Goal: Task Accomplishment & Management: Manage account settings

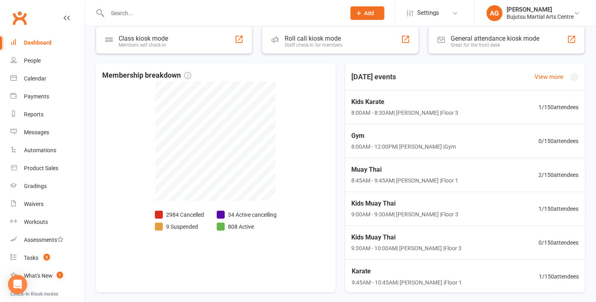
scroll to position [260, 0]
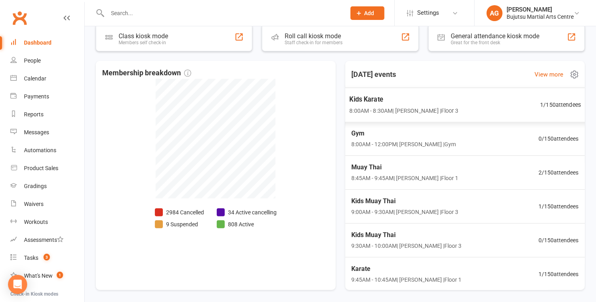
click at [294, 101] on span "1 / 150 attendees" at bounding box center [560, 104] width 41 height 9
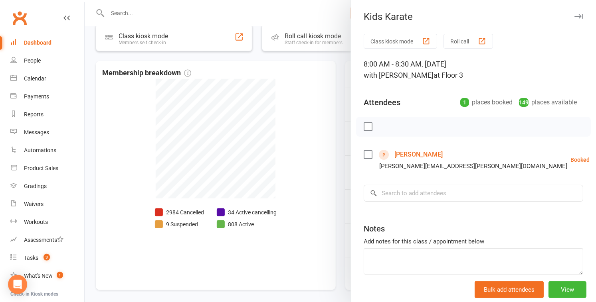
click at [294, 109] on div at bounding box center [340, 151] width 511 height 302
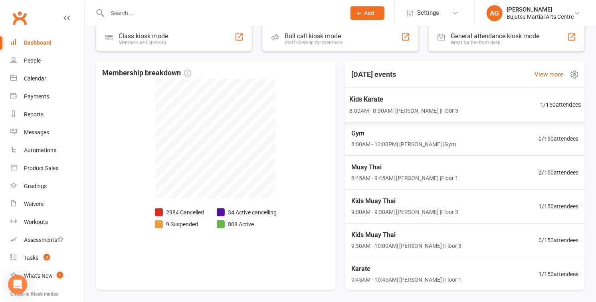
click at [294, 97] on span "Kids Karate" at bounding box center [403, 99] width 109 height 10
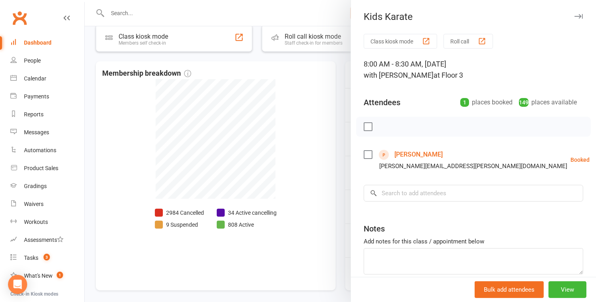
click at [294, 152] on link "Melissa Coulter" at bounding box center [418, 154] width 48 height 13
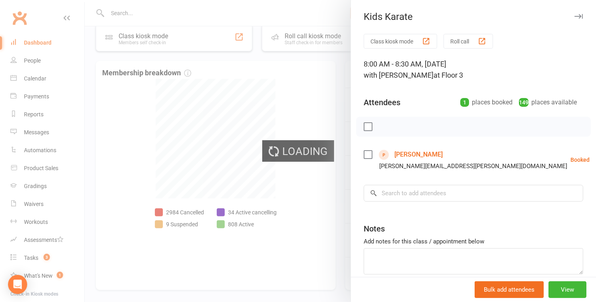
scroll to position [260, 0]
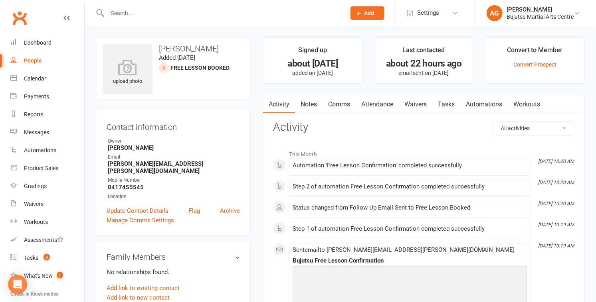
click at [294, 103] on link "Waivers" at bounding box center [416, 104] width 34 height 18
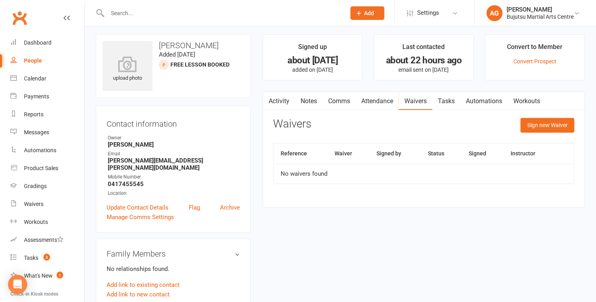
scroll to position [4, 0]
click at [282, 102] on link "Activity" at bounding box center [279, 100] width 32 height 18
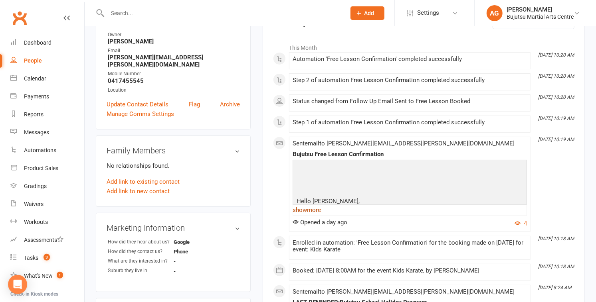
scroll to position [107, 0]
click at [28, 207] on div "Waivers" at bounding box center [34, 204] width 20 height 6
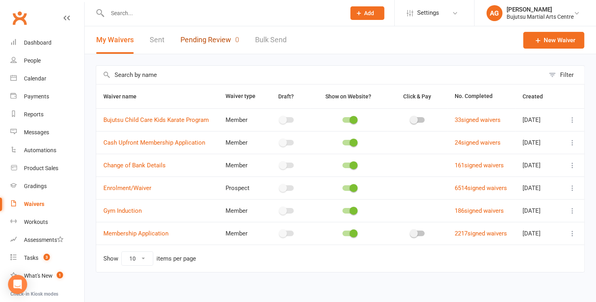
click at [221, 39] on link "Pending Review 0" at bounding box center [209, 40] width 59 height 28
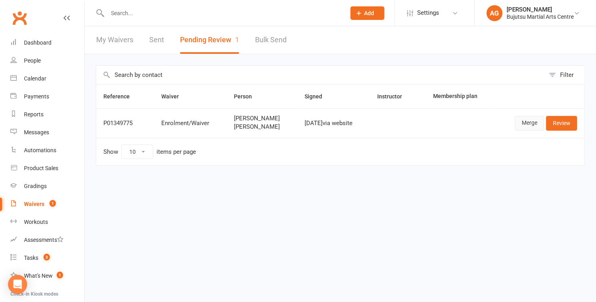
click at [294, 123] on link "Merge" at bounding box center [529, 123] width 29 height 14
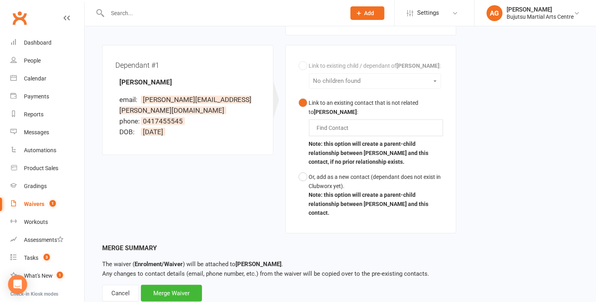
scroll to position [234, 0]
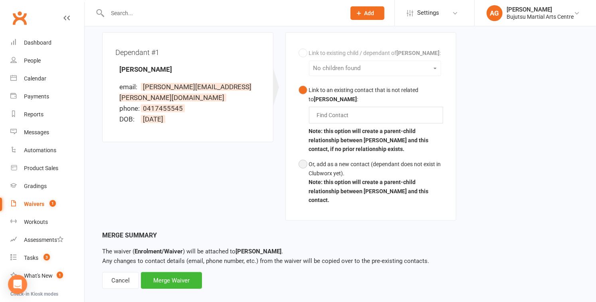
click at [294, 157] on button "Or, add as a new contact (dependant does not exist in Clubworx yet). Note: this…" at bounding box center [370, 182] width 145 height 51
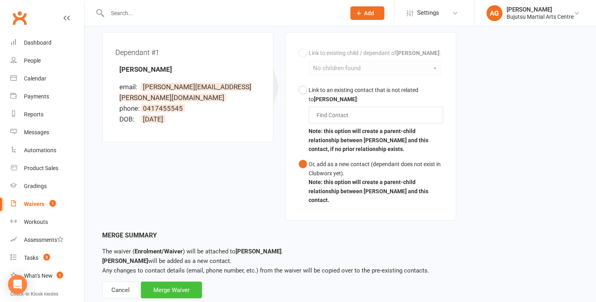
click at [178, 269] on div "Merge Waiver" at bounding box center [171, 290] width 61 height 17
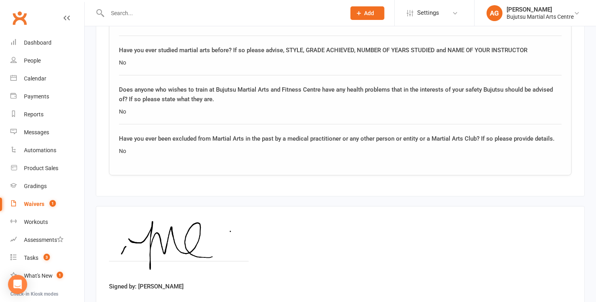
scroll to position [1254, 0]
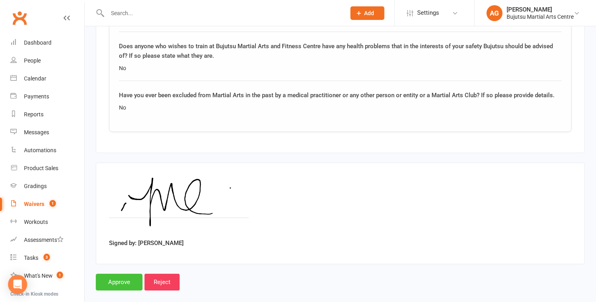
click at [124, 269] on input "Approve" at bounding box center [119, 282] width 47 height 17
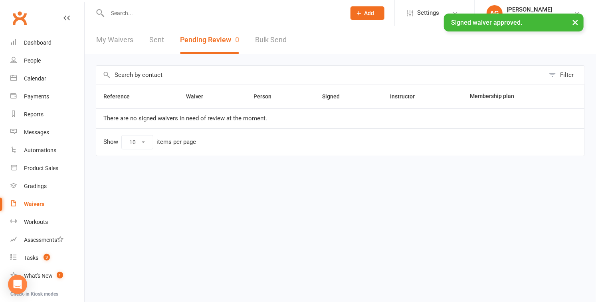
click at [122, 14] on div "× Signed waiver approved." at bounding box center [292, 14] width 585 height 0
click at [122, 12] on input "text" at bounding box center [222, 13] width 235 height 11
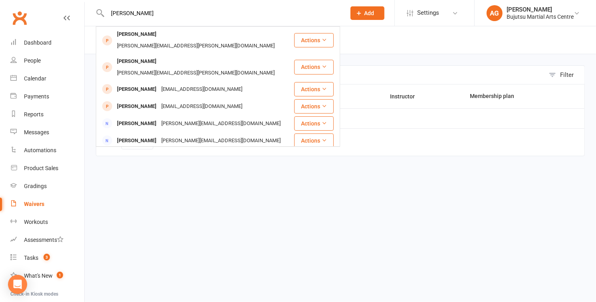
type input "ryan quirk"
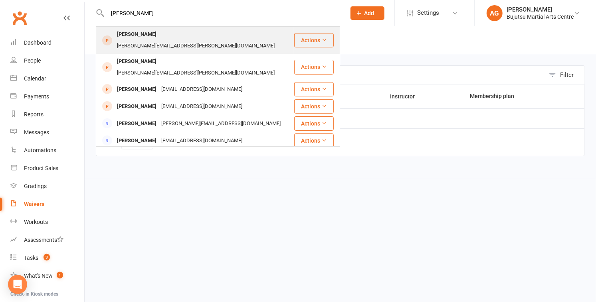
click at [122, 34] on div "Ryan Quirk" at bounding box center [137, 35] width 44 height 12
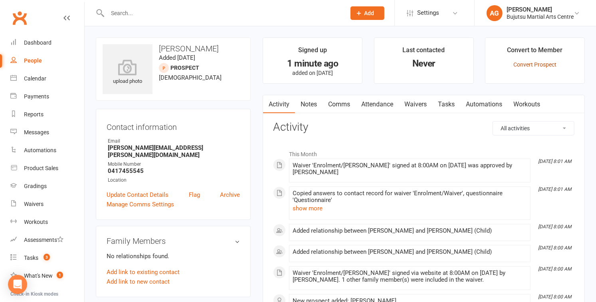
click at [294, 63] on link "Convert Prospect" at bounding box center [534, 64] width 43 height 6
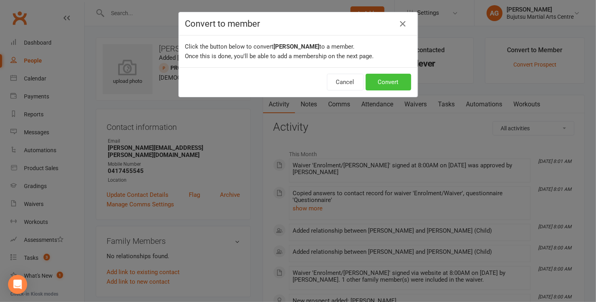
click at [294, 81] on button "Convert" at bounding box center [387, 82] width 45 height 17
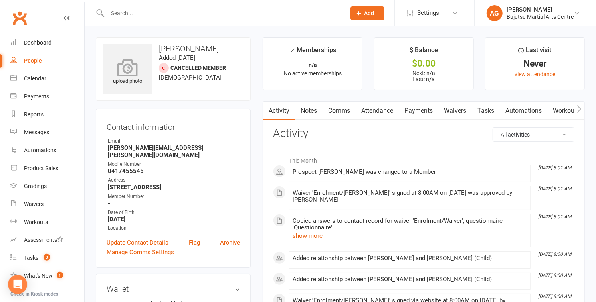
click at [128, 69] on icon at bounding box center [127, 68] width 55 height 18
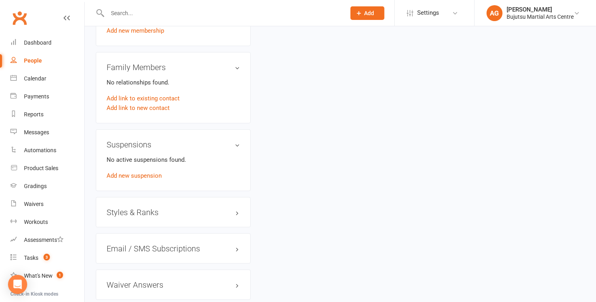
scroll to position [602, 0]
click at [143, 207] on h3 "Styles & Ranks" at bounding box center [173, 211] width 133 height 9
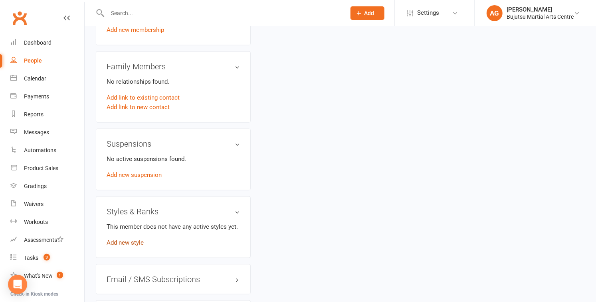
click at [133, 239] on link "Add new style" at bounding box center [125, 242] width 37 height 7
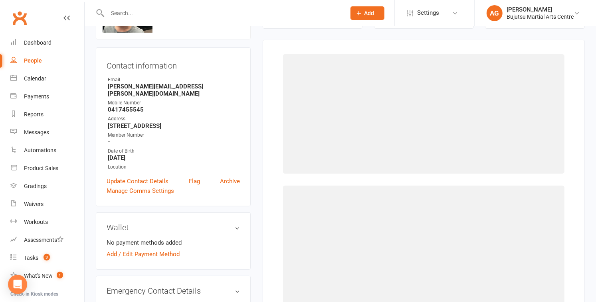
scroll to position [61, 0]
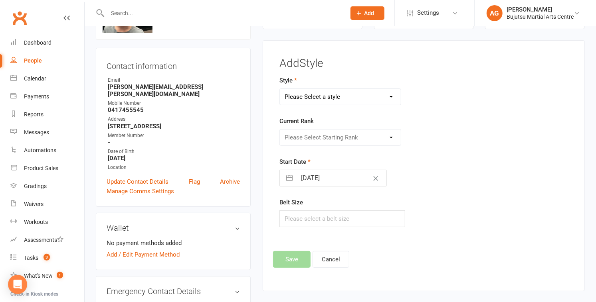
click at [294, 99] on select "Please Select a style BJJ Boxing [PERSON_NAME] JKA Jodo Karate for Toddlers Kid…" at bounding box center [340, 97] width 121 height 16
select select "211"
click at [280, 89] on select "Please Select a style BJJ Boxing [PERSON_NAME] JKA Jodo Karate for Toddlers Kid…" at bounding box center [340, 97] width 121 height 16
click at [294, 138] on select "Please Select Starting Rank 10th Kyu White 9th Kyu Yellow 9th Kyu Yellow 1 Stri…" at bounding box center [340, 138] width 121 height 16
select select "1805"
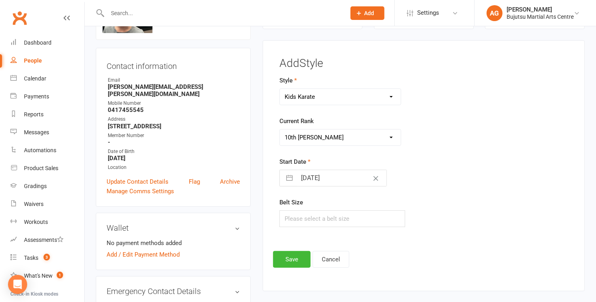
click at [280, 130] on select "Please Select Starting Rank 10th Kyu White 9th Kyu Yellow 9th Kyu Yellow 1 Stri…" at bounding box center [340, 138] width 121 height 16
click at [287, 261] on button "Save" at bounding box center [292, 259] width 38 height 17
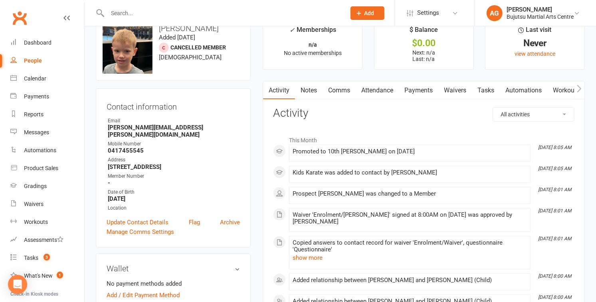
scroll to position [0, 0]
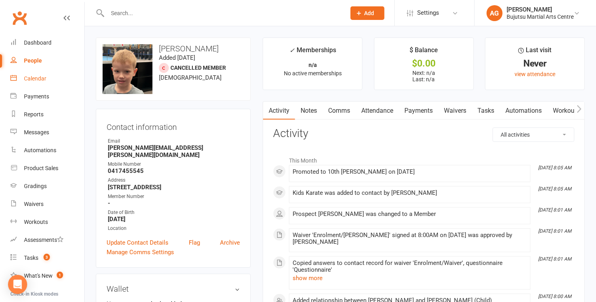
click at [37, 80] on div "Calendar" at bounding box center [35, 78] width 22 height 6
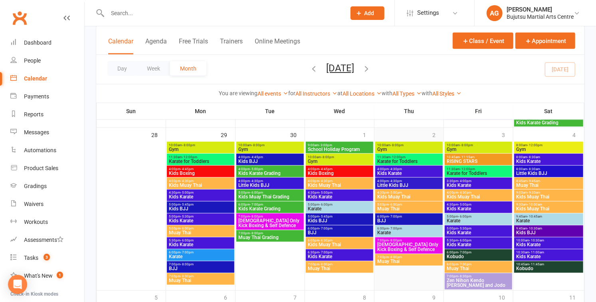
scroll to position [704, 0]
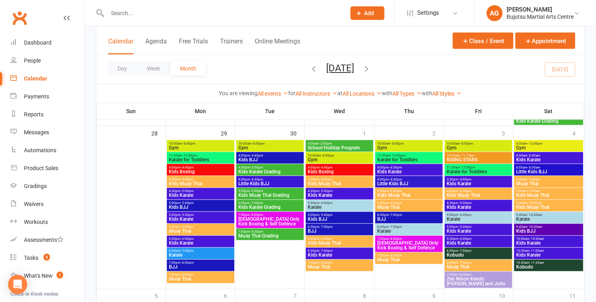
click at [279, 231] on span "7:00pm - 8:00pm" at bounding box center [270, 233] width 64 height 4
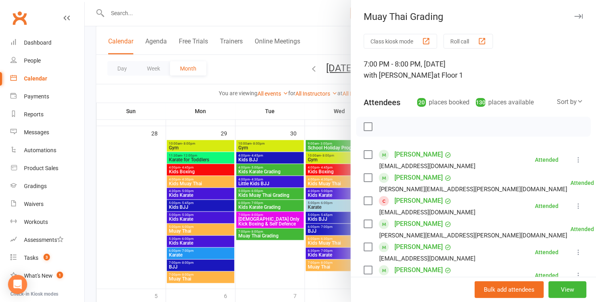
click at [259, 264] on div at bounding box center [340, 151] width 511 height 302
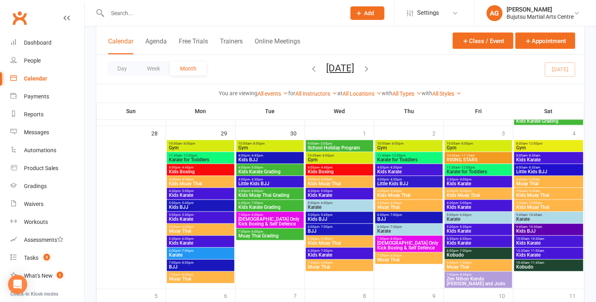
click at [263, 235] on span "Muay Thai Grading" at bounding box center [270, 236] width 64 height 5
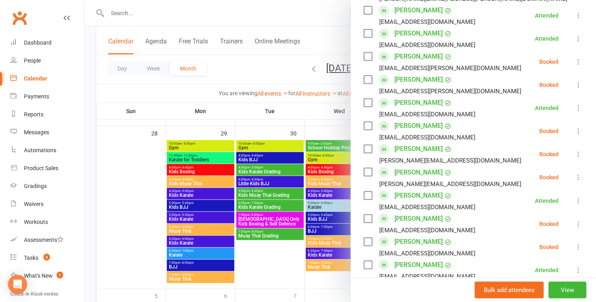
scroll to position [477, 0]
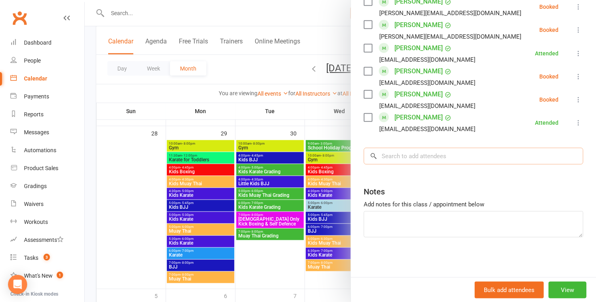
click at [294, 158] on input "search" at bounding box center [472, 156] width 219 height 17
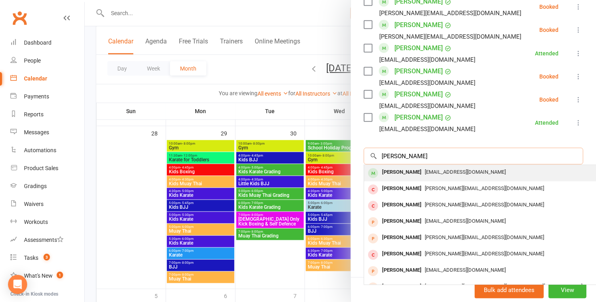
type input "danika hun"
click at [294, 171] on div "Danika Huynh" at bounding box center [402, 173] width 46 height 12
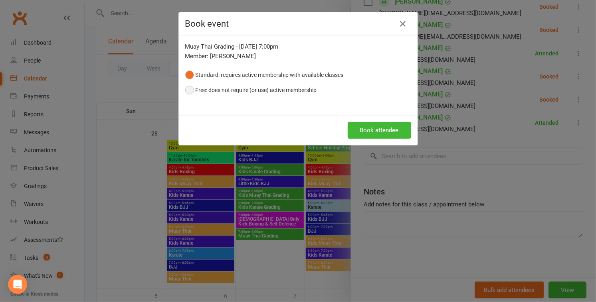
click at [209, 91] on button "Free: does not require (or use) active membership" at bounding box center [251, 90] width 132 height 15
click at [294, 130] on button "Book attendee" at bounding box center [379, 130] width 63 height 17
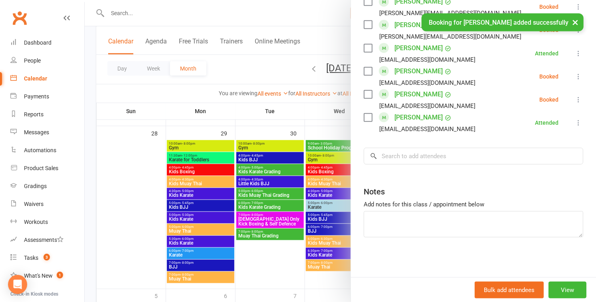
scroll to position [500, 0]
click at [294, 156] on input "search" at bounding box center [472, 156] width 219 height 17
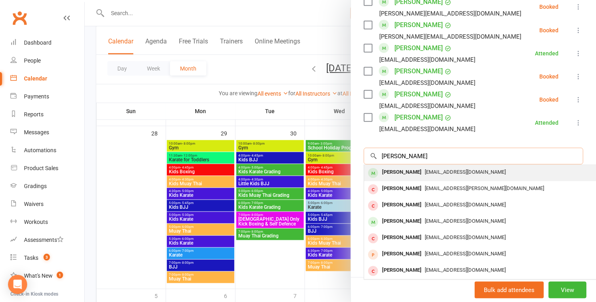
type input "mika"
click at [294, 173] on span "ekenhuynh@outlook.com" at bounding box center [465, 172] width 81 height 6
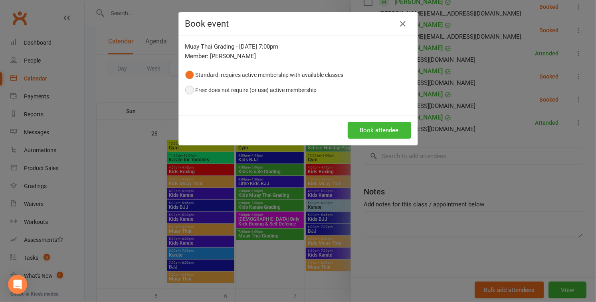
click at [199, 88] on button "Free: does not require (or use) active membership" at bounding box center [251, 90] width 132 height 15
click at [294, 126] on button "Book attendee" at bounding box center [379, 130] width 63 height 17
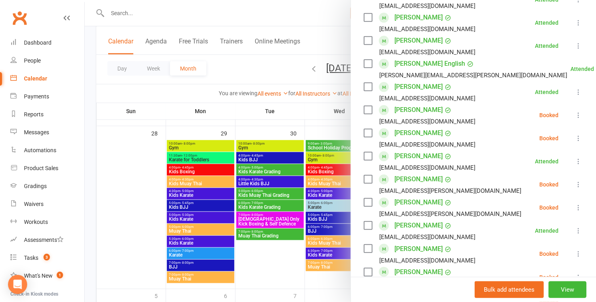
scroll to position [257, 0]
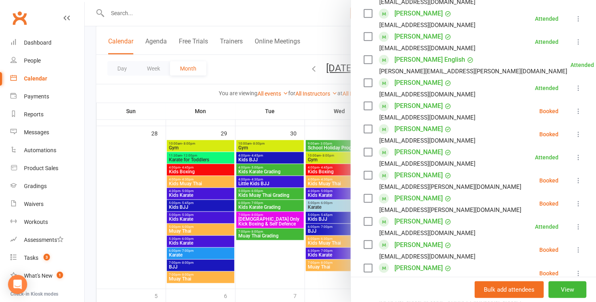
click at [294, 113] on icon at bounding box center [578, 111] width 8 height 8
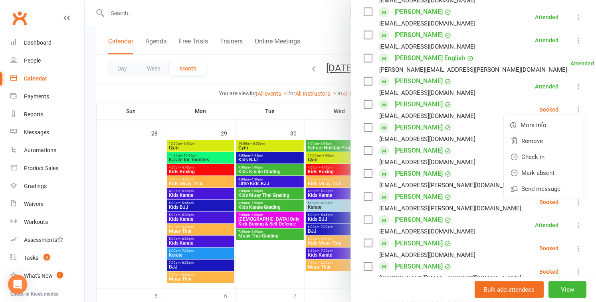
click at [294, 119] on div at bounding box center [340, 151] width 511 height 302
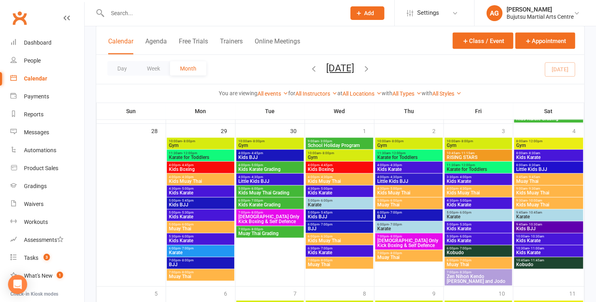
click at [273, 234] on span "Muay Thai Grading" at bounding box center [270, 234] width 64 height 5
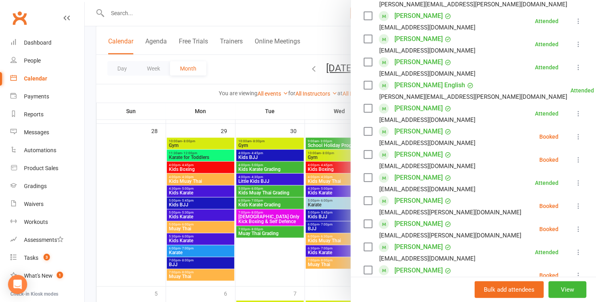
scroll to position [233, 0]
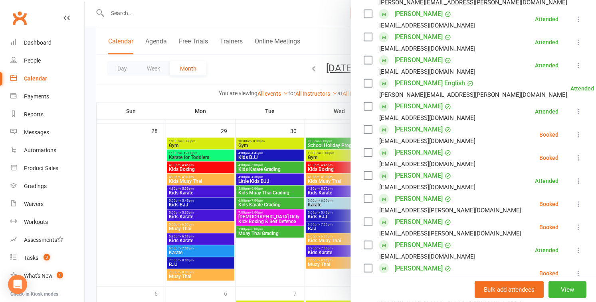
click at [294, 134] on icon at bounding box center [578, 135] width 8 height 8
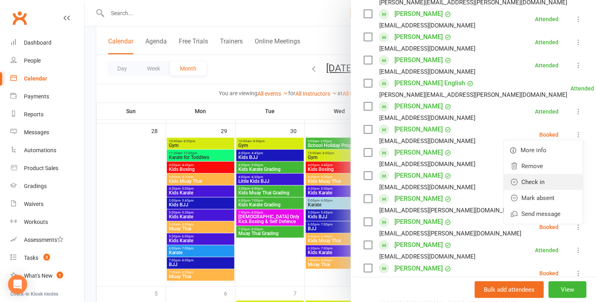
click at [294, 180] on link "Check in" at bounding box center [543, 182] width 79 height 16
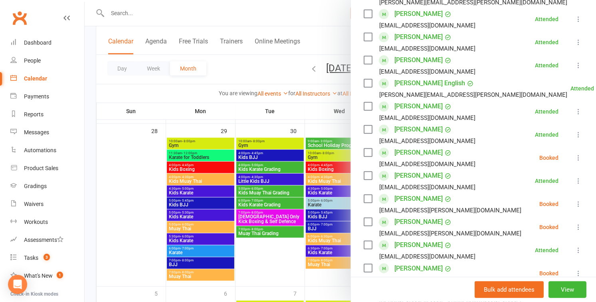
click at [294, 157] on icon at bounding box center [578, 158] width 8 height 8
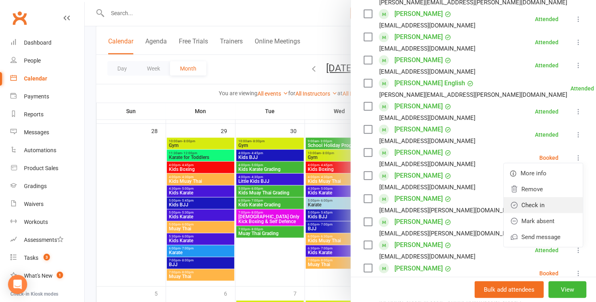
click at [294, 203] on link "Check in" at bounding box center [543, 206] width 79 height 16
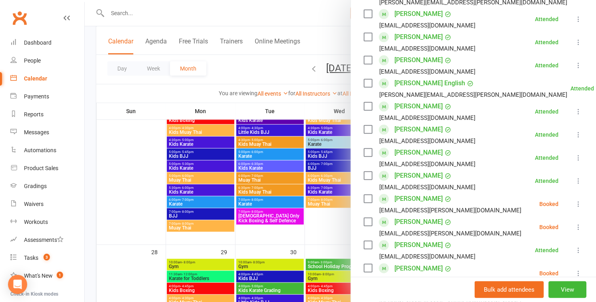
scroll to position [584, 0]
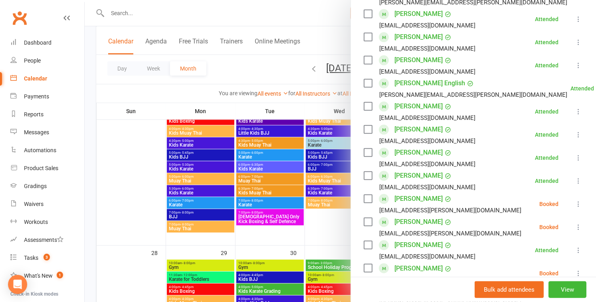
drag, startPoint x: 115, startPoint y: 144, endPoint x: 113, endPoint y: 139, distance: 6.2
click at [115, 144] on div at bounding box center [340, 151] width 511 height 302
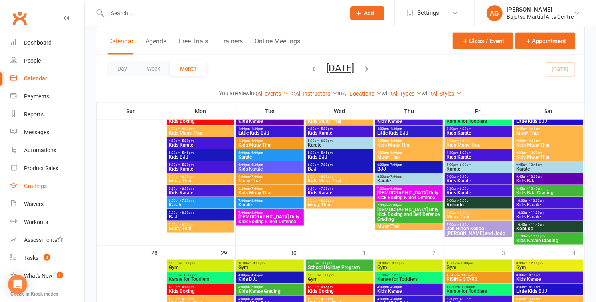
click at [39, 185] on div "Gradings" at bounding box center [35, 186] width 23 height 6
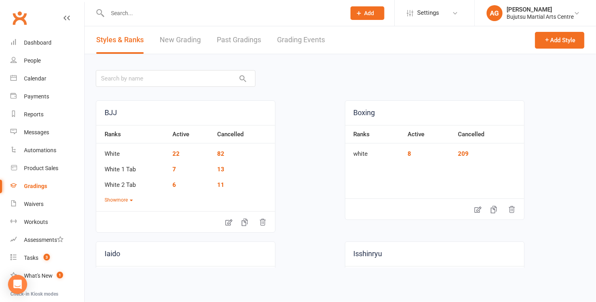
click at [289, 39] on link "Grading Events" at bounding box center [301, 40] width 48 height 28
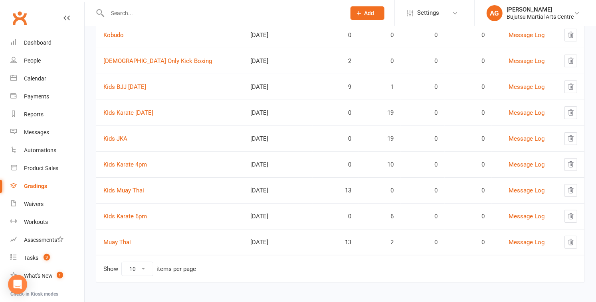
scroll to position [109, 0]
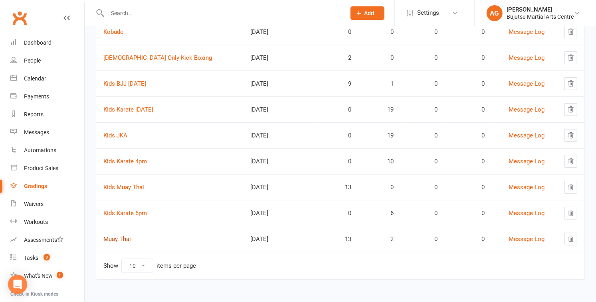
click at [122, 237] on link "Muay Thai" at bounding box center [117, 239] width 28 height 7
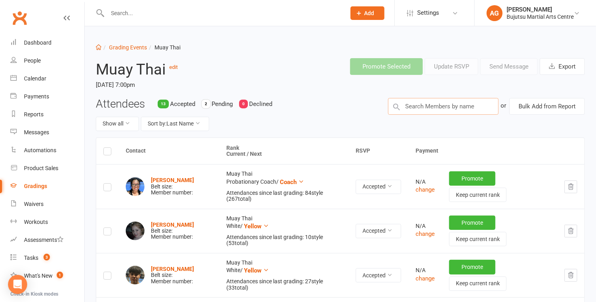
click at [294, 109] on input "text" at bounding box center [443, 106] width 111 height 17
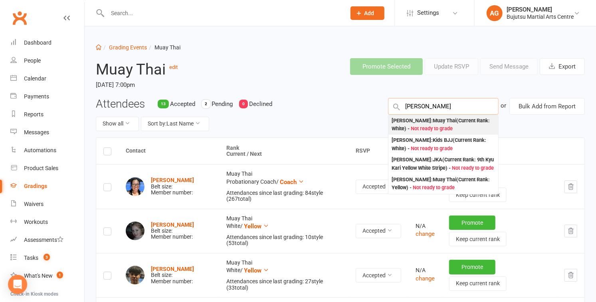
type input "mika hun"
click at [294, 124] on div "Mika Huynh : Muay Thai (Current Rank: White ) - Not ready to grade" at bounding box center [442, 125] width 103 height 16
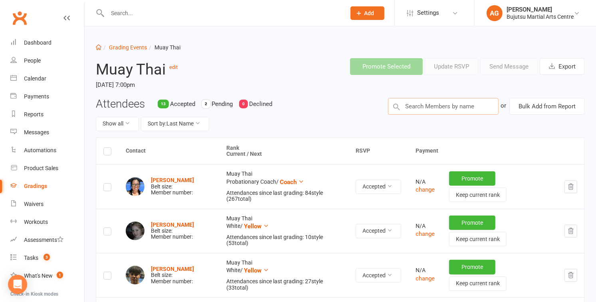
click at [294, 108] on input "text" at bounding box center [443, 106] width 111 height 17
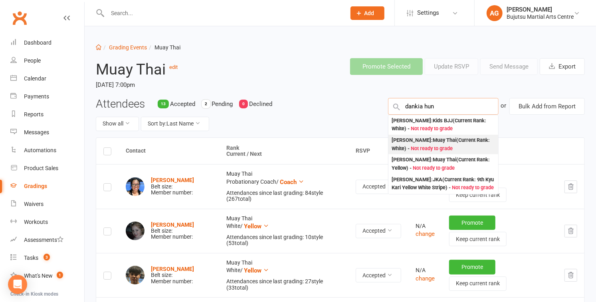
type input "dankia hun"
click at [294, 145] on div "Danika Huynh : Muay Thai (Current Rank: White ) - Not ready to grade" at bounding box center [442, 144] width 103 height 16
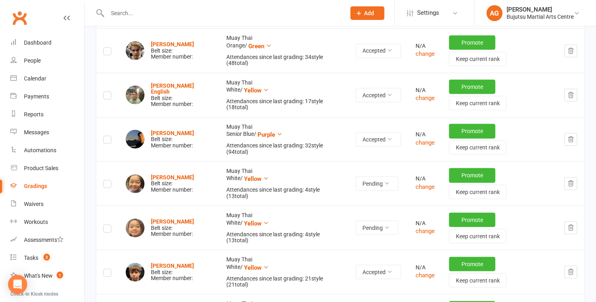
scroll to position [403, 0]
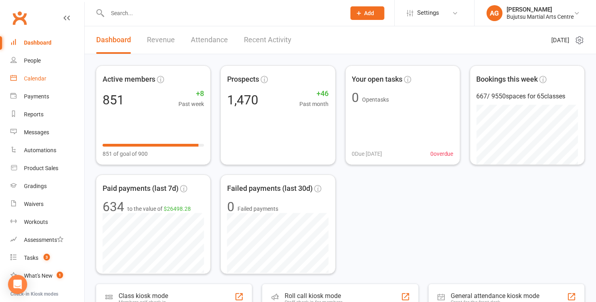
click at [38, 77] on div "Calendar" at bounding box center [35, 78] width 22 height 6
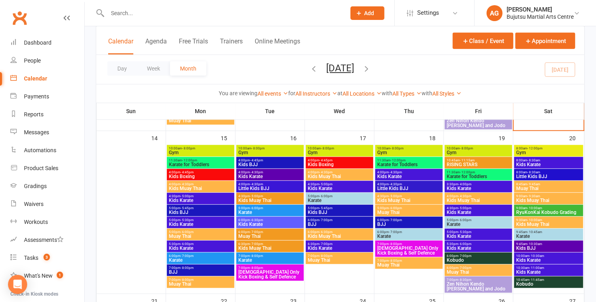
scroll to position [367, 0]
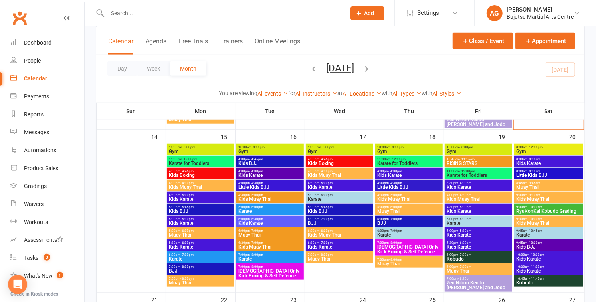
click at [535, 209] on span "RyuKonKai Kobudo Grading" at bounding box center [549, 211] width 66 height 5
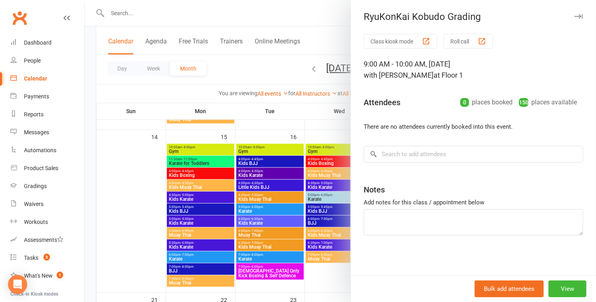
click at [295, 110] on div at bounding box center [340, 151] width 511 height 302
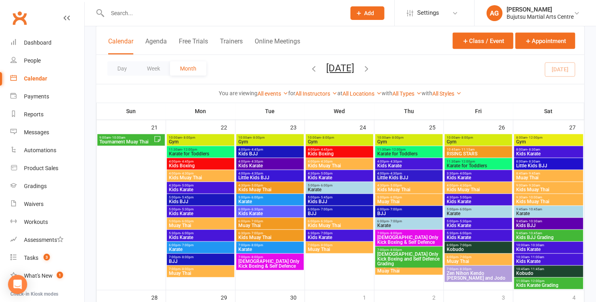
scroll to position [536, 0]
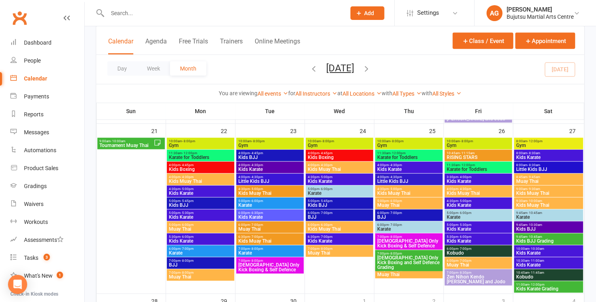
click at [417, 257] on span "Ladies Only Kick Boxing and Self Defence Grading" at bounding box center [409, 263] width 64 height 14
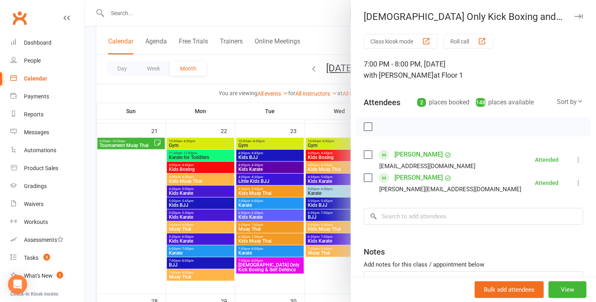
drag, startPoint x: 317, startPoint y: 279, endPoint x: 321, endPoint y: 277, distance: 4.2
click at [317, 279] on div at bounding box center [340, 151] width 511 height 302
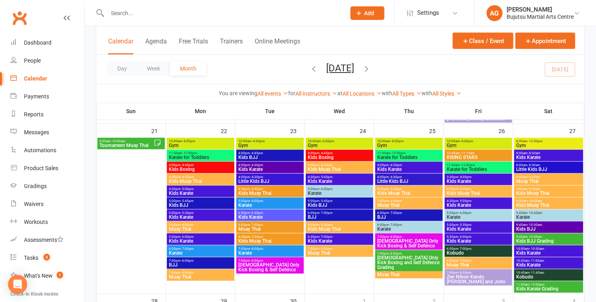
click at [557, 239] on span "Kids BJJ Grading" at bounding box center [549, 241] width 66 height 5
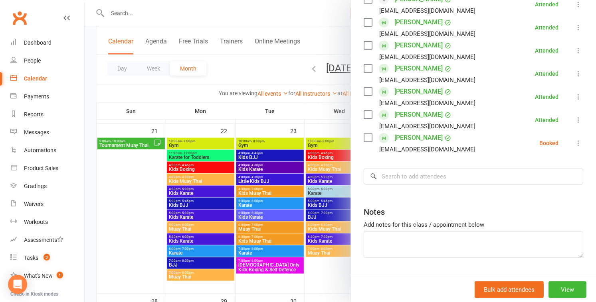
scroll to position [178, 0]
click at [579, 143] on icon at bounding box center [578, 144] width 8 height 8
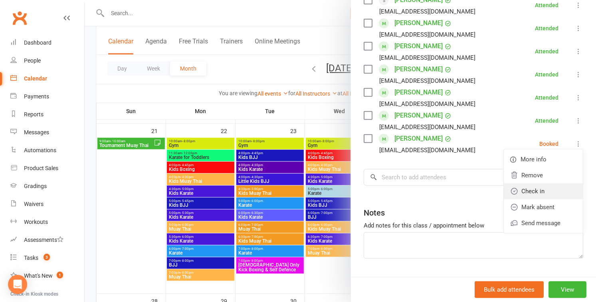
click at [546, 187] on link "Check in" at bounding box center [543, 192] width 79 height 16
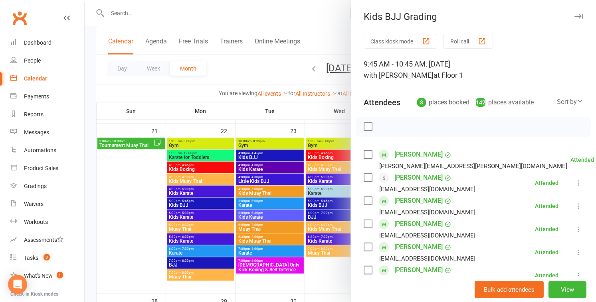
click at [119, 175] on div at bounding box center [340, 151] width 511 height 302
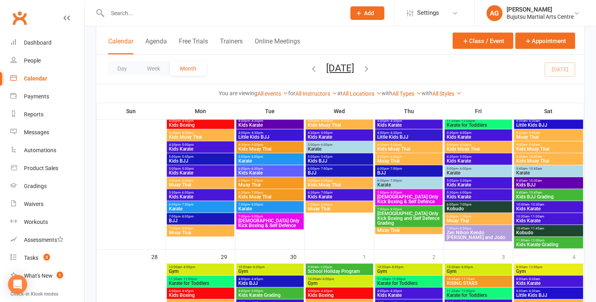
scroll to position [582, 0]
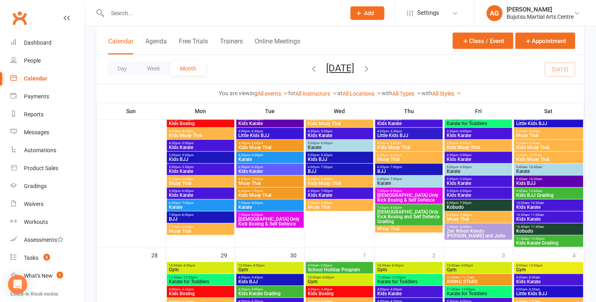
click at [555, 238] on span "11:00am - 12:00pm" at bounding box center [549, 239] width 66 height 4
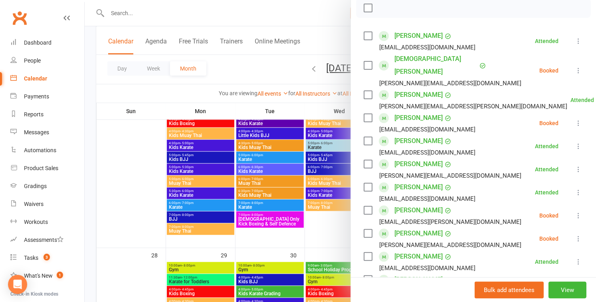
scroll to position [124, 0]
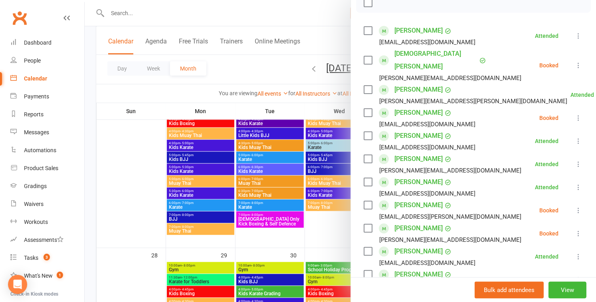
click at [579, 61] on icon at bounding box center [578, 65] width 8 height 8
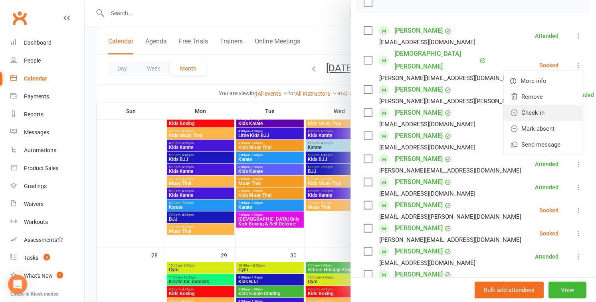
click at [553, 105] on link "Check in" at bounding box center [543, 113] width 79 height 16
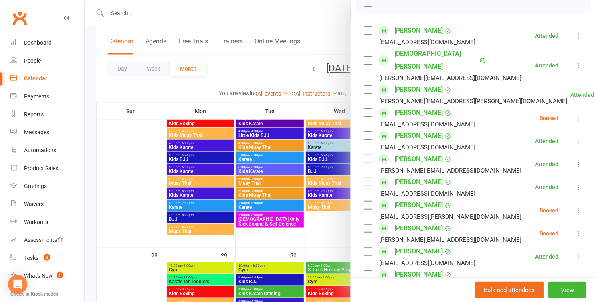
click at [579, 114] on icon at bounding box center [578, 118] width 8 height 8
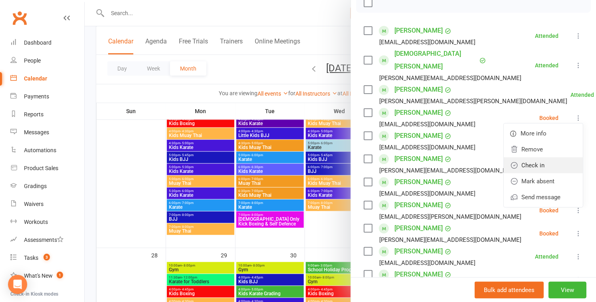
click at [551, 158] on link "Check in" at bounding box center [543, 166] width 79 height 16
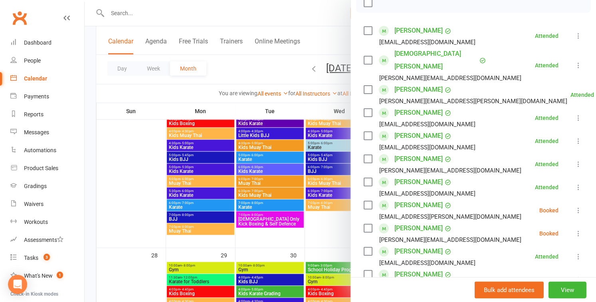
click at [579, 207] on icon at bounding box center [578, 211] width 8 height 8
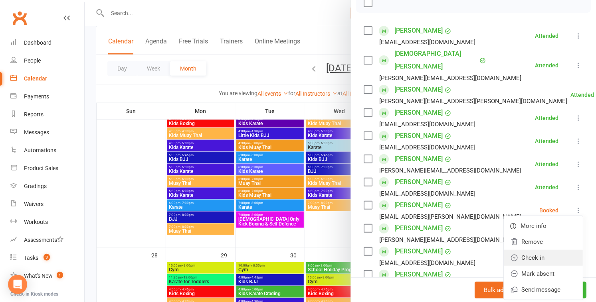
click at [555, 250] on link "Check in" at bounding box center [543, 258] width 79 height 16
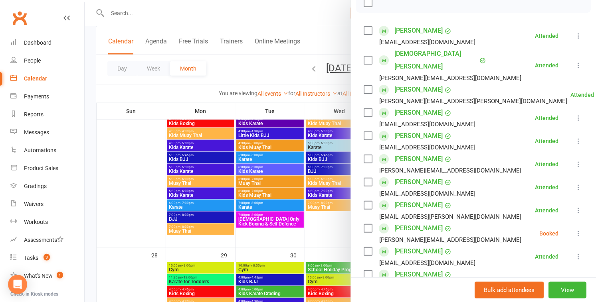
click at [579, 230] on icon at bounding box center [578, 234] width 8 height 8
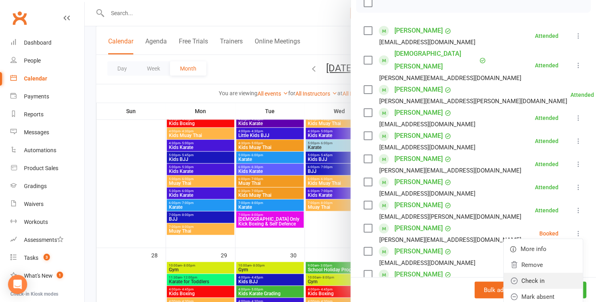
click at [552, 273] on link "Check in" at bounding box center [543, 281] width 79 height 16
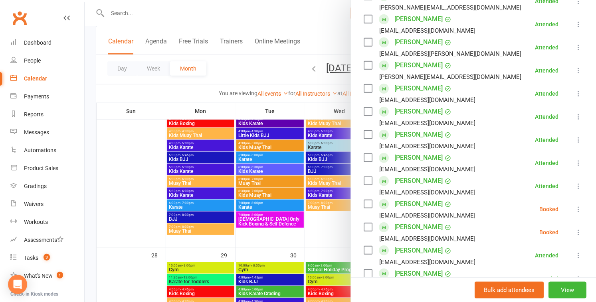
scroll to position [288, 0]
click at [578, 205] on icon at bounding box center [578, 209] width 8 height 8
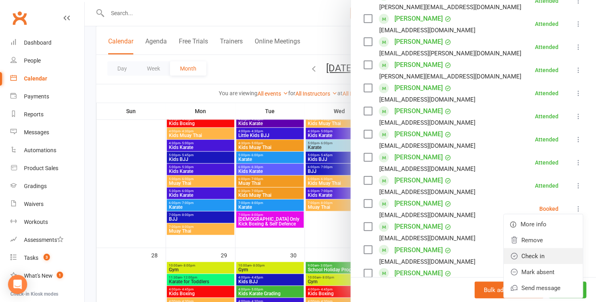
click at [552, 249] on link "Check in" at bounding box center [543, 257] width 79 height 16
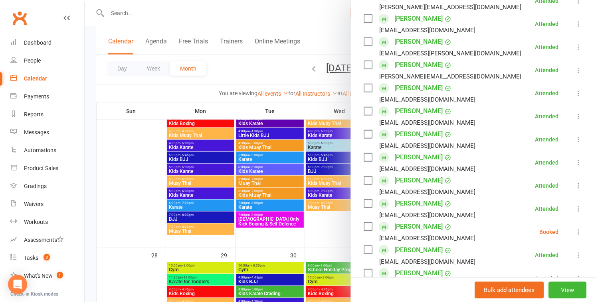
click at [580, 228] on icon at bounding box center [578, 232] width 8 height 8
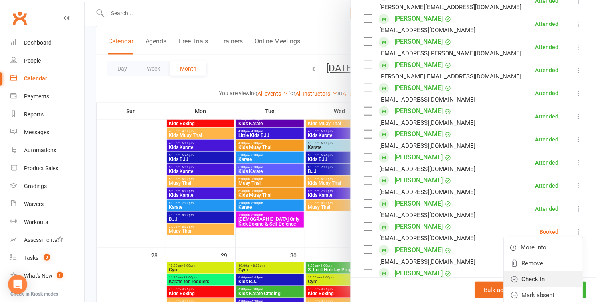
click at [547, 272] on link "Check in" at bounding box center [543, 280] width 79 height 16
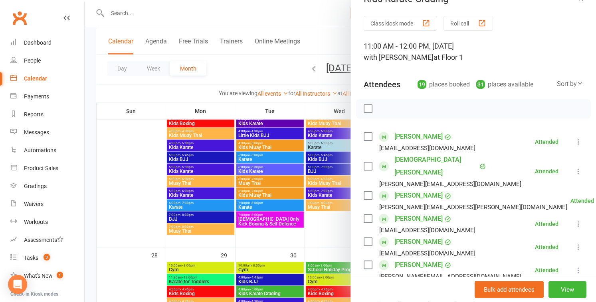
scroll to position [0, 0]
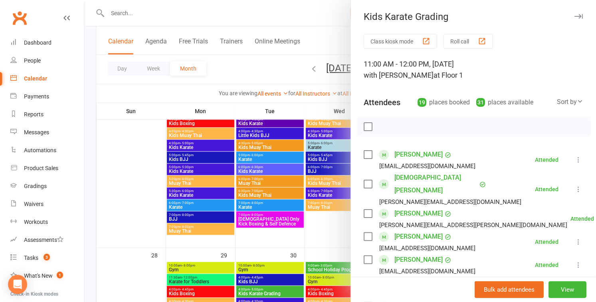
click at [105, 163] on div at bounding box center [340, 151] width 511 height 302
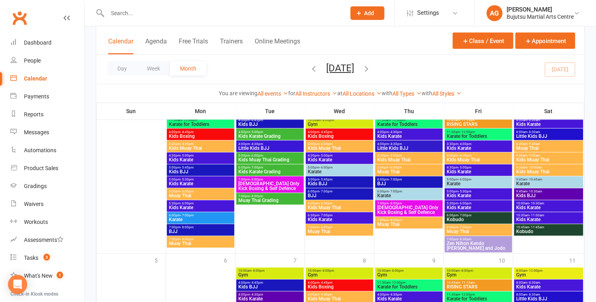
scroll to position [738, 0]
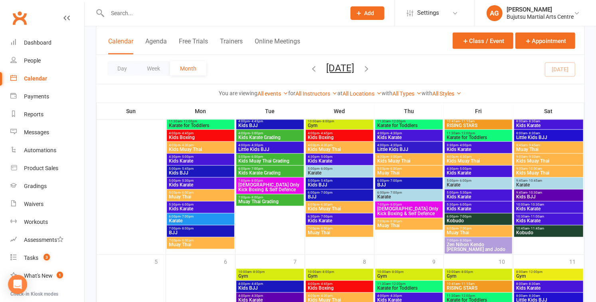
click at [253, 135] on span "Kids Karate Grading" at bounding box center [270, 137] width 64 height 5
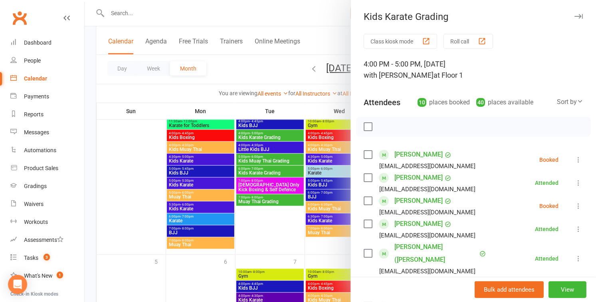
scroll to position [3, 0]
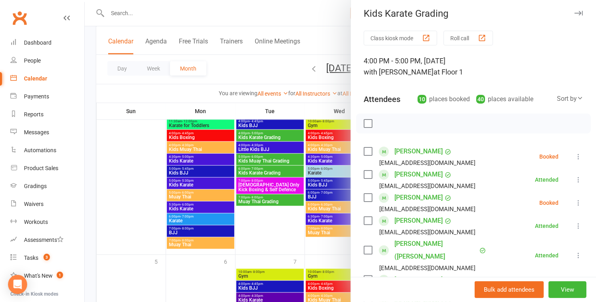
click at [579, 156] on icon at bounding box center [578, 157] width 8 height 8
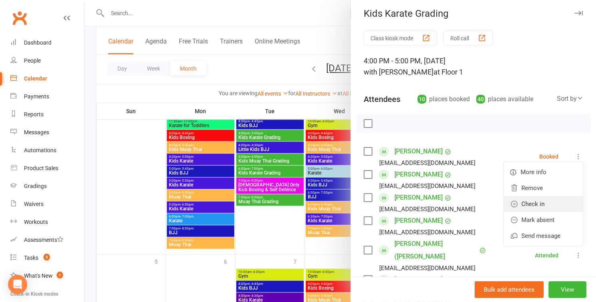
click at [555, 201] on link "Check in" at bounding box center [543, 204] width 79 height 16
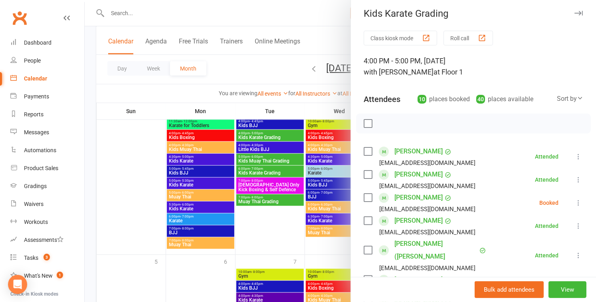
click at [580, 203] on icon at bounding box center [578, 203] width 8 height 8
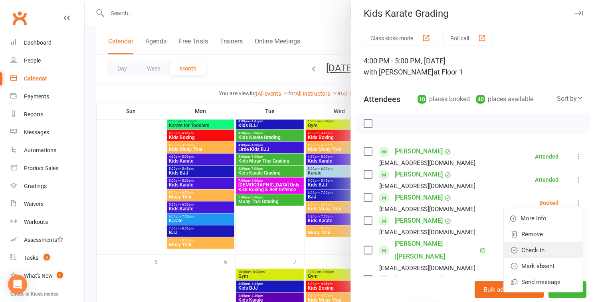
click at [559, 246] on link "Check in" at bounding box center [543, 251] width 79 height 16
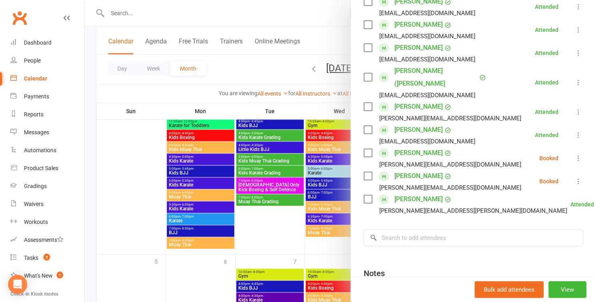
scroll to position [178, 0]
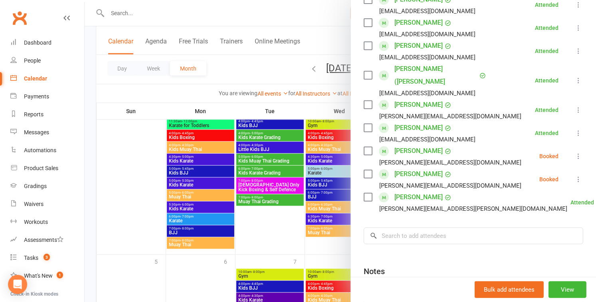
click at [579, 152] on icon at bounding box center [578, 156] width 8 height 8
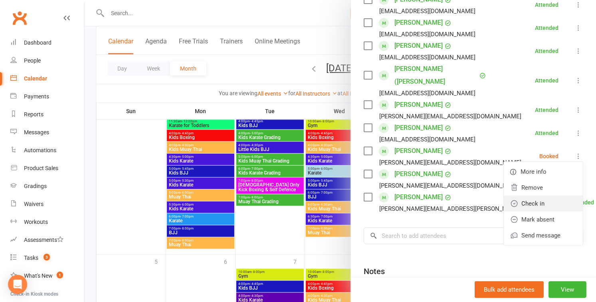
click at [555, 196] on link "Check in" at bounding box center [543, 204] width 79 height 16
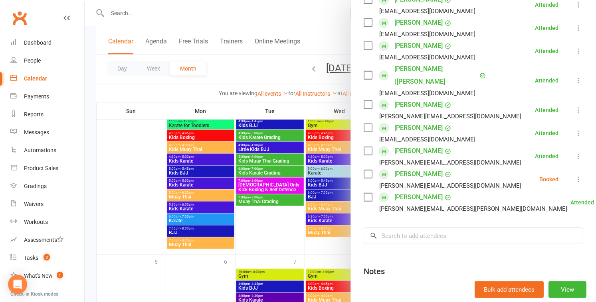
click at [579, 176] on icon at bounding box center [578, 180] width 8 height 8
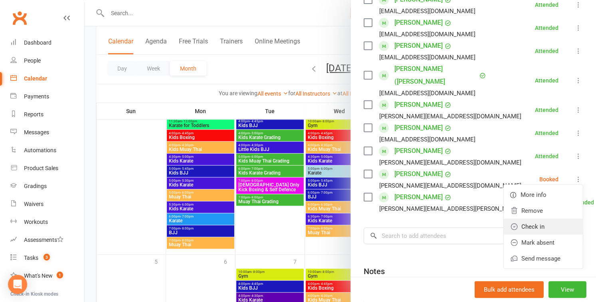
click at [558, 219] on link "Check in" at bounding box center [543, 227] width 79 height 16
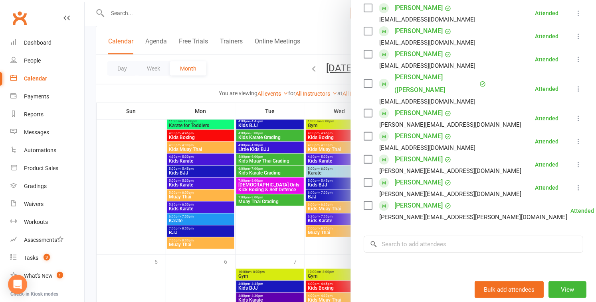
scroll to position [175, 0]
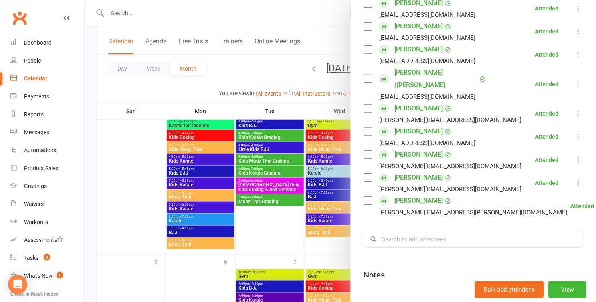
click at [269, 173] on div at bounding box center [340, 151] width 511 height 302
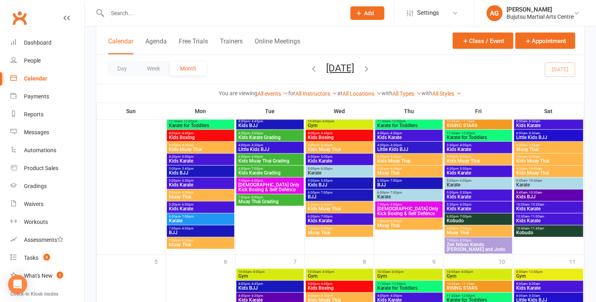
click at [261, 172] on span "Kids Karate Grading" at bounding box center [270, 173] width 64 height 5
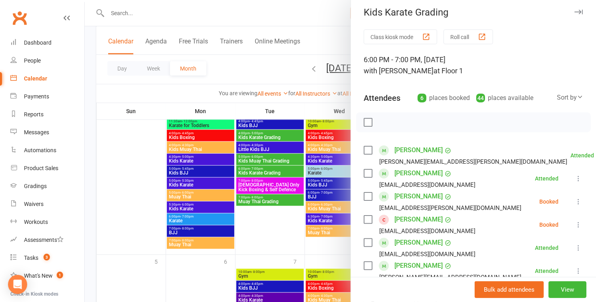
scroll to position [4, 0]
click at [577, 225] on icon at bounding box center [578, 225] width 8 height 8
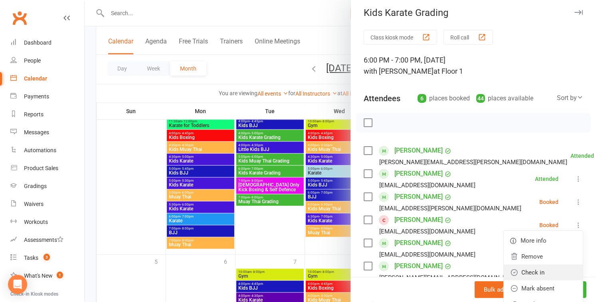
click at [546, 271] on link "Check in" at bounding box center [543, 273] width 79 height 16
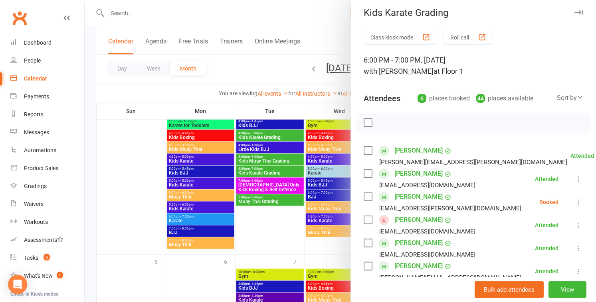
click at [580, 201] on icon at bounding box center [578, 202] width 8 height 8
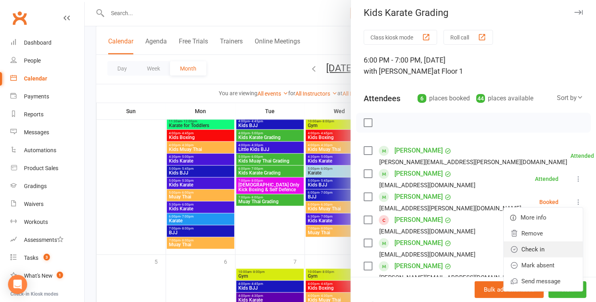
click at [553, 248] on link "Check in" at bounding box center [543, 250] width 79 height 16
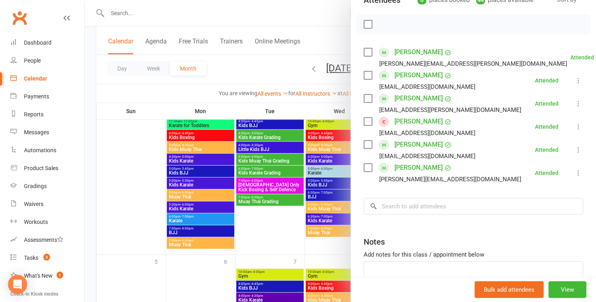
scroll to position [98, 0]
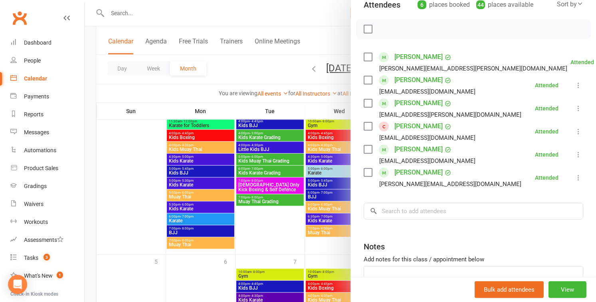
click at [263, 203] on div at bounding box center [340, 151] width 511 height 302
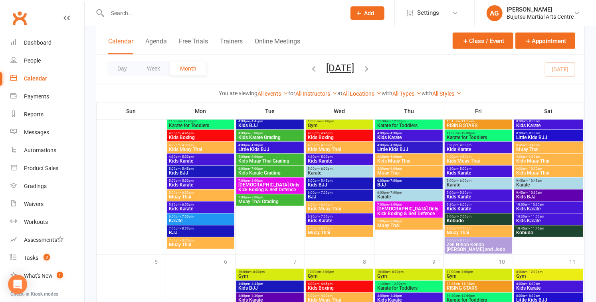
click at [263, 202] on span "Muay Thai Grading" at bounding box center [270, 202] width 64 height 5
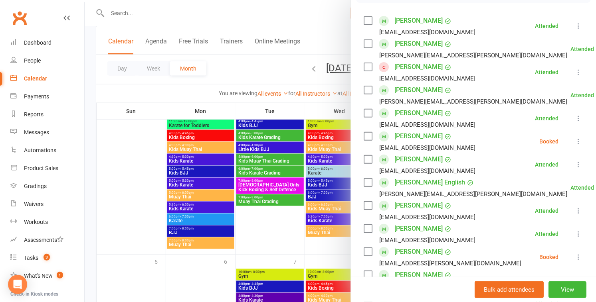
scroll to position [147, 0]
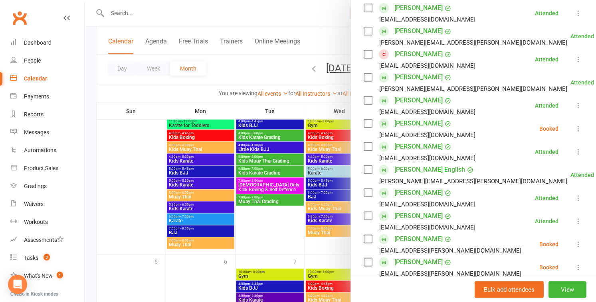
click at [579, 128] on icon at bounding box center [578, 129] width 8 height 8
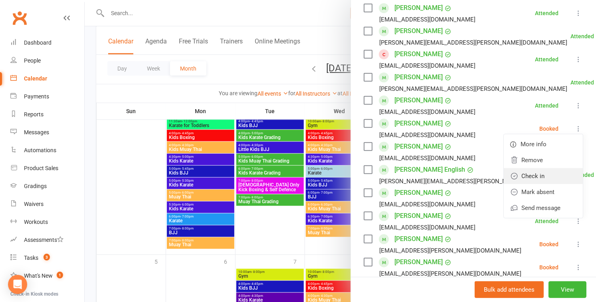
click at [556, 174] on link "Check in" at bounding box center [543, 176] width 79 height 16
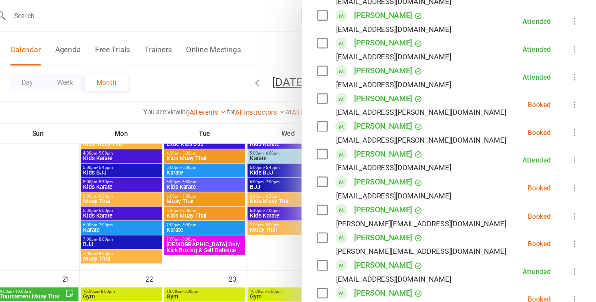
scroll to position [352, 0]
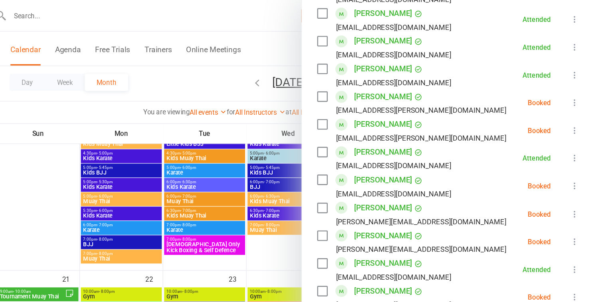
click at [577, 154] on icon at bounding box center [578, 155] width 8 height 8
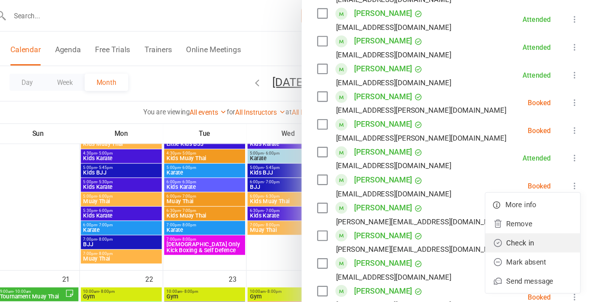
click at [548, 199] on link "Check in" at bounding box center [543, 203] width 79 height 16
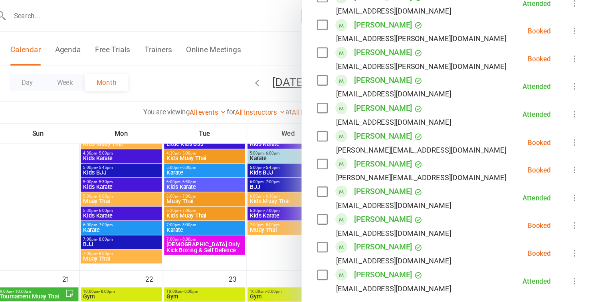
scroll to position [413, 0]
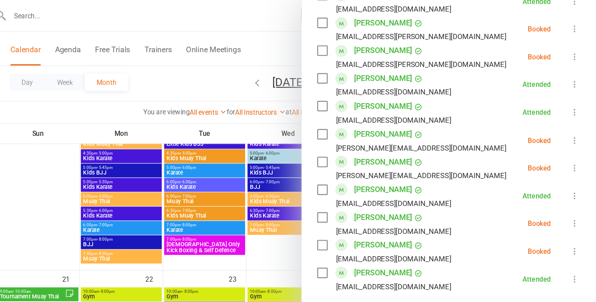
click at [579, 117] on icon at bounding box center [578, 117] width 8 height 8
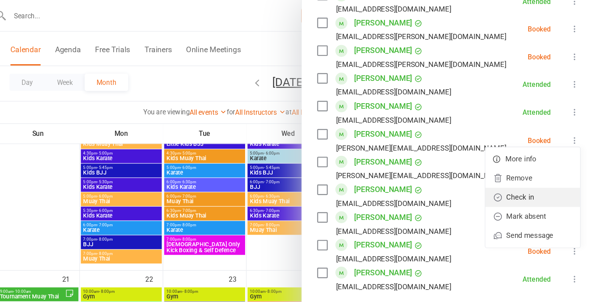
click at [548, 161] on link "Check in" at bounding box center [543, 165] width 79 height 16
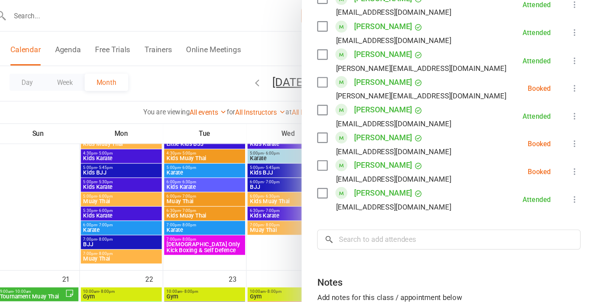
scroll to position [481, 0]
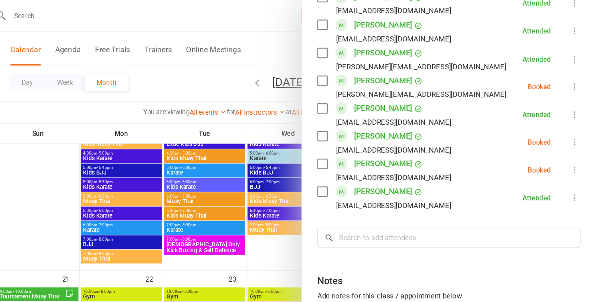
click at [577, 119] on icon at bounding box center [578, 119] width 8 height 8
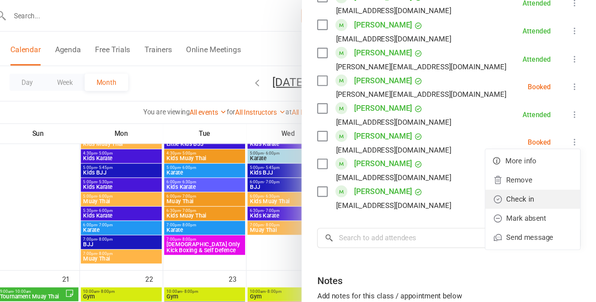
click at [552, 163] on link "Check in" at bounding box center [543, 166] width 79 height 16
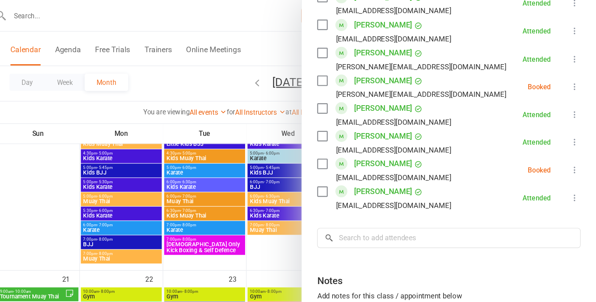
click at [579, 142] on icon at bounding box center [578, 142] width 8 height 8
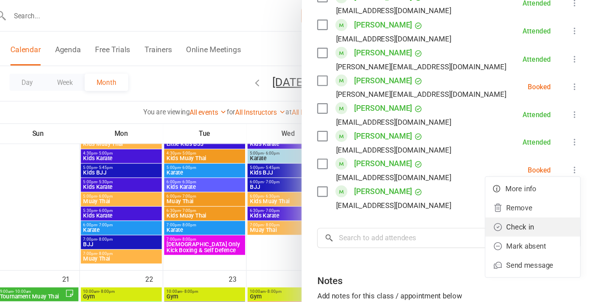
click at [545, 184] on link "Check in" at bounding box center [543, 190] width 79 height 16
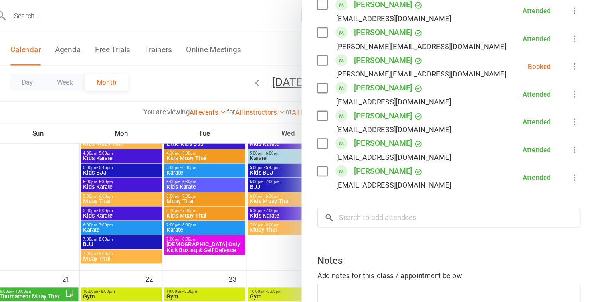
scroll to position [523, 0]
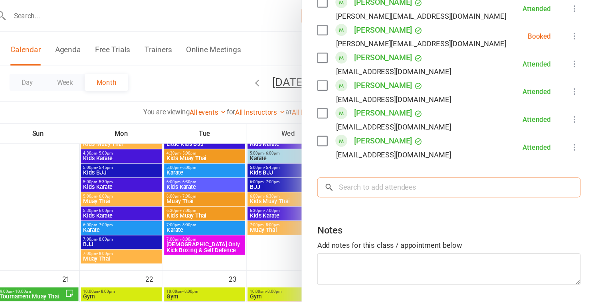
click at [429, 156] on input "search" at bounding box center [472, 156] width 219 height 17
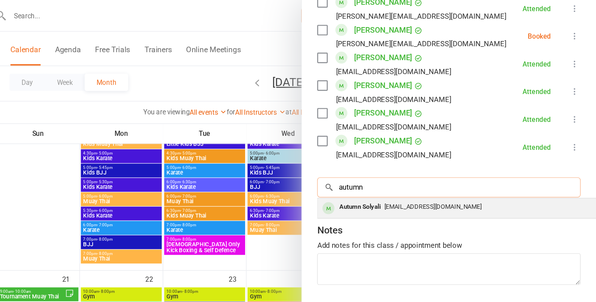
type input "autumn"
click at [425, 170] on span "Ssolyali@gmail.com" at bounding box center [459, 173] width 81 height 6
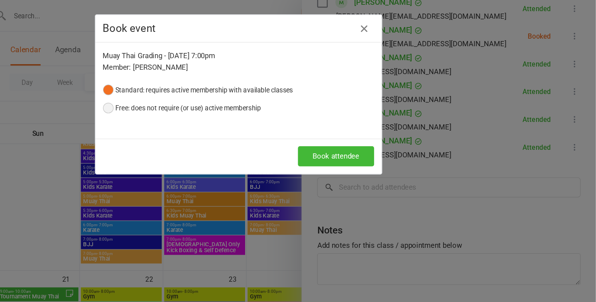
click at [191, 91] on button "Free: does not require (or use) active membership" at bounding box center [251, 90] width 132 height 15
click at [371, 128] on button "Book attendee" at bounding box center [379, 130] width 63 height 17
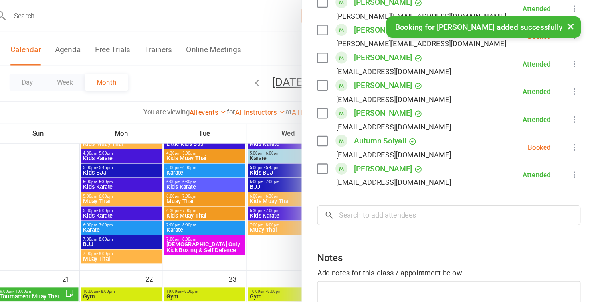
click at [401, 178] on input "search" at bounding box center [472, 179] width 219 height 17
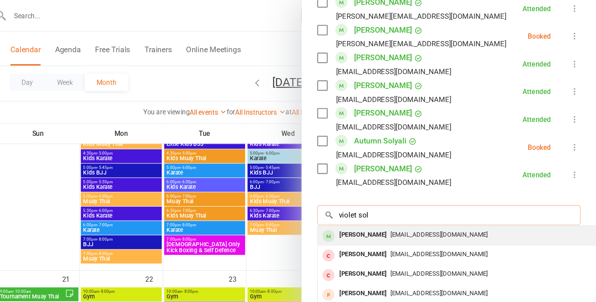
type input "violet sol"
click at [405, 195] on div "[PERSON_NAME]" at bounding box center [402, 196] width 46 height 12
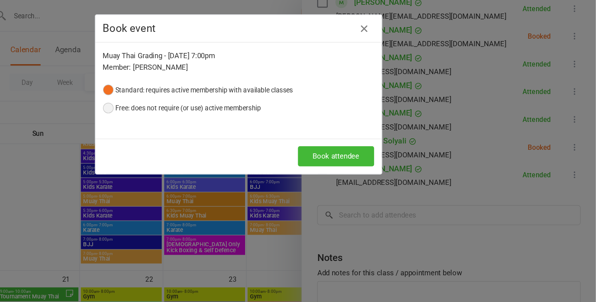
click at [233, 89] on button "Free: does not require (or use) active membership" at bounding box center [251, 90] width 132 height 15
click at [389, 132] on button "Book attendee" at bounding box center [379, 130] width 63 height 17
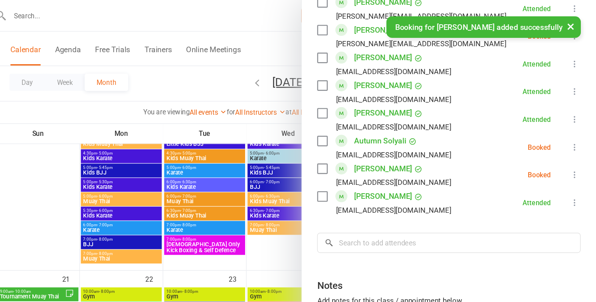
click at [579, 123] on icon at bounding box center [578, 123] width 8 height 8
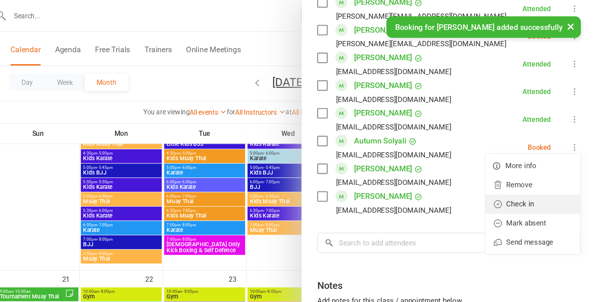
drag, startPoint x: 538, startPoint y: 170, endPoint x: 551, endPoint y: 163, distance: 14.6
click at [539, 170] on link "Check in" at bounding box center [543, 170] width 79 height 16
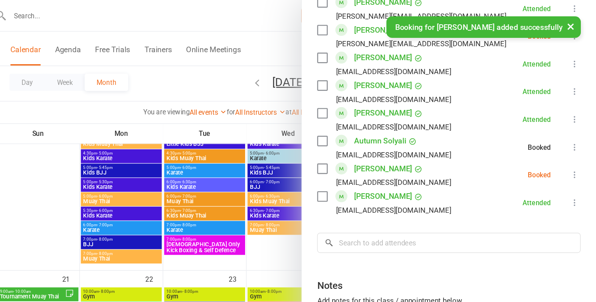
click at [578, 145] on icon at bounding box center [578, 146] width 8 height 8
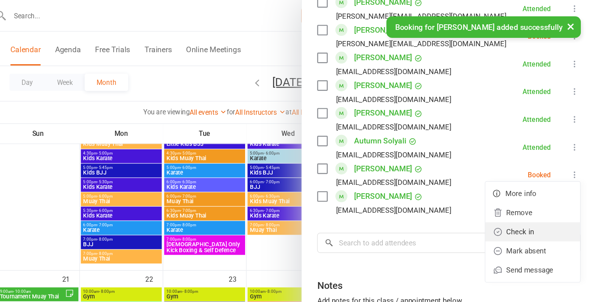
click at [548, 192] on link "Check in" at bounding box center [543, 194] width 79 height 16
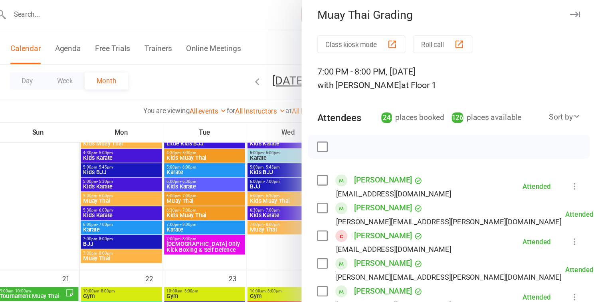
scroll to position [0, 0]
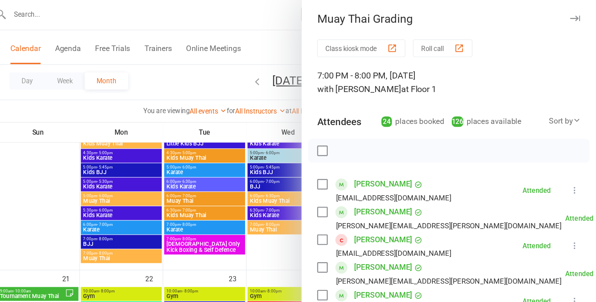
click at [232, 16] on div at bounding box center [340, 151] width 511 height 302
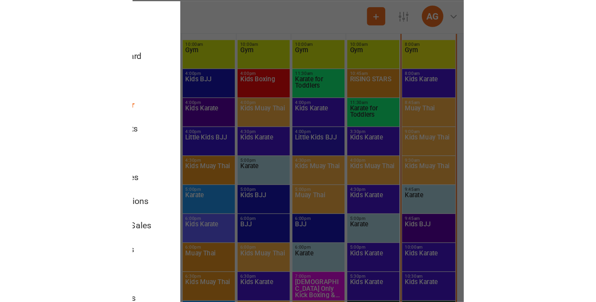
scroll to position [433, 0]
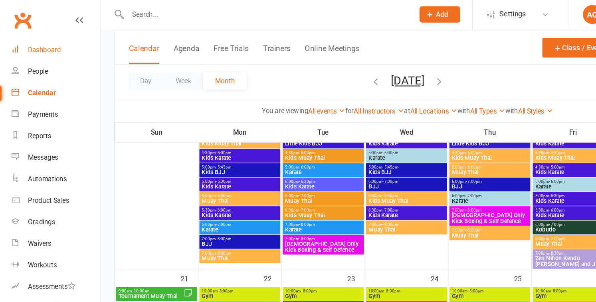
click at [42, 42] on div "Dashboard" at bounding box center [38, 43] width 28 height 6
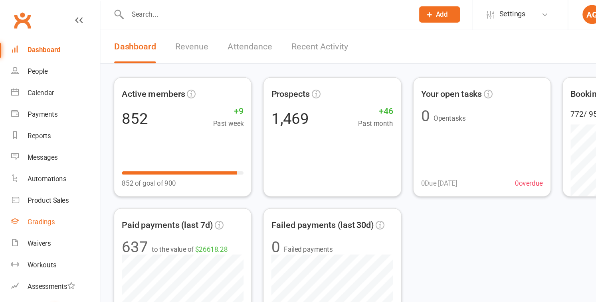
click at [35, 186] on div "Gradings" at bounding box center [35, 186] width 23 height 6
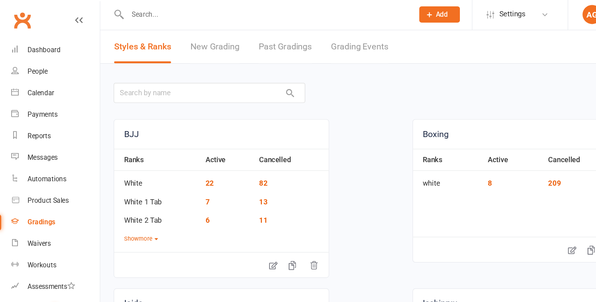
click at [120, 12] on input "text" at bounding box center [222, 13] width 235 height 11
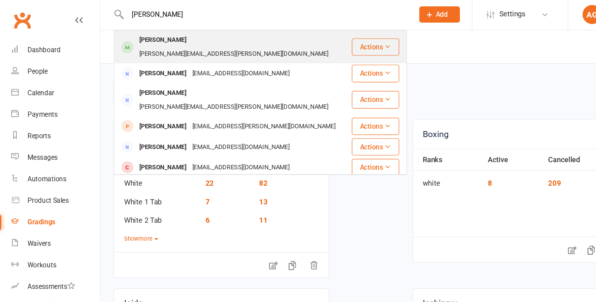
type input "rowan pen"
click at [134, 35] on div "Rowan Penman" at bounding box center [137, 35] width 44 height 12
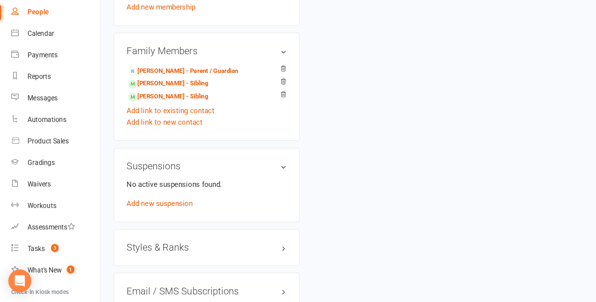
scroll to position [632, 0]
click at [139, 252] on h3 "Styles & Ranks" at bounding box center [173, 256] width 133 height 9
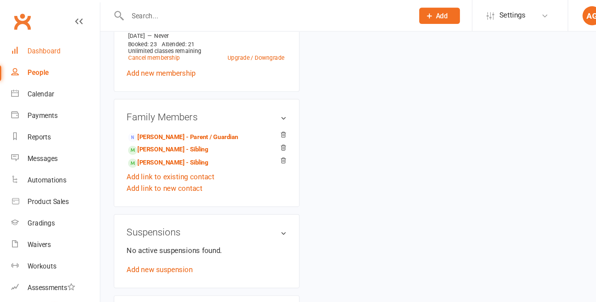
scroll to position [626, 0]
click at [33, 41] on div "Dashboard" at bounding box center [38, 43] width 28 height 6
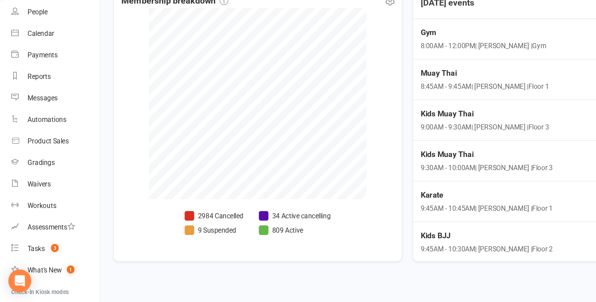
scroll to position [290, 0]
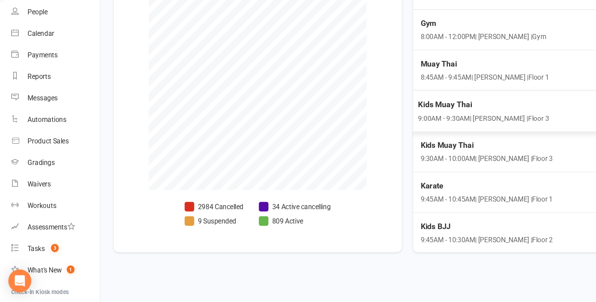
click at [369, 135] on span "Kids Muay Thai" at bounding box center [403, 137] width 109 height 10
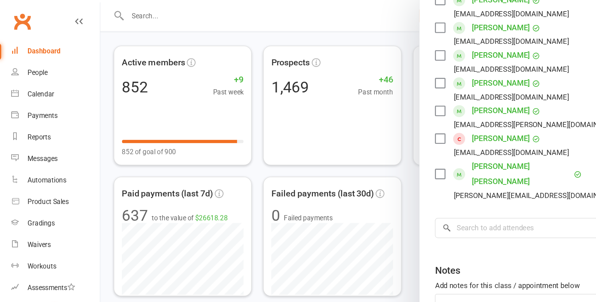
scroll to position [0, 0]
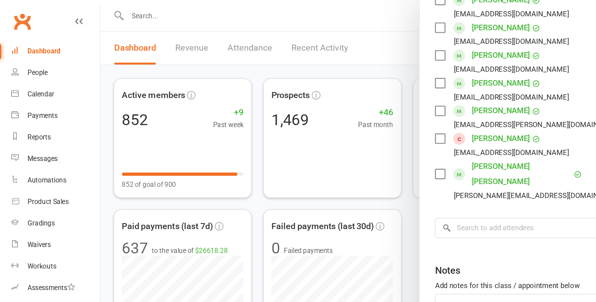
click at [122, 8] on div at bounding box center [340, 151] width 511 height 302
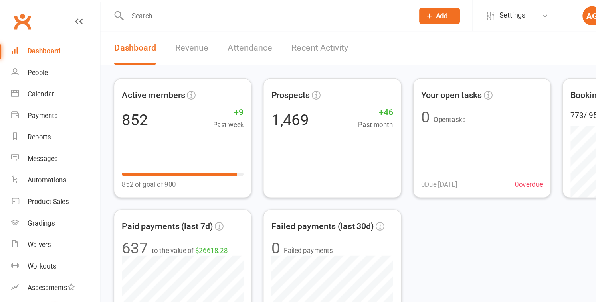
click at [126, 14] on input "text" at bounding box center [222, 13] width 235 height 11
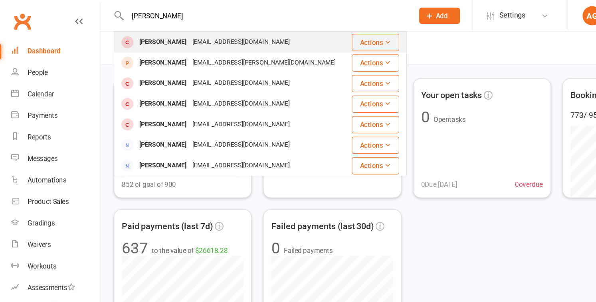
type input "benjamin wel"
click at [132, 32] on div "Benjamin Welsh" at bounding box center [137, 36] width 44 height 12
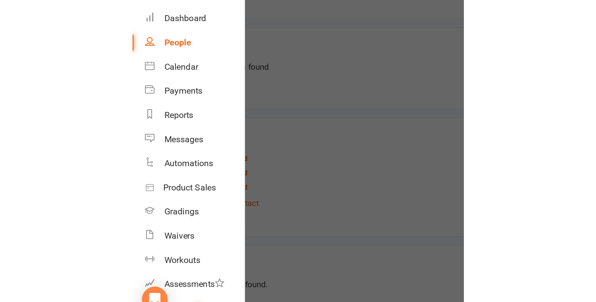
scroll to position [543, 0]
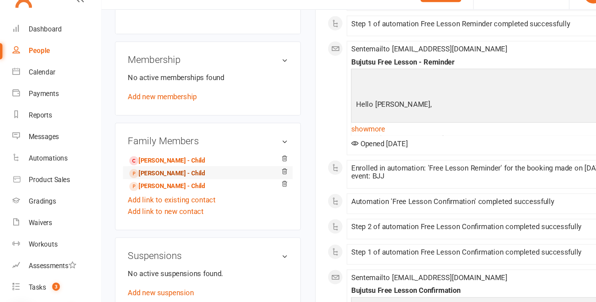
click at [124, 161] on link "Riley Welsh - Child" at bounding box center [139, 163] width 63 height 8
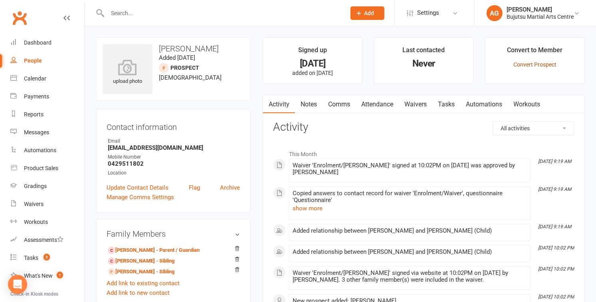
click at [531, 64] on link "Convert Prospect" at bounding box center [534, 64] width 43 height 6
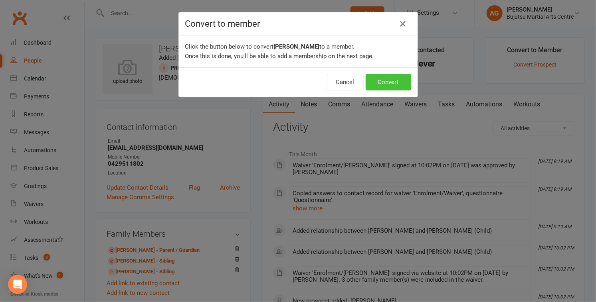
click at [384, 85] on button "Convert" at bounding box center [387, 82] width 45 height 17
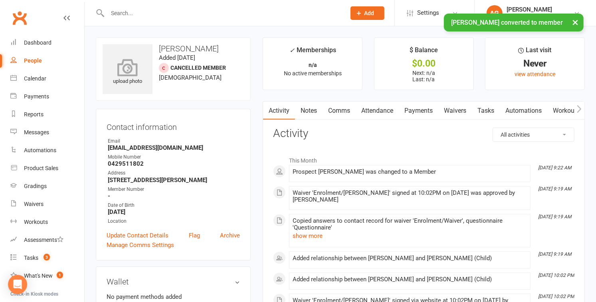
click at [126, 71] on icon at bounding box center [127, 68] width 55 height 18
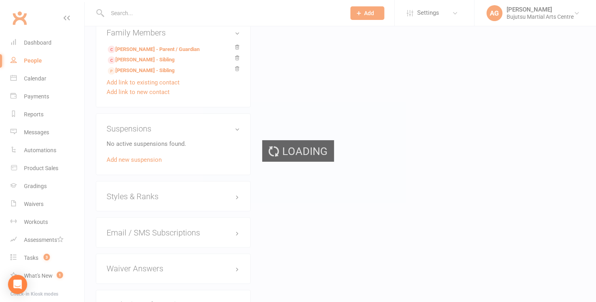
scroll to position [643, 0]
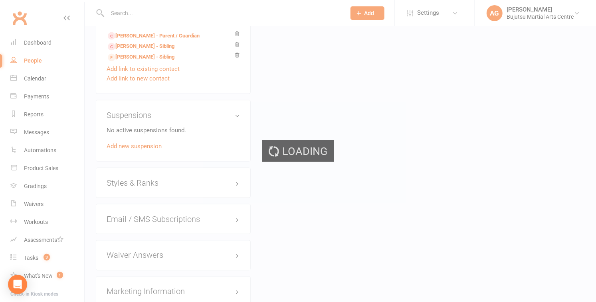
click at [133, 183] on div "Loading" at bounding box center [298, 151] width 596 height 302
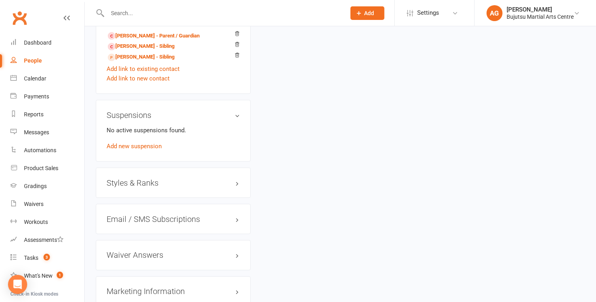
click at [133, 183] on h3 "Styles & Ranks" at bounding box center [173, 183] width 133 height 9
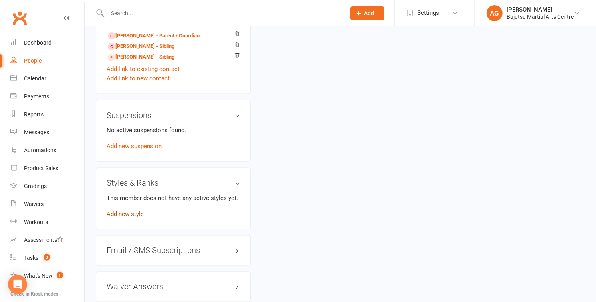
click at [131, 212] on link "Add new style" at bounding box center [125, 214] width 37 height 7
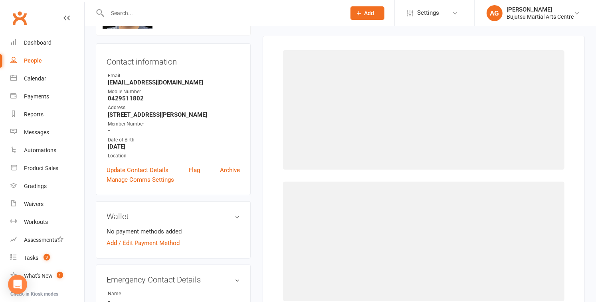
scroll to position [61, 0]
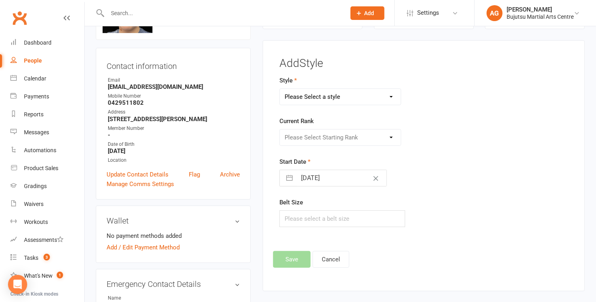
click at [321, 93] on select "Please Select a style BJJ Boxing Iaido Isshinryu JKA Jodo Karate for Toddlers K…" at bounding box center [340, 97] width 121 height 16
select select "204"
click at [280, 89] on select "Please Select a style BJJ Boxing Iaido Isshinryu JKA Jodo Karate for Toddlers K…" at bounding box center [340, 97] width 121 height 16
click at [328, 136] on select "Please Select Starting Rank White Yellow Senior Yellow Orange Green Blue Senior…" at bounding box center [340, 138] width 121 height 16
select select "1707"
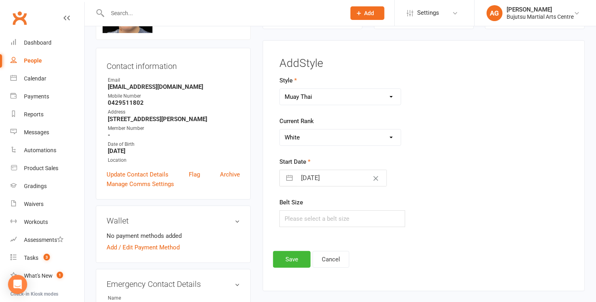
click at [280, 130] on select "Please Select Starting Rank White Yellow Senior Yellow Orange Green Blue Senior…" at bounding box center [340, 138] width 121 height 16
click at [300, 257] on button "Save" at bounding box center [292, 259] width 38 height 17
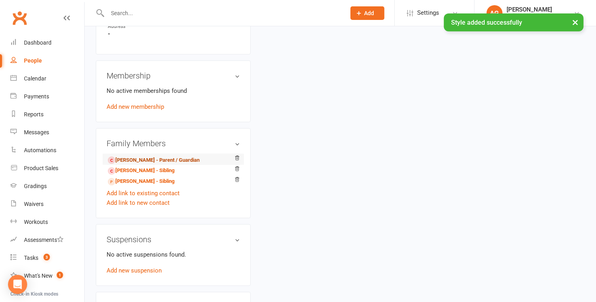
scroll to position [512, 0]
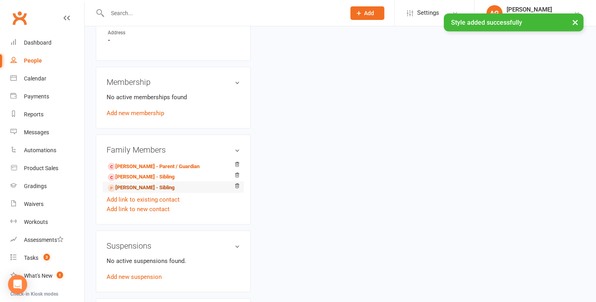
click at [133, 187] on link "Keira Welsh - Sibling" at bounding box center [141, 188] width 67 height 8
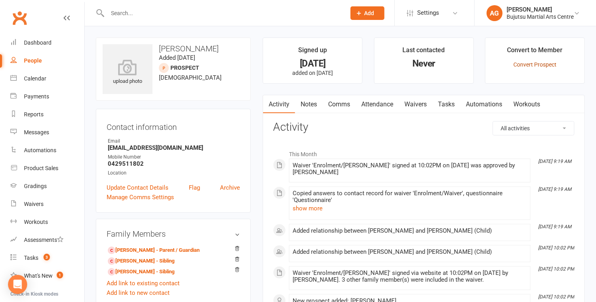
click at [520, 63] on link "Convert Prospect" at bounding box center [534, 64] width 43 height 6
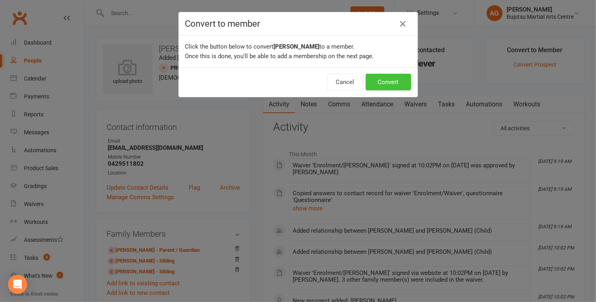
click at [385, 77] on button "Convert" at bounding box center [387, 82] width 45 height 17
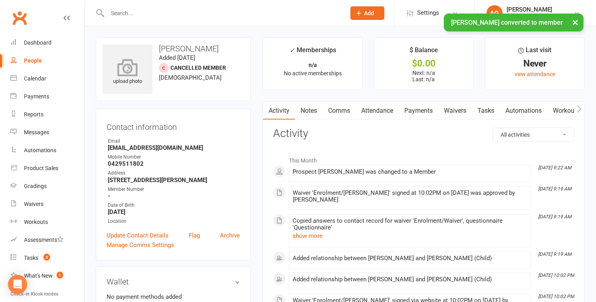
click at [129, 69] on icon at bounding box center [127, 68] width 55 height 18
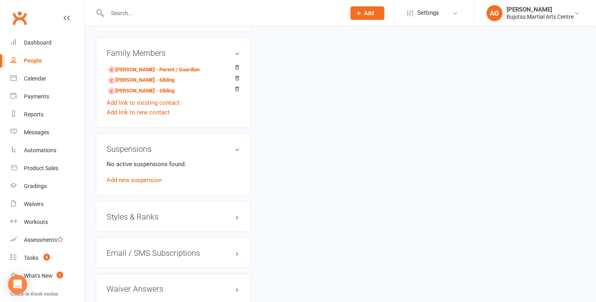
scroll to position [610, 0]
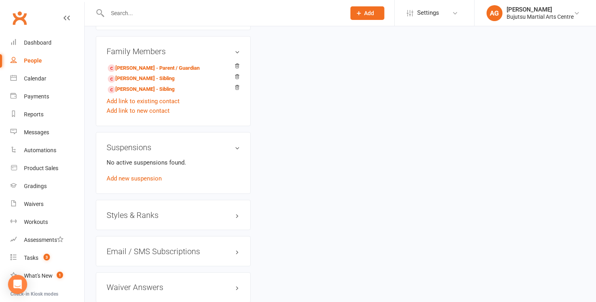
click at [124, 211] on h3 "Styles & Ranks" at bounding box center [173, 215] width 133 height 9
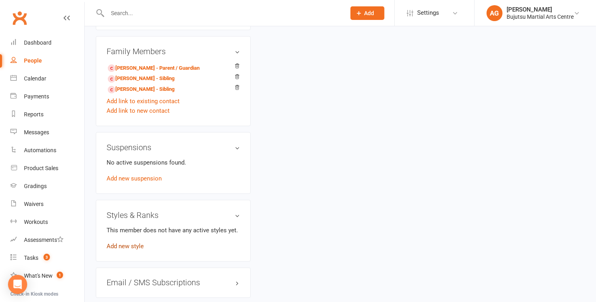
click at [126, 243] on link "Add new style" at bounding box center [125, 246] width 37 height 7
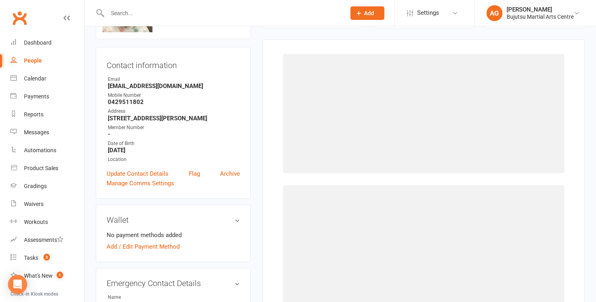
scroll to position [61, 0]
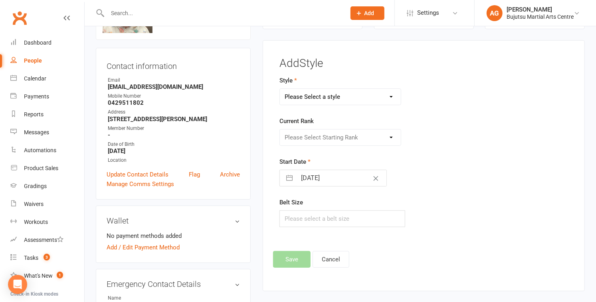
click at [305, 97] on select "Please Select a style BJJ Boxing Iaido Isshinryu JKA Jodo Karate for Toddlers K…" at bounding box center [340, 97] width 121 height 16
select select "212"
click at [280, 89] on select "Please Select a style BJJ Boxing Iaido Isshinryu JKA Jodo Karate for Toddlers K…" at bounding box center [340, 97] width 121 height 16
click at [308, 136] on select "Please Select Starting Rank White Yellow Senior Yellow Orange Green Blue Senior…" at bounding box center [340, 138] width 121 height 16
select select "1826"
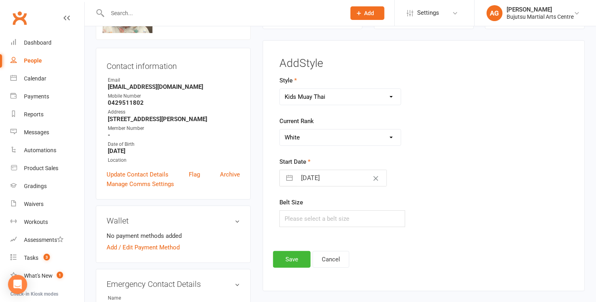
click at [280, 130] on select "Please Select Starting Rank White Yellow Senior Yellow Orange Green Blue Senior…" at bounding box center [340, 138] width 121 height 16
click at [286, 257] on button "Save" at bounding box center [292, 259] width 38 height 17
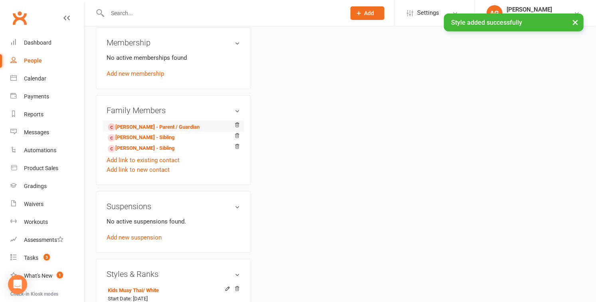
scroll to position [549, 0]
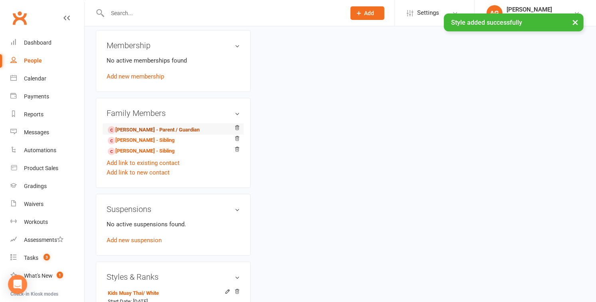
click at [135, 126] on link "Benjamin Welsh - Parent / Guardian" at bounding box center [154, 130] width 92 height 8
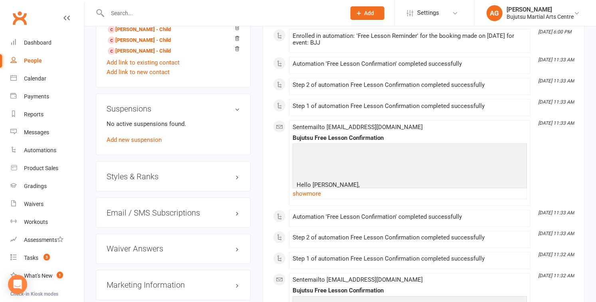
scroll to position [672, 0]
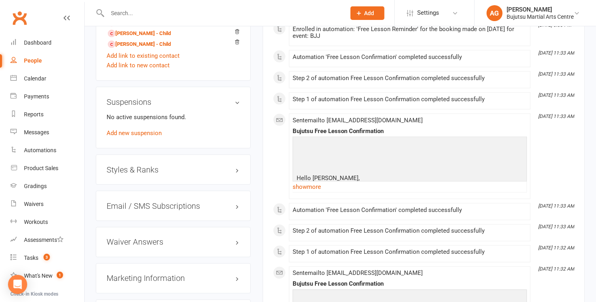
click at [124, 167] on h3 "Styles & Ranks" at bounding box center [173, 170] width 133 height 9
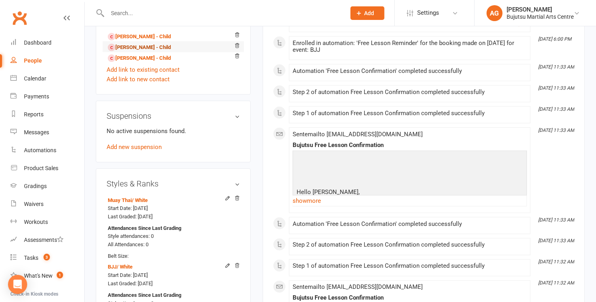
scroll to position [654, 0]
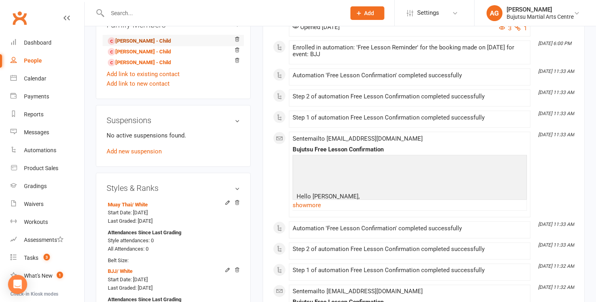
click at [129, 38] on link "Tyler Welsh - Child" at bounding box center [139, 41] width 63 height 8
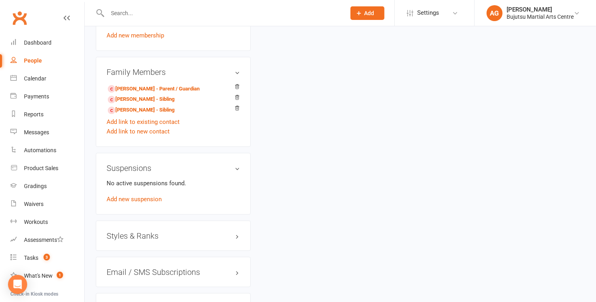
scroll to position [591, 0]
click at [142, 231] on h3 "Styles & Ranks" at bounding box center [173, 235] width 133 height 9
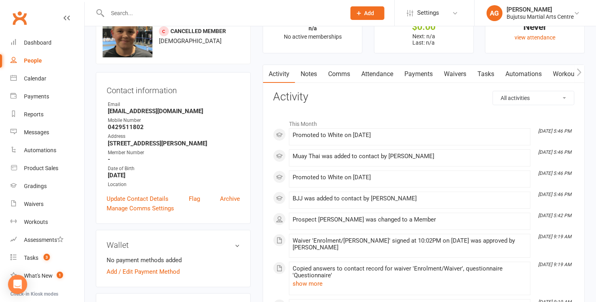
scroll to position [0, 0]
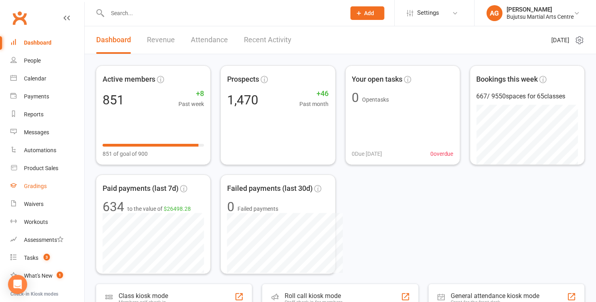
click at [32, 185] on div "Gradings" at bounding box center [35, 186] width 23 height 6
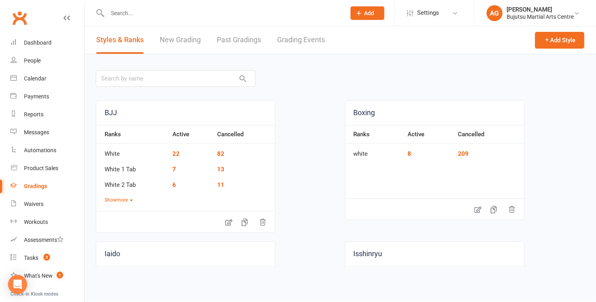
click at [288, 39] on link "Grading Events" at bounding box center [301, 40] width 48 height 28
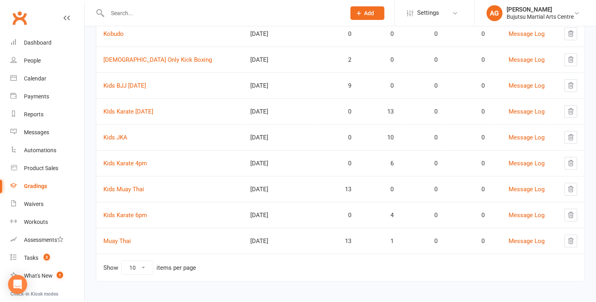
scroll to position [109, 0]
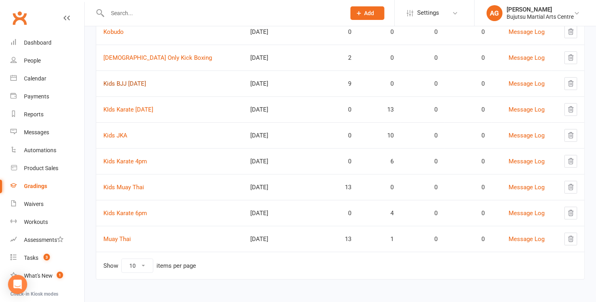
click at [129, 81] on link "Kids BJJ Saturday" at bounding box center [124, 83] width 43 height 7
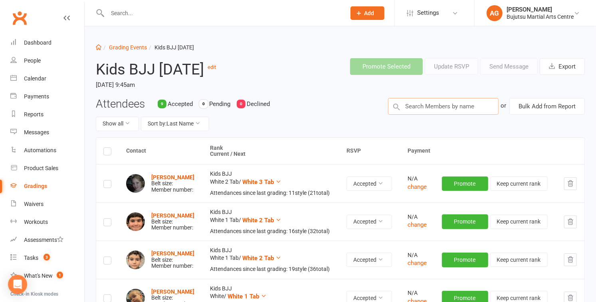
click at [405, 107] on input "text" at bounding box center [443, 106] width 111 height 17
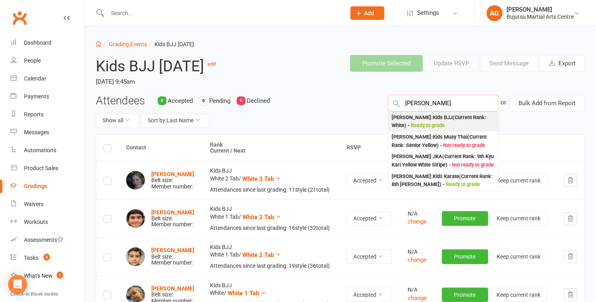
scroll to position [5, 0]
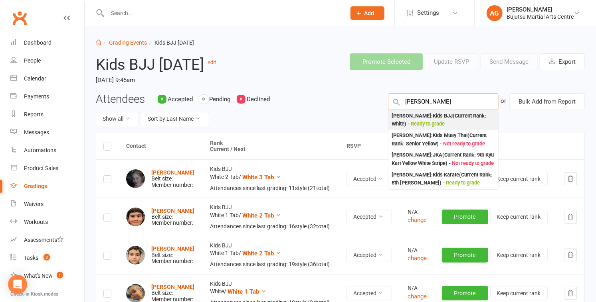
type input "samuel morc"
click at [418, 120] on div "Samuel Morkos : Kids BJJ (Current Rank: White ) - Ready to grade" at bounding box center [442, 120] width 103 height 16
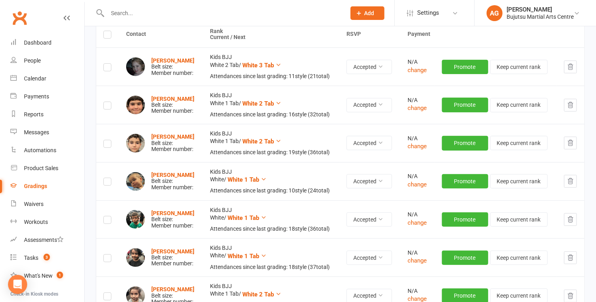
scroll to position [0, 0]
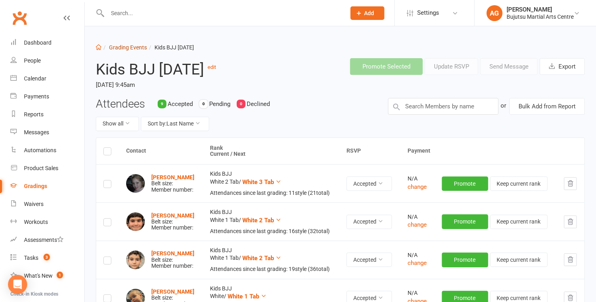
click at [120, 47] on link "Grading Events" at bounding box center [128, 47] width 38 height 6
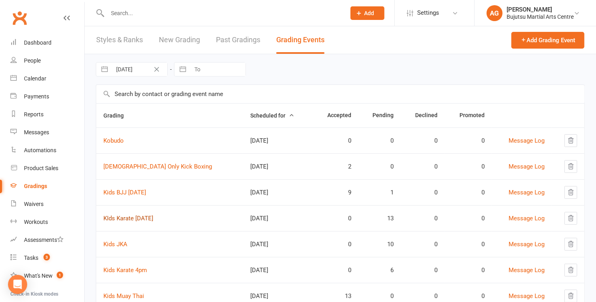
click at [141, 217] on link "KIds Karate [DATE]" at bounding box center [128, 218] width 50 height 7
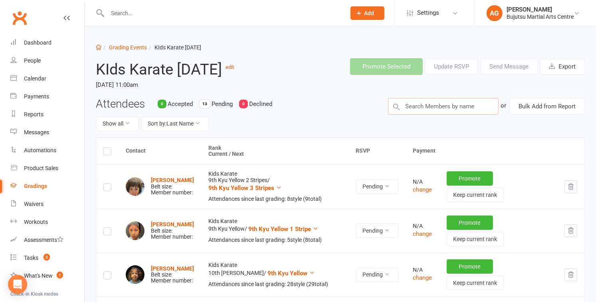
click at [440, 110] on input "text" at bounding box center [443, 106] width 111 height 17
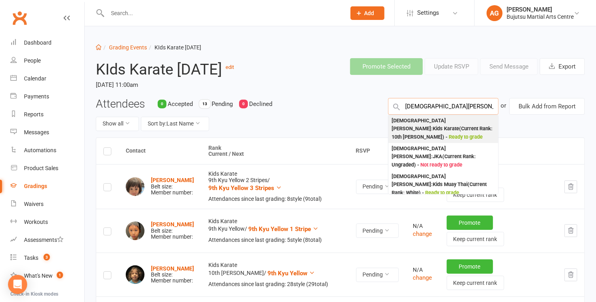
type input "christian desho"
click at [419, 124] on div "Christian Desho : Kids Karate (Current Rank: 10th Kyu White ) - Ready to grade" at bounding box center [442, 129] width 103 height 25
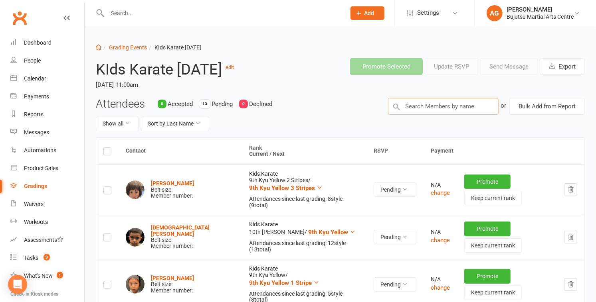
click at [414, 106] on input "text" at bounding box center [443, 106] width 111 height 17
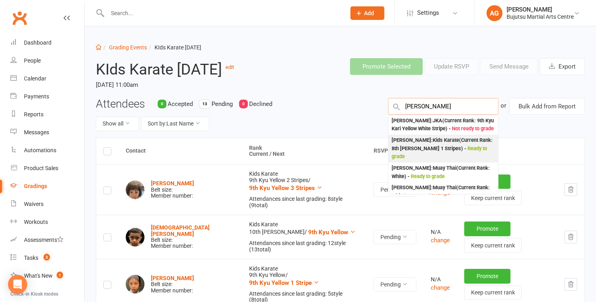
type input "glenn raf"
click at [427, 151] on div "Glenn Rafael Dulig : Kids Karate (Current Rank: 8th Kyu Green 1 Stripes ) - Rea…" at bounding box center [442, 148] width 103 height 25
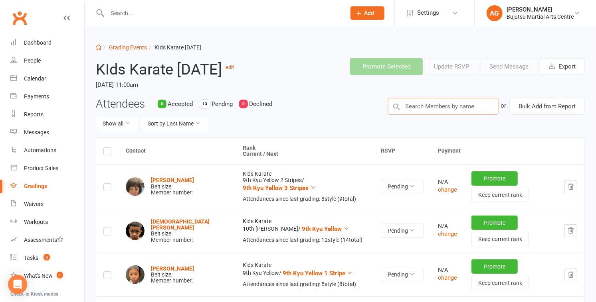
click at [421, 104] on input "text" at bounding box center [443, 106] width 111 height 17
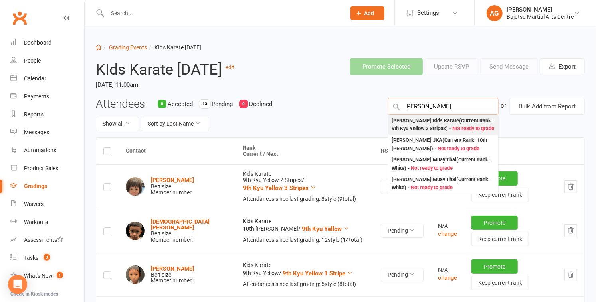
type input "[PERSON_NAME]"
click at [434, 127] on div "Kyle Lam : Kids Karate (Current Rank: 9th Kyu Yellow 2 Stripes ) - Not ready to…" at bounding box center [442, 125] width 103 height 16
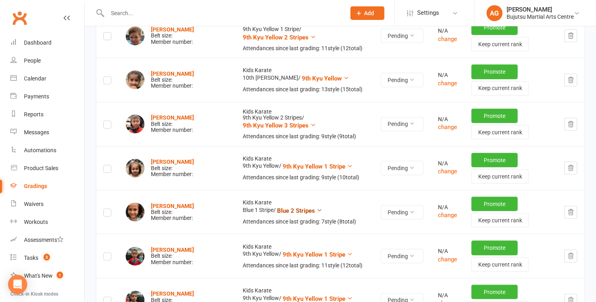
scroll to position [372, 0]
click at [259, 124] on span "9th Kyu Yellow 3 Stripes" at bounding box center [276, 125] width 66 height 7
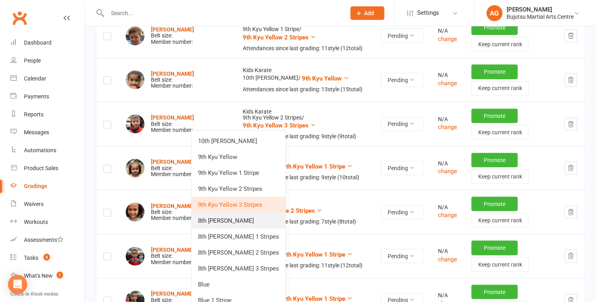
click at [250, 217] on link "8th [PERSON_NAME]" at bounding box center [239, 221] width 94 height 16
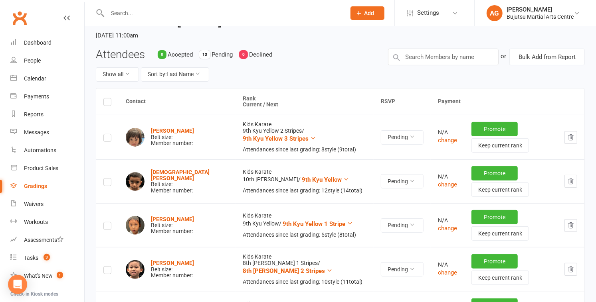
scroll to position [0, 0]
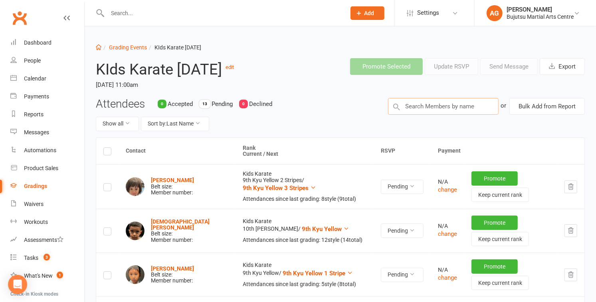
click at [416, 110] on input "text" at bounding box center [443, 106] width 111 height 17
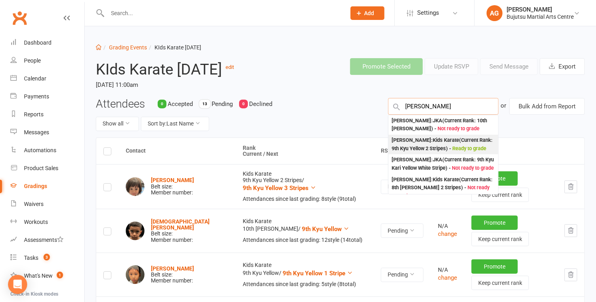
type input "[PERSON_NAME]"
click at [428, 146] on div "Matteo Lantan : Kids Karate (Current Rank: 9th Kyu Yellow 2 Stripes ) - Ready t…" at bounding box center [442, 144] width 103 height 16
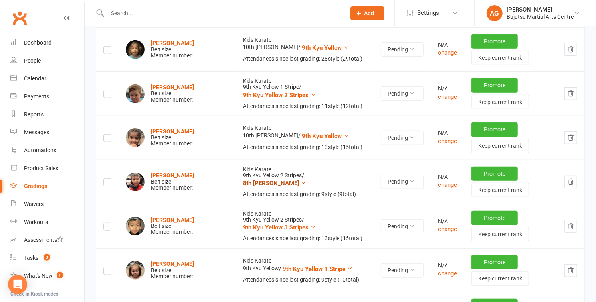
scroll to position [318, 0]
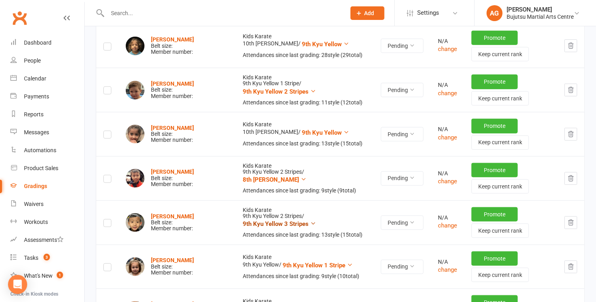
click at [249, 223] on span "9th Kyu Yellow 3 Stripes" at bounding box center [276, 224] width 66 height 7
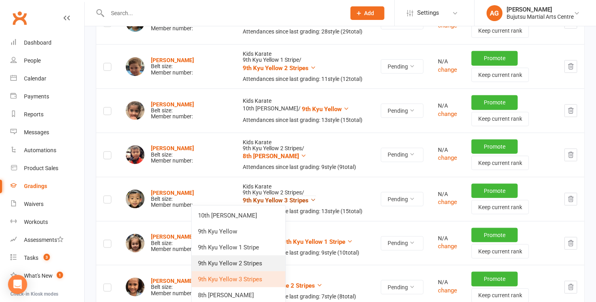
scroll to position [342, 0]
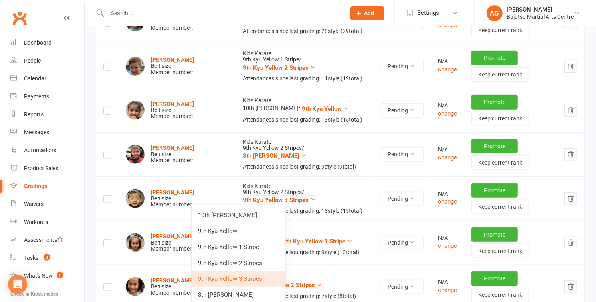
click at [238, 293] on link "8th [PERSON_NAME]" at bounding box center [239, 295] width 94 height 16
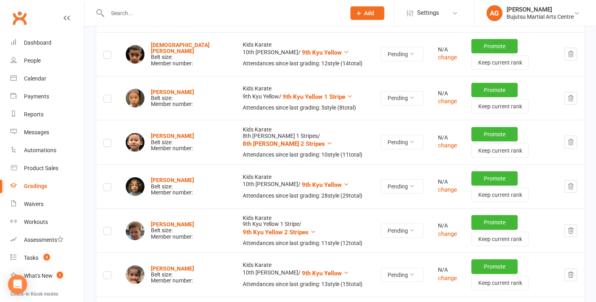
scroll to position [0, 0]
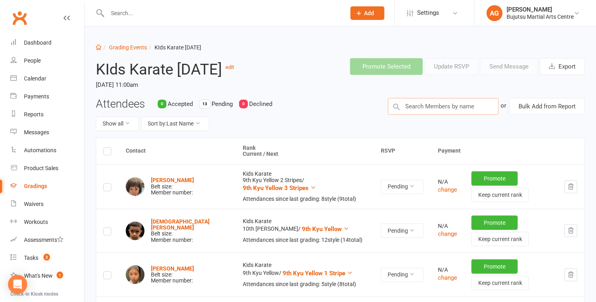
click at [444, 101] on input "text" at bounding box center [443, 106] width 111 height 17
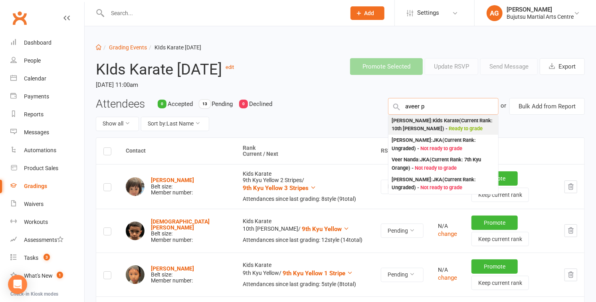
type input "aveer p"
click at [457, 126] on span "Ready to grade" at bounding box center [465, 129] width 34 height 6
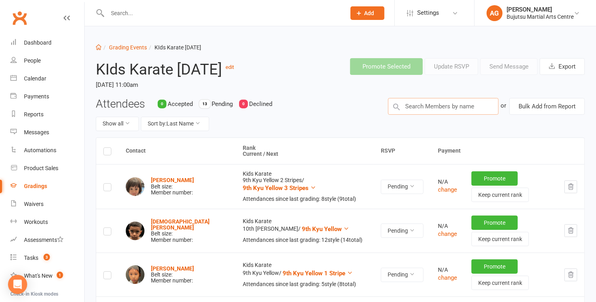
click at [430, 107] on input "text" at bounding box center [443, 106] width 111 height 17
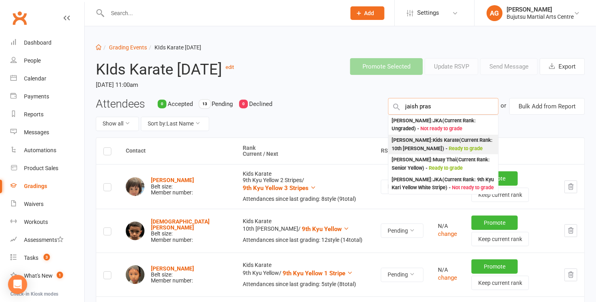
type input "jaish pras"
click at [437, 143] on div "Jaish Prasad : Kids Karate (Current Rank: 10th Kyu White ) - Ready to grade" at bounding box center [442, 144] width 103 height 16
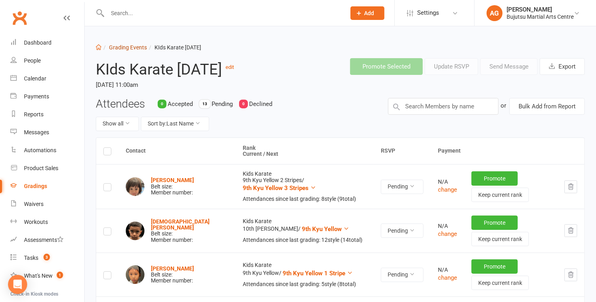
click at [122, 45] on link "Grading Events" at bounding box center [128, 47] width 38 height 6
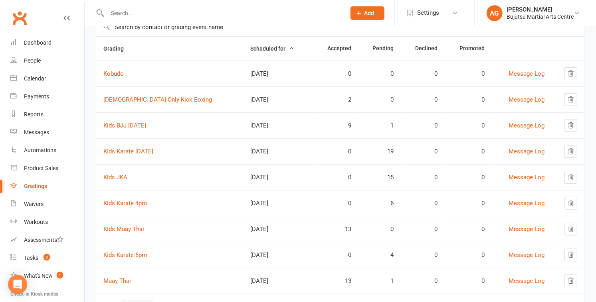
scroll to position [69, 0]
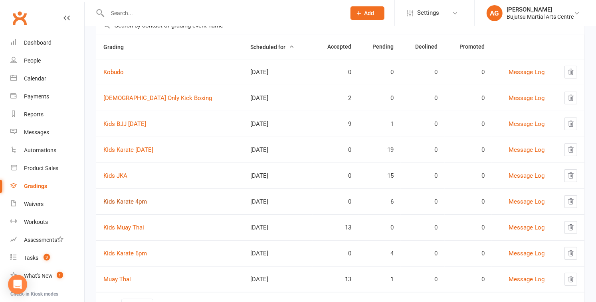
click at [127, 201] on link "Kids Karate 4pm" at bounding box center [124, 201] width 43 height 7
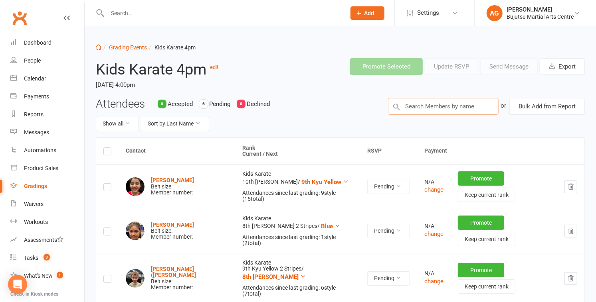
click at [435, 106] on input "text" at bounding box center [443, 106] width 111 height 17
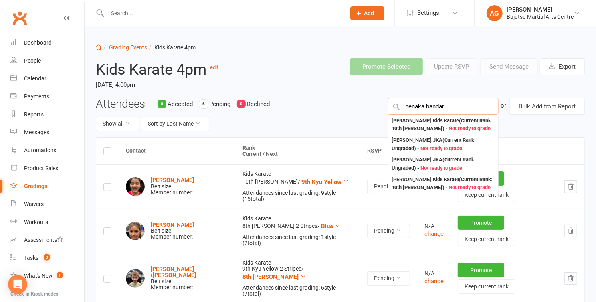
type input "henaka bandara"
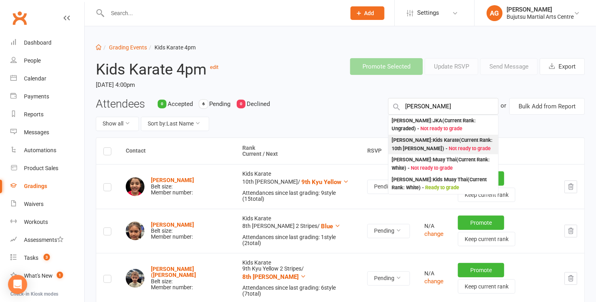
click at [444, 142] on div "Henaka Bandara : Kids Karate (Current Rank: 10th Kyu White ) - Not ready to gra…" at bounding box center [442, 144] width 103 height 16
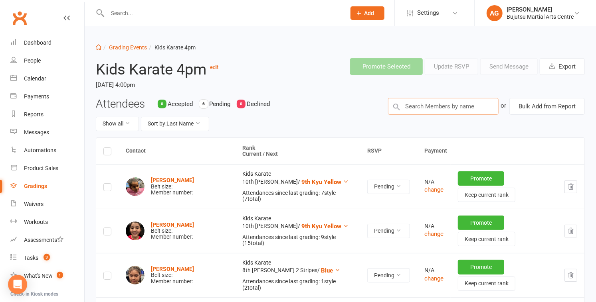
click at [406, 109] on input "text" at bounding box center [443, 106] width 111 height 17
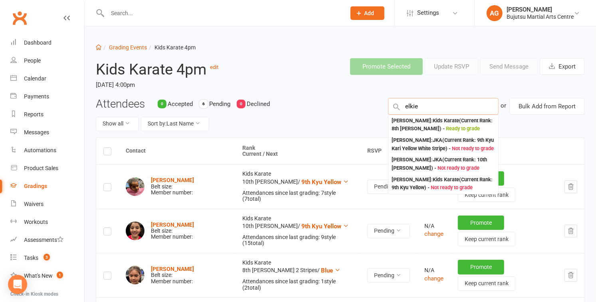
scroll to position [0, 0]
type input "elkie"
click at [435, 123] on div "Elkie Jancek : Kids Karate (Current Rank: 8th Kyu Green ) - Ready to grade" at bounding box center [442, 125] width 103 height 16
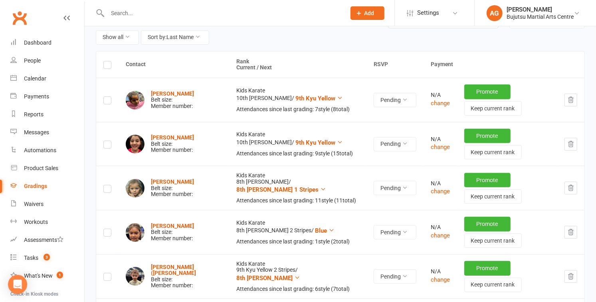
scroll to position [0, 0]
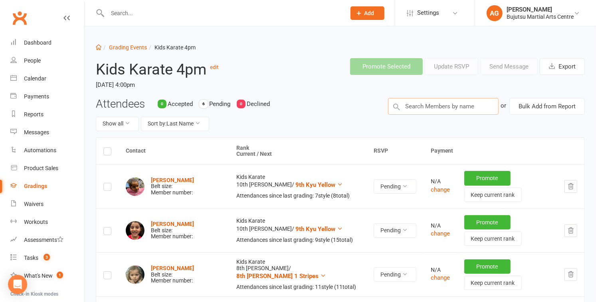
click at [421, 101] on input "text" at bounding box center [443, 106] width 111 height 17
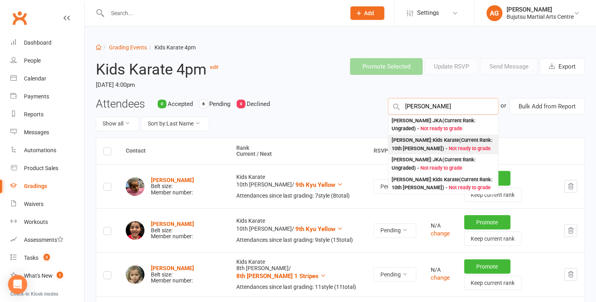
type input "luca swain"
click at [437, 141] on div "Luca Swain : Kids Karate (Current Rank: 10th Kyu White ) - Not ready to grade" at bounding box center [442, 144] width 103 height 16
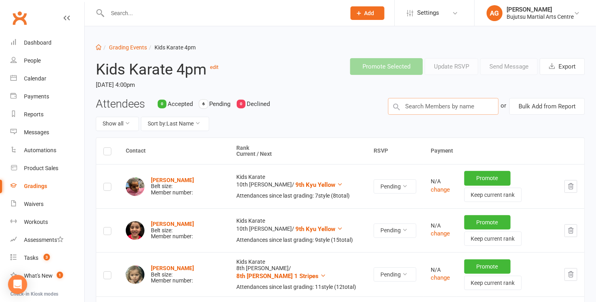
click at [419, 105] on input "text" at bounding box center [443, 106] width 111 height 17
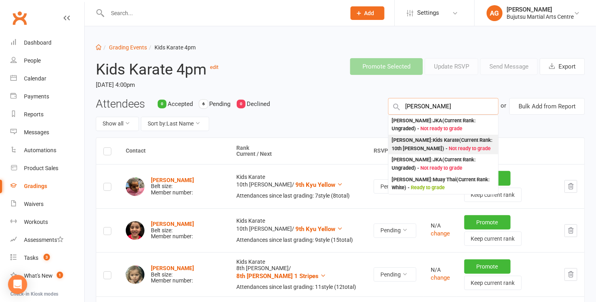
type input "liam swain"
click at [437, 140] on div "Liam Swain : Kids Karate (Current Rank: 10th Kyu White ) - Not ready to grade" at bounding box center [442, 144] width 103 height 16
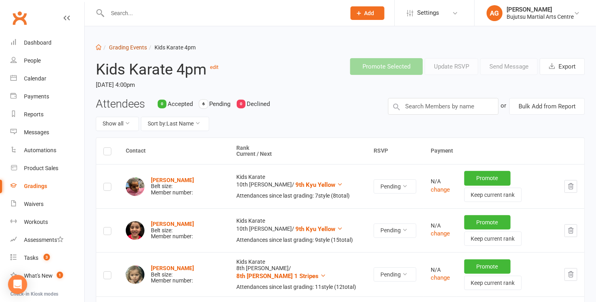
click at [128, 45] on link "Grading Events" at bounding box center [128, 47] width 38 height 6
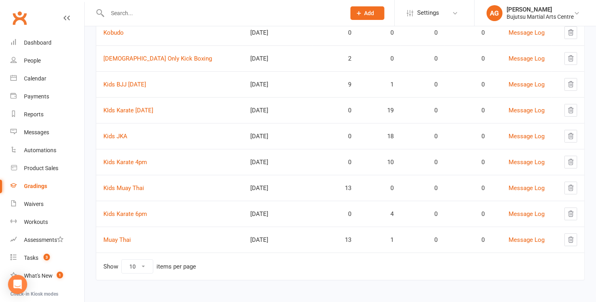
scroll to position [109, 0]
click at [125, 213] on link "Kids Karate 6pm" at bounding box center [124, 213] width 43 height 7
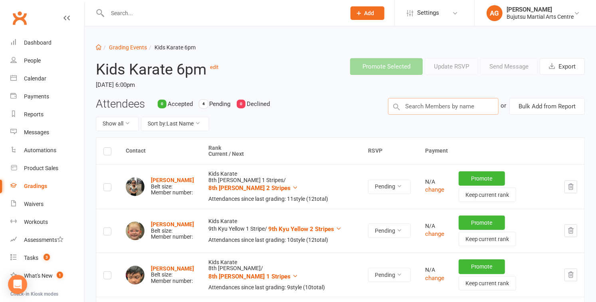
click at [434, 105] on input "text" at bounding box center [443, 106] width 111 height 17
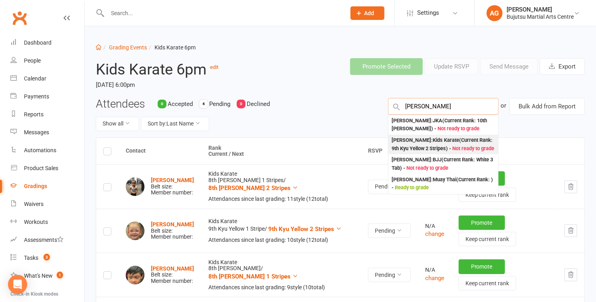
type input "[PERSON_NAME]"
click at [437, 147] on div "Nirvan Paudel : Kids Karate (Current Rank: 9th Kyu Yellow 2 Stripes ) - Not rea…" at bounding box center [442, 144] width 103 height 16
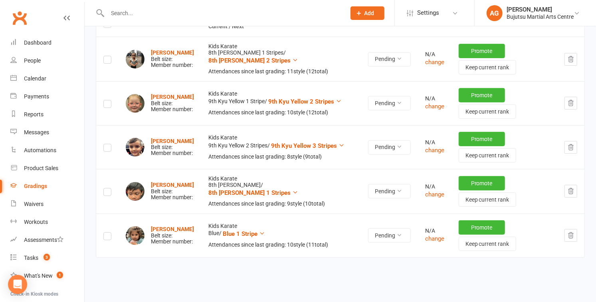
scroll to position [129, 0]
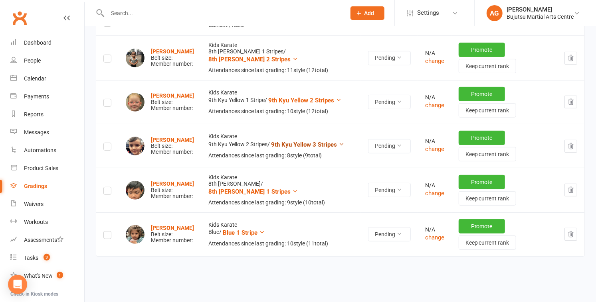
click at [271, 146] on span "9th Kyu Yellow 3 Stripes" at bounding box center [304, 144] width 66 height 7
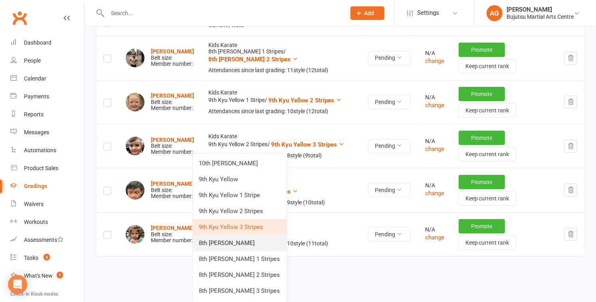
click at [247, 243] on link "8th [PERSON_NAME]" at bounding box center [240, 243] width 94 height 16
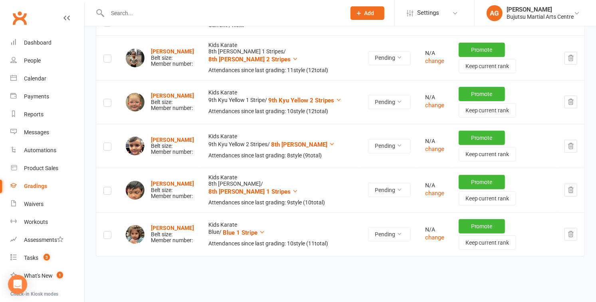
scroll to position [0, 0]
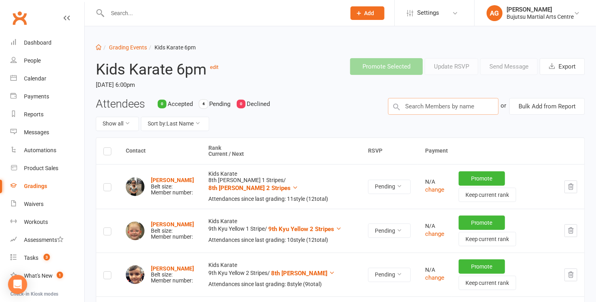
click at [455, 104] on input "text" at bounding box center [443, 106] width 111 height 17
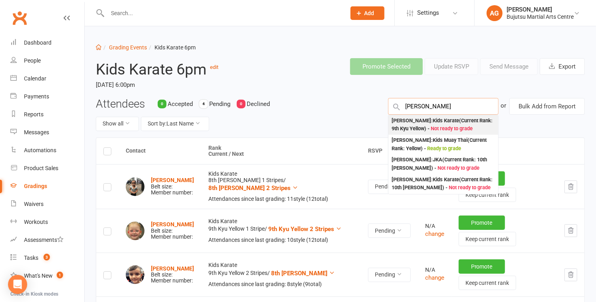
type input "luca mor"
click at [454, 126] on span "Not ready to grade" at bounding box center [452, 129] width 42 height 6
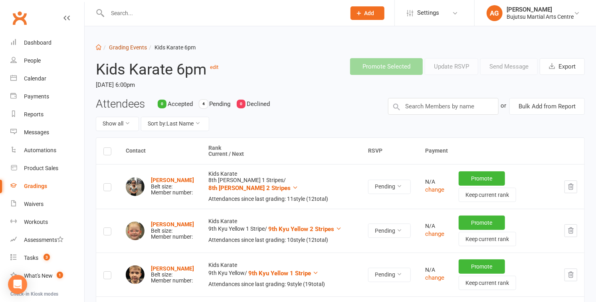
click at [126, 45] on link "Grading Events" at bounding box center [128, 47] width 38 height 6
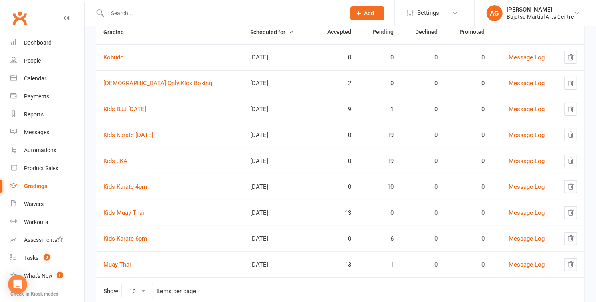
scroll to position [109, 0]
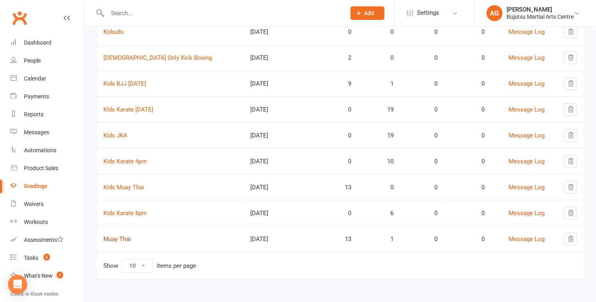
click at [119, 237] on link "Muay Thai" at bounding box center [117, 239] width 28 height 7
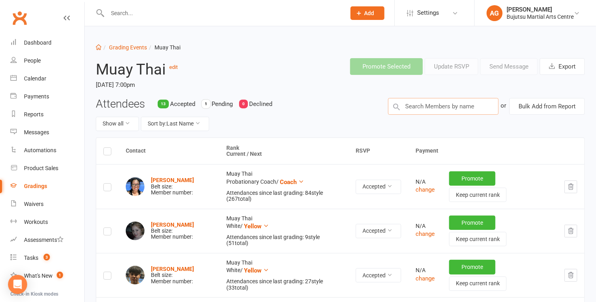
click at [421, 103] on input "text" at bounding box center [443, 106] width 111 height 17
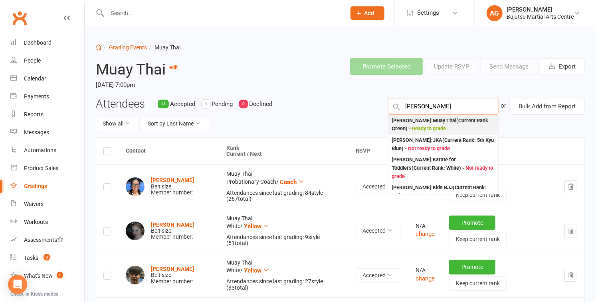
type input "[PERSON_NAME]"
click at [443, 124] on div "Nathaniel Delicata : Muay Thai (Current Rank: Green ) - Ready to grade" at bounding box center [442, 125] width 103 height 16
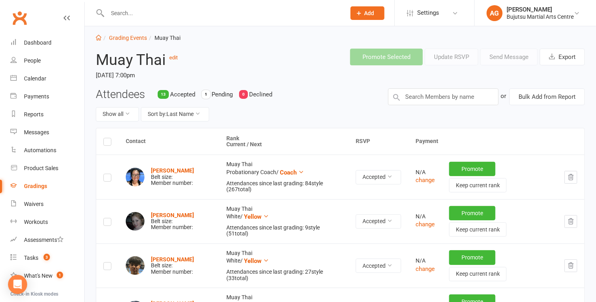
scroll to position [9, 0]
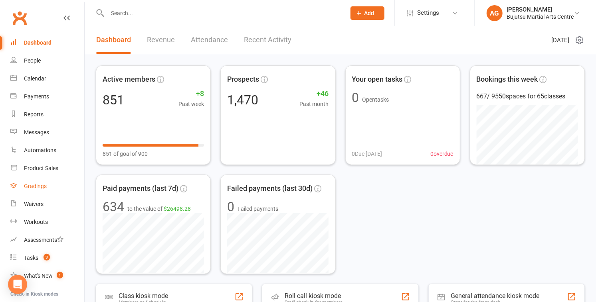
click at [41, 187] on div "Gradings" at bounding box center [35, 186] width 23 height 6
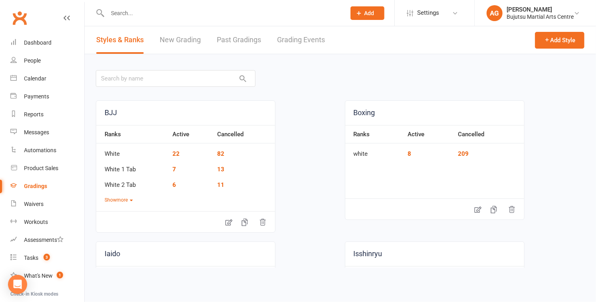
click at [303, 39] on link "Grading Events" at bounding box center [301, 40] width 48 height 28
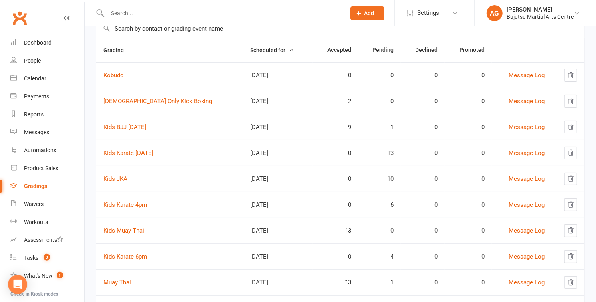
scroll to position [109, 0]
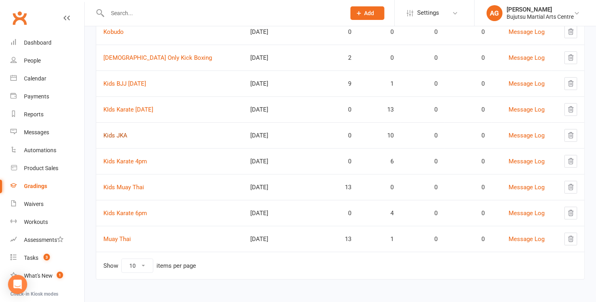
click at [117, 133] on link "Kids JKA" at bounding box center [115, 135] width 24 height 7
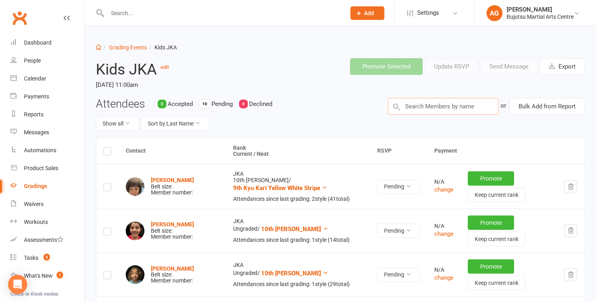
click at [444, 109] on input "text" at bounding box center [443, 106] width 111 height 17
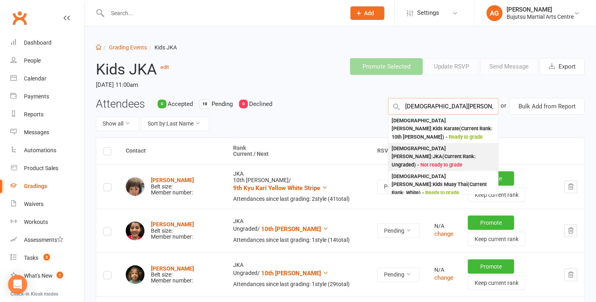
type input "christian desh"
click at [440, 145] on div "Christian Desho : JKA (Current Rank: Ungraded ) - Not ready to grade" at bounding box center [442, 157] width 103 height 25
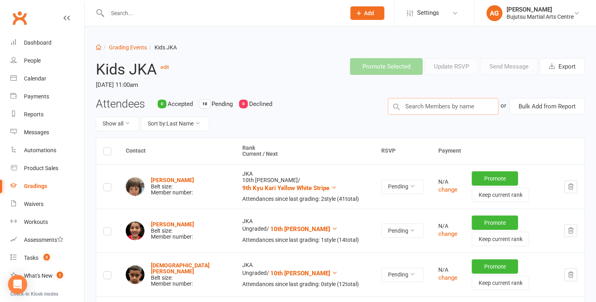
scroll to position [0, 0]
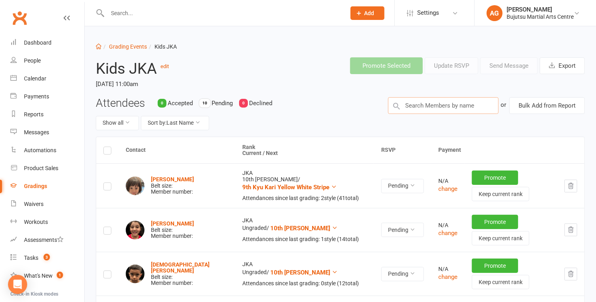
click at [435, 103] on input "text" at bounding box center [443, 105] width 111 height 17
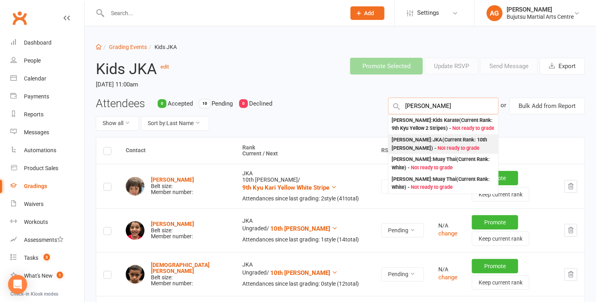
type input "kyle lam"
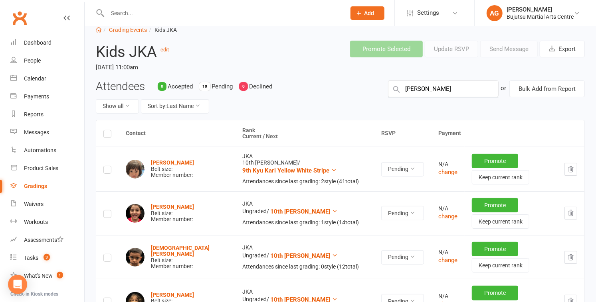
scroll to position [0, 0]
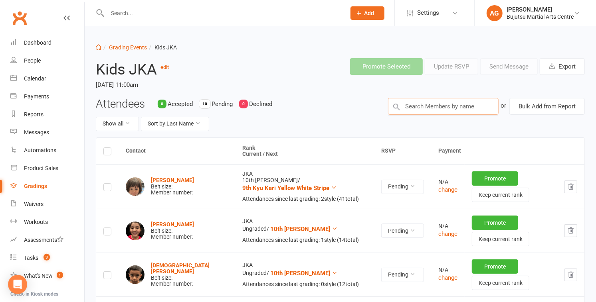
click at [435, 103] on input "text" at bounding box center [443, 106] width 111 height 17
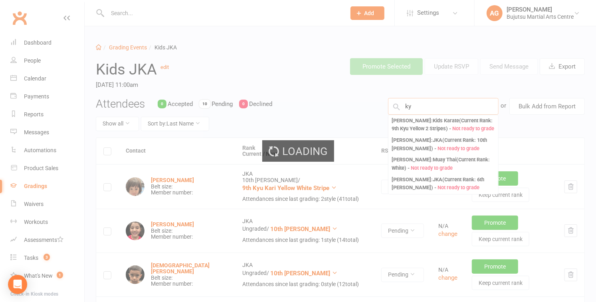
type input "k"
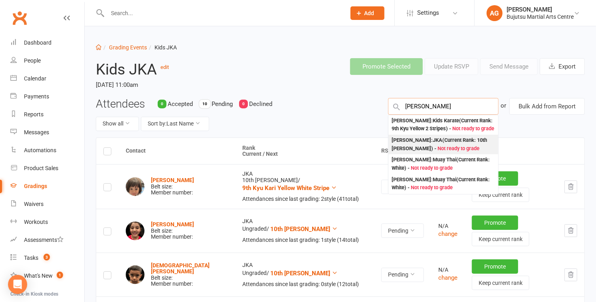
type input "kyle lam"
click at [435, 144] on div "Kyle Lam : JKA (Current Rank: 10th Kyu White ) - Not ready to grade" at bounding box center [442, 144] width 103 height 16
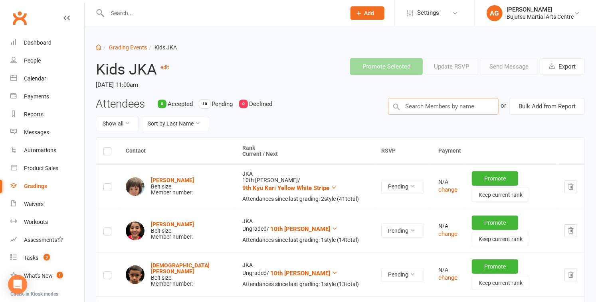
click at [419, 105] on input "text" at bounding box center [443, 106] width 111 height 17
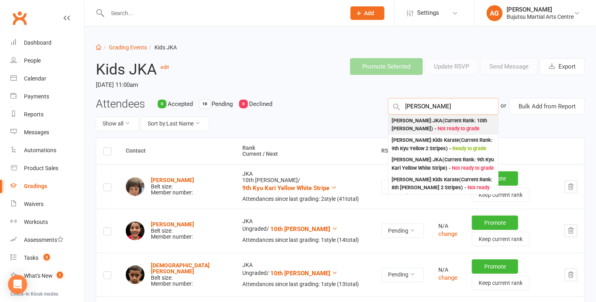
type input "matteo lan"
click at [441, 122] on div "Matteo Lantan : JKA (Current Rank: 10th Kyu White ) - Not ready to grade" at bounding box center [442, 125] width 103 height 16
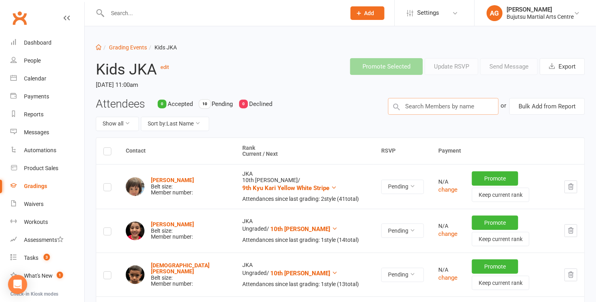
click at [416, 108] on input "text" at bounding box center [443, 106] width 111 height 17
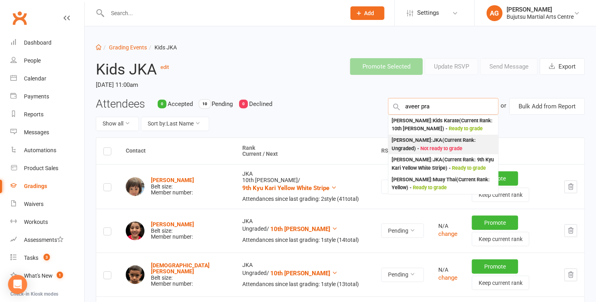
type input "aveer pra"
click at [433, 145] on div "Aveer Prasad : JKA (Current Rank: Ungraded ) - Not ready to grade" at bounding box center [442, 144] width 103 height 16
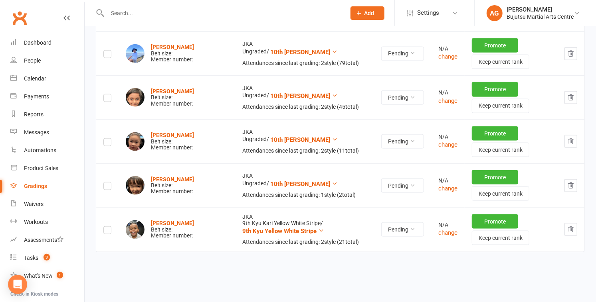
scroll to position [531, 0]
click at [134, 12] on input "text" at bounding box center [222, 13] width 235 height 11
click at [134, 11] on input "text" at bounding box center [222, 13] width 235 height 11
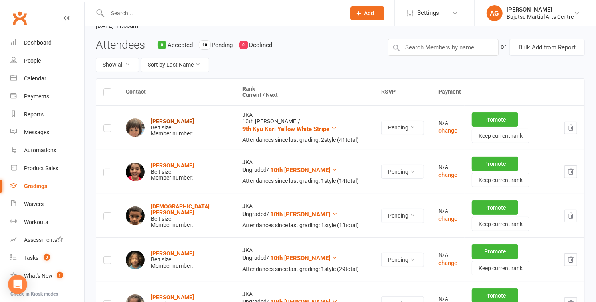
scroll to position [0, 0]
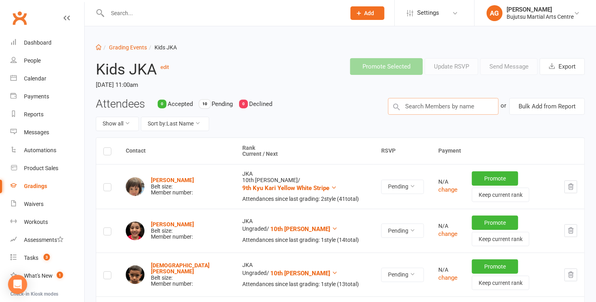
click at [444, 109] on input "text" at bounding box center [443, 106] width 111 height 17
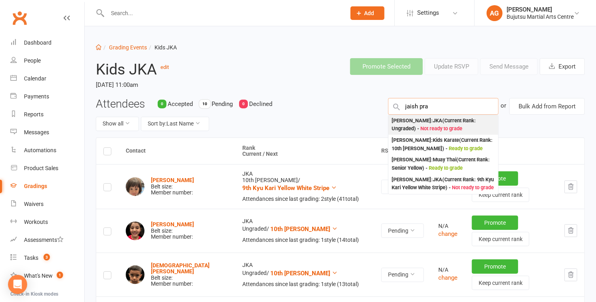
type input "jaish pra"
click at [435, 125] on div "Jaish Prasad : JKA (Current Rank: Ungraded ) - Not ready to grade" at bounding box center [442, 125] width 103 height 16
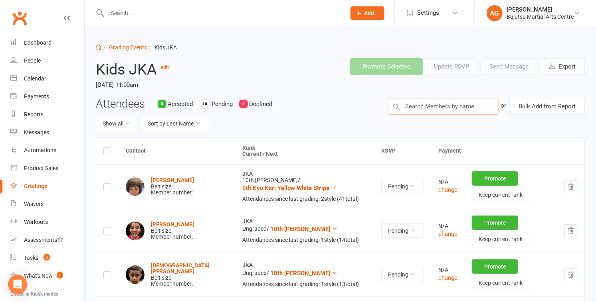
click at [420, 107] on input "text" at bounding box center [443, 106] width 111 height 17
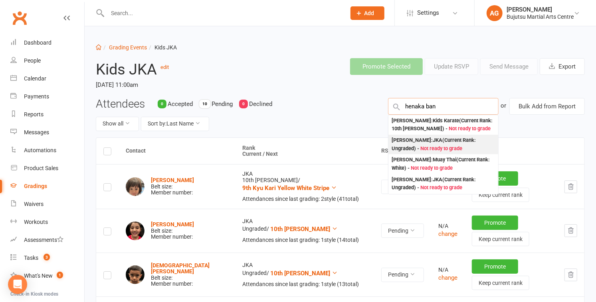
type input "henaka ban"
click at [437, 141] on div "Henaka Bandara : JKA (Current Rank: Ungraded ) - Not ready to grade" at bounding box center [442, 144] width 103 height 16
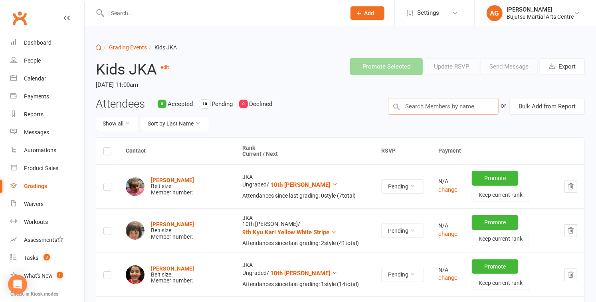
click at [427, 107] on input "text" at bounding box center [443, 106] width 111 height 17
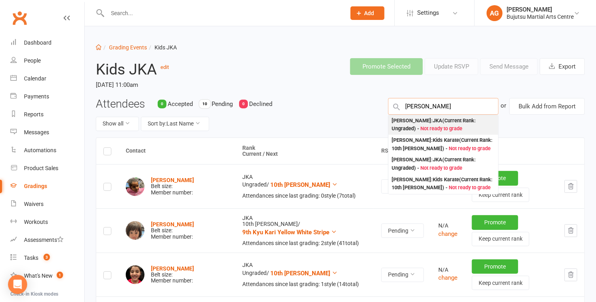
type input "liam swain"
click at [431, 122] on div "Liam Swain : JKA (Current Rank: Ungraded ) - Not ready to grade" at bounding box center [442, 125] width 103 height 16
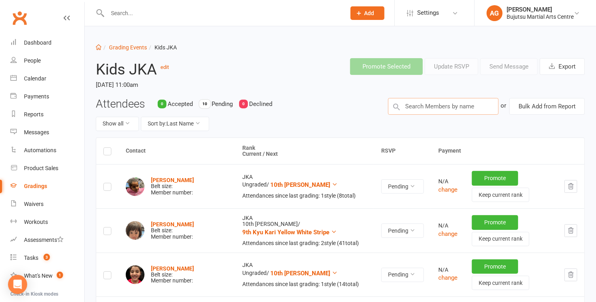
click at [419, 107] on input "text" at bounding box center [443, 106] width 111 height 17
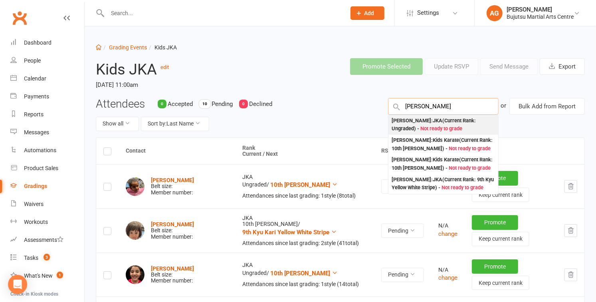
type input "luca swain"
click at [431, 122] on div "Luca Swain : JKA (Current Rank: Ungraded ) - Not ready to grade" at bounding box center [442, 125] width 103 height 16
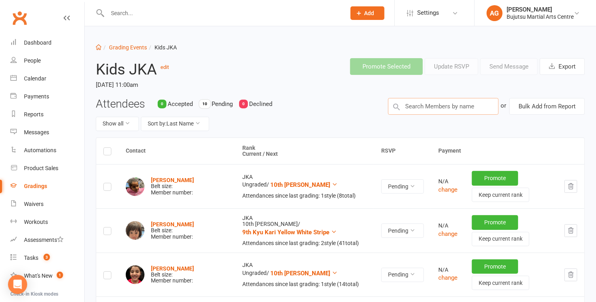
click at [429, 109] on input "text" at bounding box center [443, 106] width 111 height 17
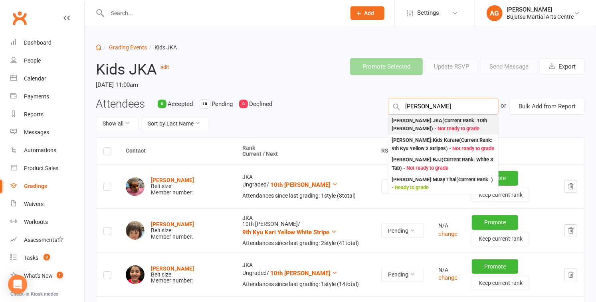
type input "nirvan pau"
click at [433, 124] on div "Nirvan Paudel : JKA (Current Rank: 10th Kyu White ) - Not ready to grade" at bounding box center [442, 125] width 103 height 16
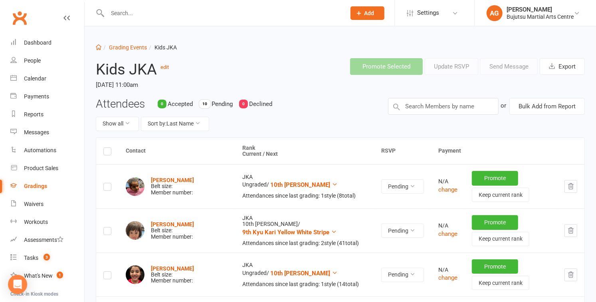
click at [33, 186] on div "Gradings" at bounding box center [35, 186] width 23 height 6
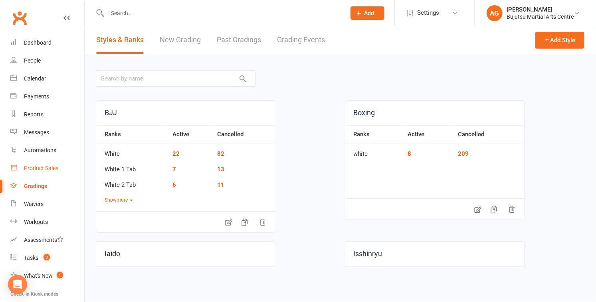
click at [38, 167] on div "Product Sales" at bounding box center [41, 168] width 34 height 6
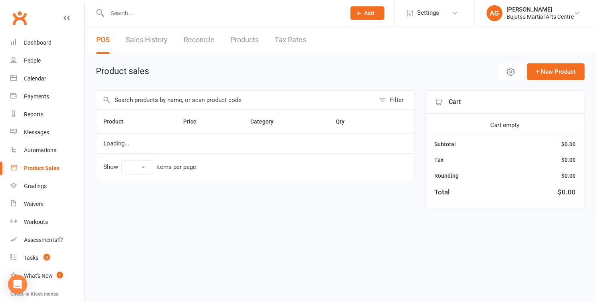
select select "10"
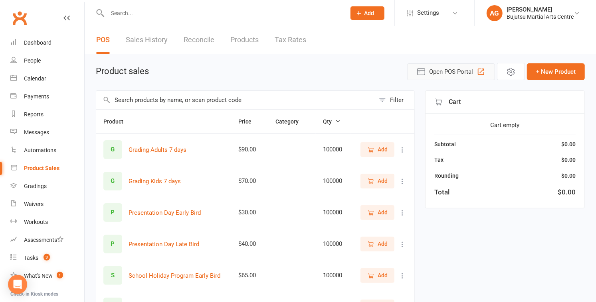
click at [458, 71] on span "Open POS Portal" at bounding box center [451, 72] width 44 height 10
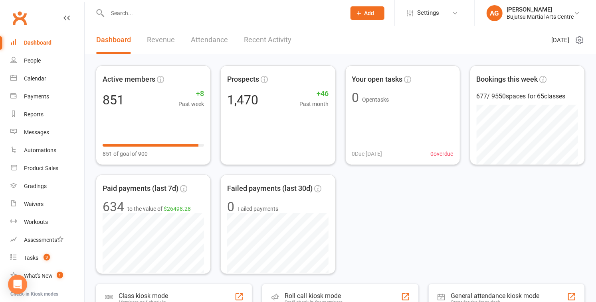
click at [144, 15] on input "text" at bounding box center [222, 13] width 235 height 11
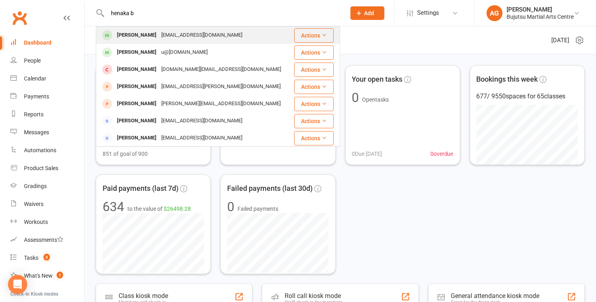
type input "henaka b"
click at [154, 35] on div "[PERSON_NAME]" at bounding box center [137, 36] width 44 height 12
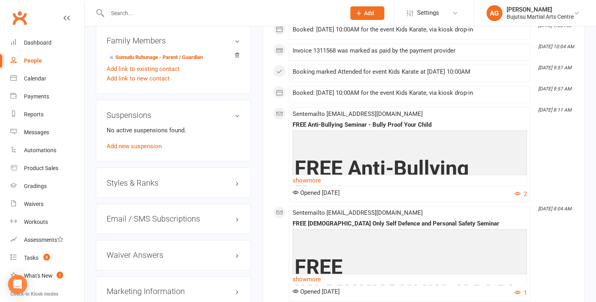
scroll to position [685, 0]
click at [128, 178] on h3 "Styles & Ranks" at bounding box center [173, 182] width 133 height 9
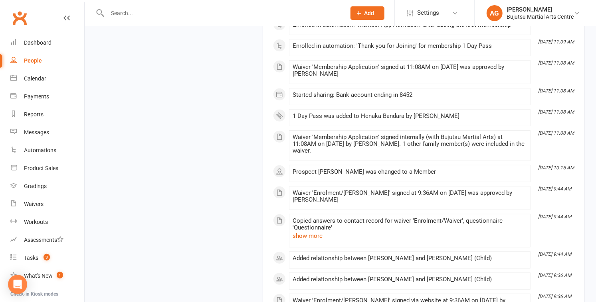
scroll to position [1959, 0]
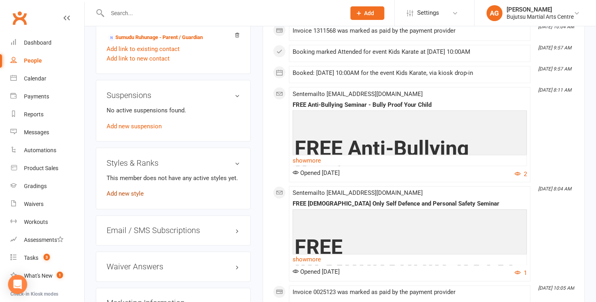
click at [130, 191] on link "Add new style" at bounding box center [125, 194] width 37 height 7
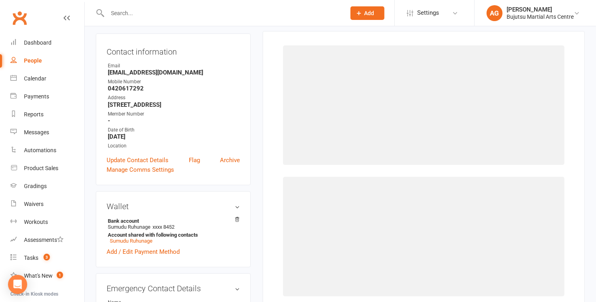
scroll to position [68, 0]
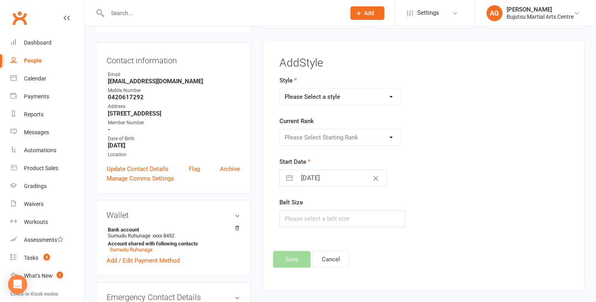
click at [325, 99] on select "Please Select a style BJJ Boxing [PERSON_NAME] JKA Jodo Karate for Toddlers Kid…" at bounding box center [340, 97] width 121 height 16
select select "211"
click at [280, 89] on select "Please Select a style BJJ Boxing [PERSON_NAME] JKA Jodo Karate for Toddlers Kid…" at bounding box center [340, 97] width 121 height 16
click at [326, 135] on select "Please Select Starting Rank 10th [PERSON_NAME] 9th Kyu Yellow 9th Kyu Yellow 1 …" at bounding box center [340, 138] width 121 height 16
select select "1805"
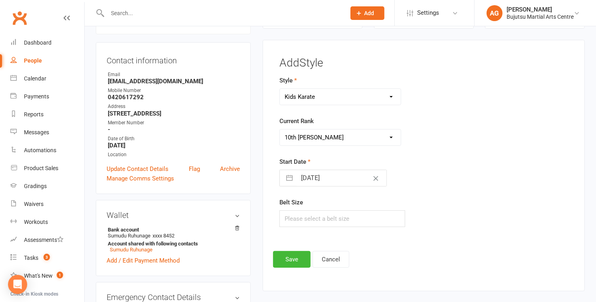
click at [280, 130] on select "Please Select Starting Rank 10th [PERSON_NAME] 9th Kyu Yellow 9th Kyu Yellow 1 …" at bounding box center [340, 138] width 121 height 16
select select "7"
select select "2025"
select select "8"
select select "2025"
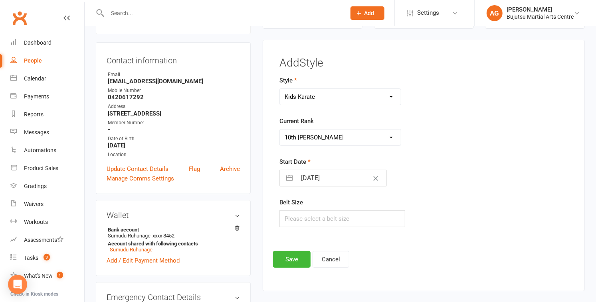
select select "9"
select select "2025"
click at [316, 181] on input "[DATE]" at bounding box center [341, 178] width 90 height 16
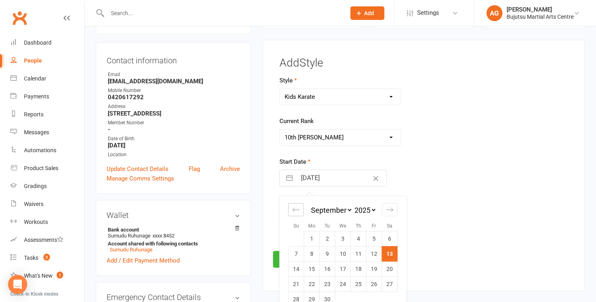
click at [292, 212] on icon "Move backward to switch to the previous month." at bounding box center [296, 210] width 8 height 8
select select "6"
select select "2025"
click at [292, 212] on icon "Move backward to switch to the previous month." at bounding box center [296, 210] width 8 height 8
select select "5"
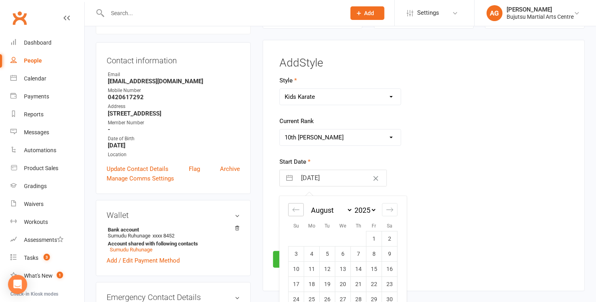
select select "2025"
click at [361, 255] on td "10" at bounding box center [359, 254] width 16 height 15
type input "[DATE]"
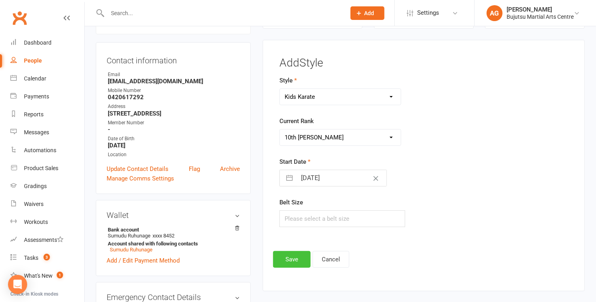
click at [295, 258] on button "Save" at bounding box center [292, 259] width 38 height 17
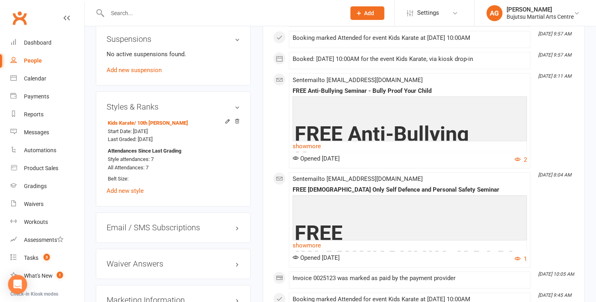
scroll to position [762, 0]
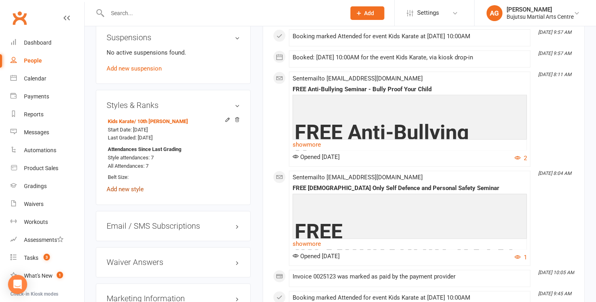
click at [121, 188] on link "Add new style" at bounding box center [125, 189] width 37 height 7
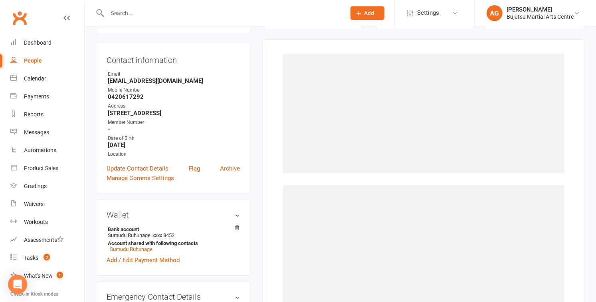
scroll to position [68, 0]
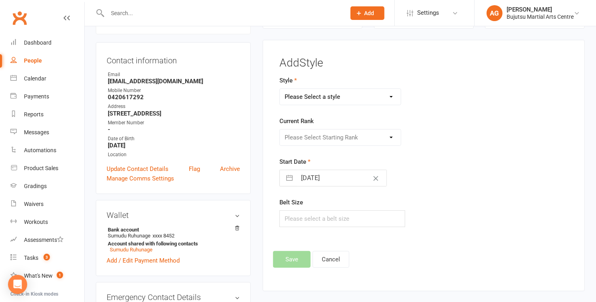
click at [322, 98] on select "Please Select a style BJJ Boxing [PERSON_NAME] JKA Jodo Karate for Toddlers Kid…" at bounding box center [340, 97] width 121 height 16
select select "208"
click at [280, 89] on select "Please Select a style BJJ Boxing [PERSON_NAME] JKA Jodo Karate for Toddlers Kid…" at bounding box center [340, 97] width 121 height 16
click at [304, 136] on select "Please Select Starting Rank Ungraded 4th Kyu 3rd Kyu 2nd Kyu 1st Kyu [PERSON_NA…" at bounding box center [340, 138] width 121 height 16
select select "1766"
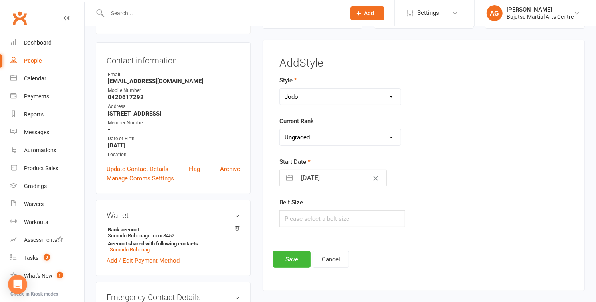
click at [280, 130] on select "Please Select Starting Rank Ungraded 4th Kyu 3rd Kyu 2nd Kyu 1st Kyu [PERSON_NA…" at bounding box center [340, 138] width 121 height 16
click at [316, 97] on select "BJJ Boxing [PERSON_NAME] JKA Jodo Karate for Toddlers Kids BJJ Kids Boxing Kids…" at bounding box center [340, 97] width 121 height 16
select select "569"
click at [280, 89] on select "BJJ Boxing [PERSON_NAME] JKA Jodo Karate for Toddlers Kids BJJ Kids Boxing Kids…" at bounding box center [340, 97] width 121 height 16
click at [307, 137] on select "Please Select Starting Rank Ungraded 10th [PERSON_NAME] 9th [PERSON_NAME] Yello…" at bounding box center [340, 138] width 121 height 16
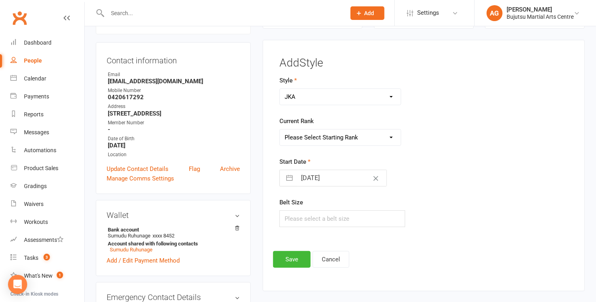
select select "13313"
click at [280, 130] on select "Please Select Starting Rank Ungraded 10th [PERSON_NAME] 9th [PERSON_NAME] Yello…" at bounding box center [340, 138] width 121 height 16
click at [310, 178] on input "[DATE]" at bounding box center [341, 178] width 90 height 16
select select "7"
select select "2025"
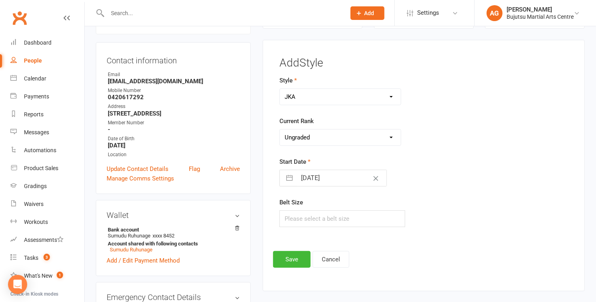
select select "8"
select select "2025"
select select "9"
select select "2025"
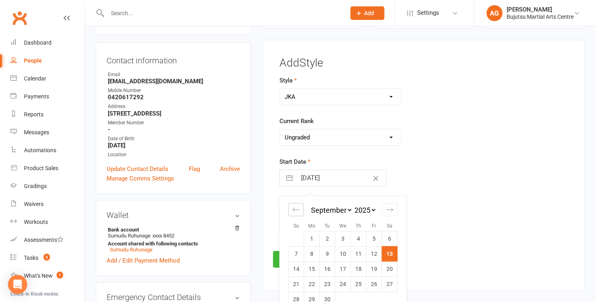
click at [298, 208] on icon "Move backward to switch to the previous month." at bounding box center [296, 210] width 8 height 8
select select "6"
select select "2025"
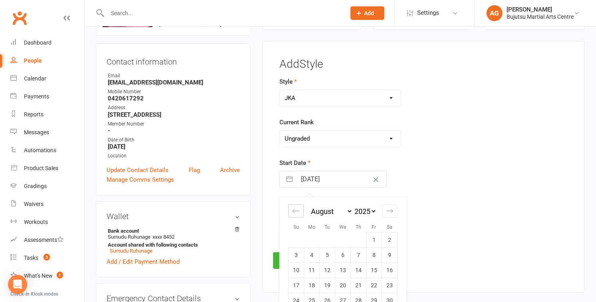
click at [298, 208] on icon "Move backward to switch to the previous month." at bounding box center [296, 211] width 8 height 8
select select "5"
select select "2025"
click at [360, 255] on td "10" at bounding box center [359, 256] width 16 height 15
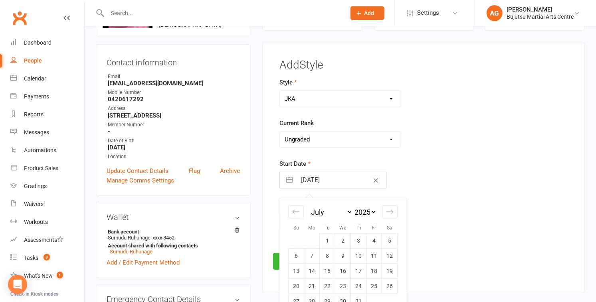
type input "10 Jul 2025"
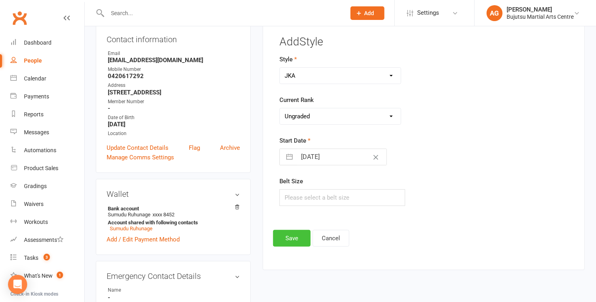
scroll to position [91, 0]
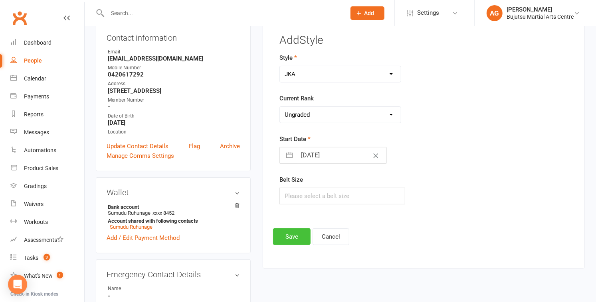
click at [287, 238] on button "Save" at bounding box center [292, 237] width 38 height 17
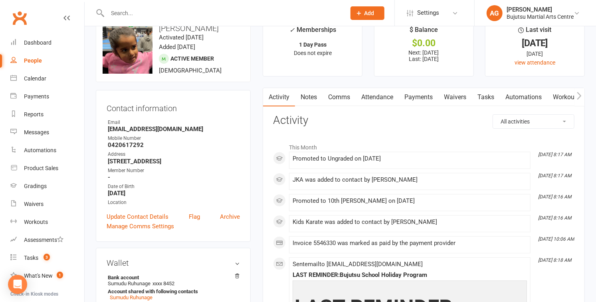
scroll to position [0, 0]
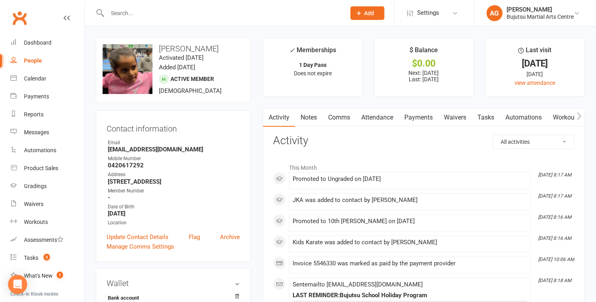
click at [163, 12] on input "text" at bounding box center [222, 13] width 235 height 11
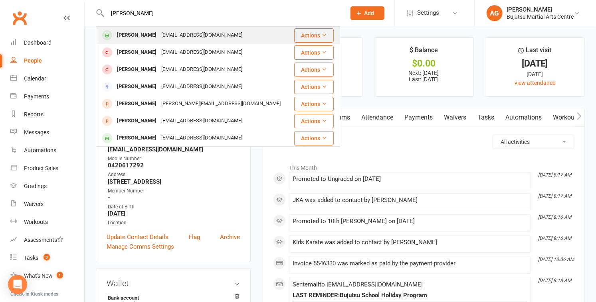
type input "nirvan pau"
click at [167, 37] on div "nirpoudel15@gmail.com" at bounding box center [202, 36] width 86 height 12
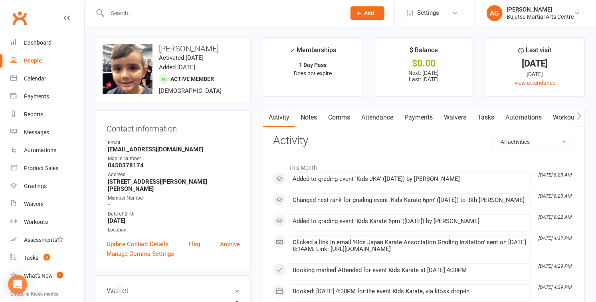
click at [194, 15] on input "text" at bounding box center [222, 13] width 235 height 11
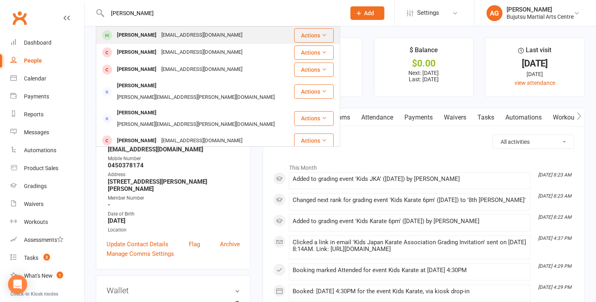
type input "nathaniel deli"
click at [152, 30] on div "Nathaniel Delicata" at bounding box center [137, 36] width 44 height 12
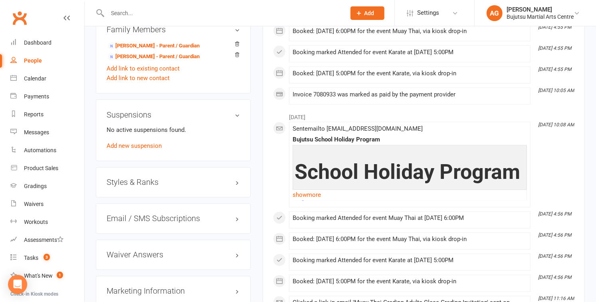
scroll to position [713, 0]
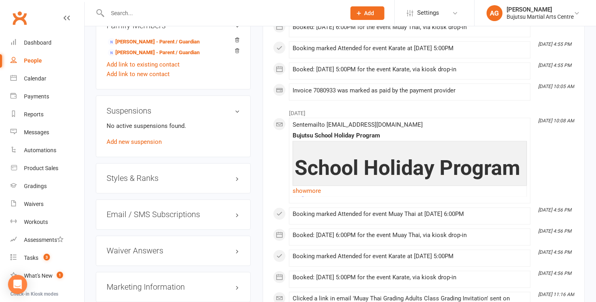
click at [142, 174] on h3 "Styles & Ranks" at bounding box center [173, 178] width 133 height 9
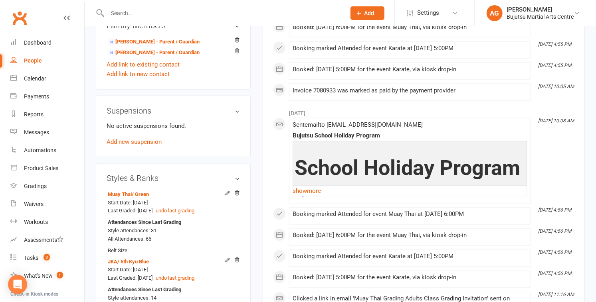
click at [231, 13] on input "text" at bounding box center [222, 13] width 235 height 11
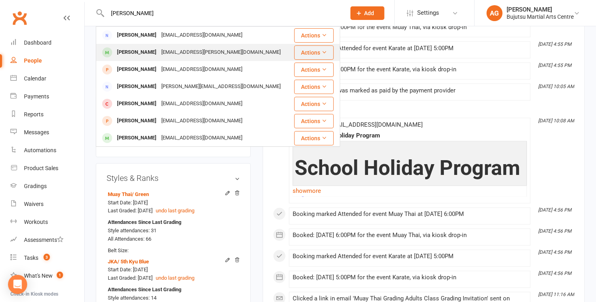
type input "gabriella more"
click at [180, 48] on div "[EMAIL_ADDRESS][PERSON_NAME][DOMAIN_NAME]" at bounding box center [221, 53] width 124 height 12
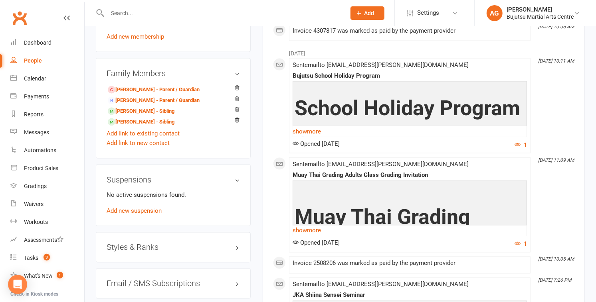
scroll to position [670, 0]
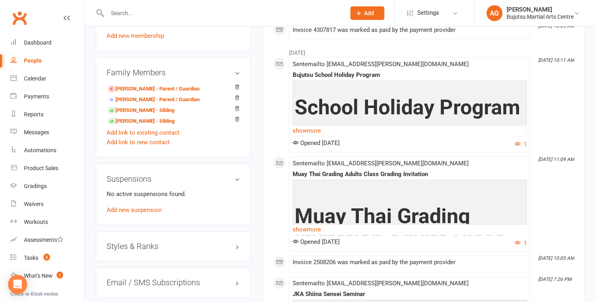
click at [134, 235] on div "Styles & Ranks" at bounding box center [173, 247] width 155 height 30
click at [135, 243] on h3 "Styles & Ranks" at bounding box center [173, 247] width 133 height 9
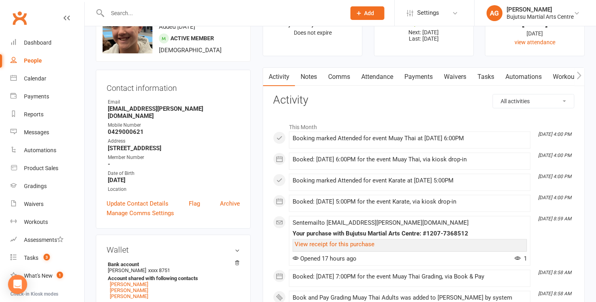
scroll to position [0, 0]
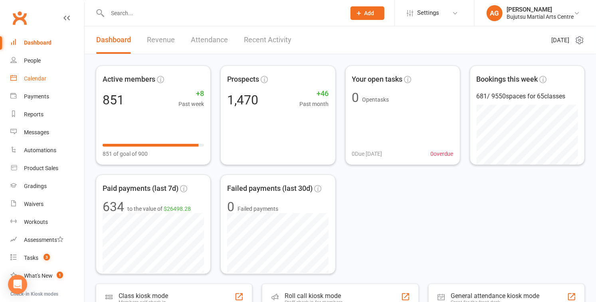
click at [34, 77] on div "Calendar" at bounding box center [35, 78] width 22 height 6
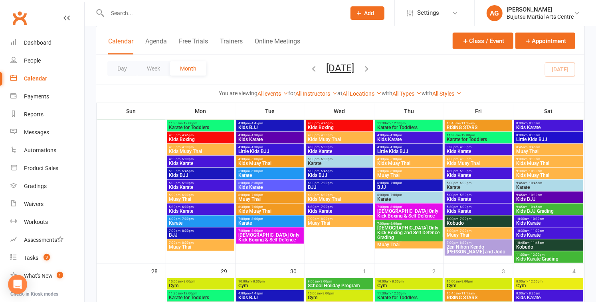
scroll to position [563, 0]
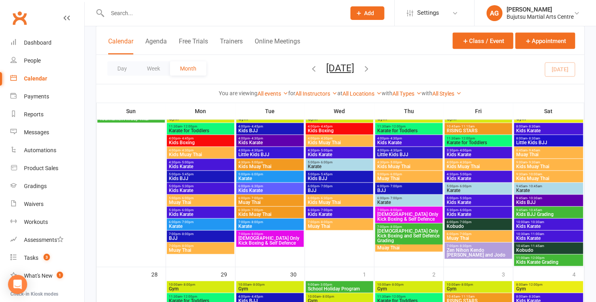
click at [536, 212] on span "Kids BJJ Grading" at bounding box center [549, 214] width 66 height 5
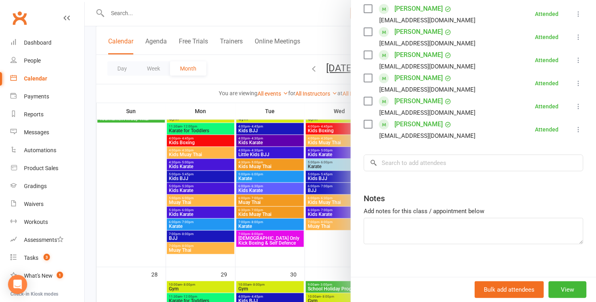
scroll to position [199, 0]
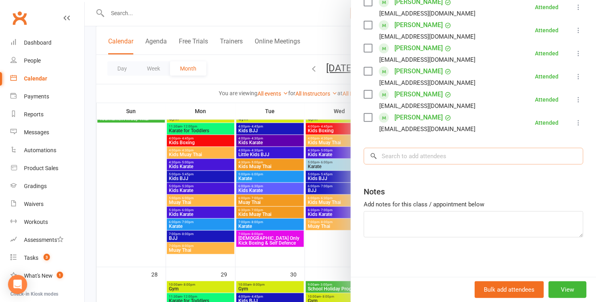
click at [398, 159] on input "search" at bounding box center [472, 156] width 219 height 17
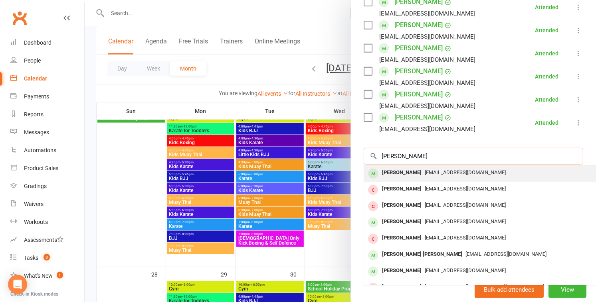
type input "[PERSON_NAME]"
click at [428, 171] on span "[EMAIL_ADDRESS][DOMAIN_NAME]" at bounding box center [465, 173] width 81 height 6
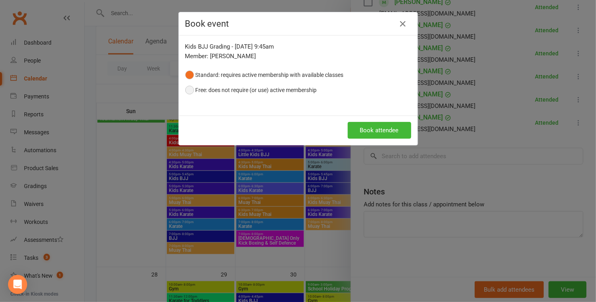
click at [188, 90] on button "Free: does not require (or use) active membership" at bounding box center [251, 90] width 132 height 15
click at [377, 131] on button "Book attendee" at bounding box center [379, 130] width 63 height 17
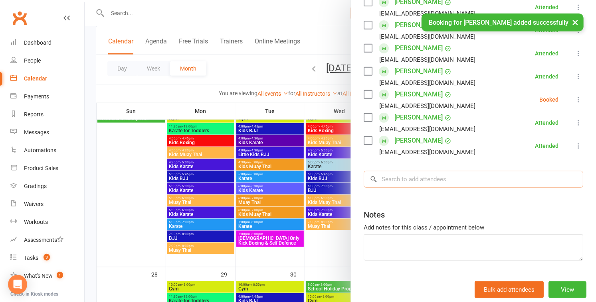
click at [395, 180] on input "search" at bounding box center [472, 179] width 219 height 17
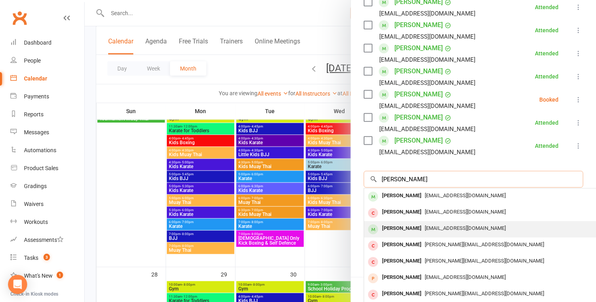
type input "[PERSON_NAME]"
click at [393, 228] on div "[PERSON_NAME]" at bounding box center [402, 229] width 46 height 12
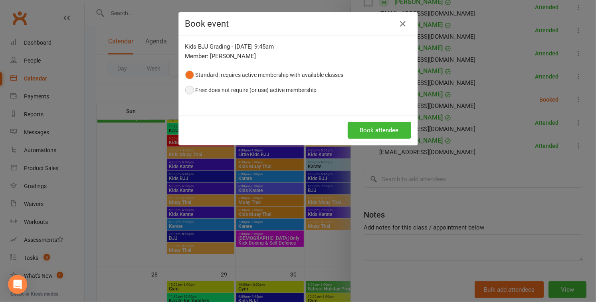
drag, startPoint x: 192, startPoint y: 91, endPoint x: 236, endPoint y: 97, distance: 44.0
click at [192, 91] on button "Free: does not require (or use) active membership" at bounding box center [251, 90] width 132 height 15
click at [392, 131] on button "Book attendee" at bounding box center [379, 130] width 63 height 17
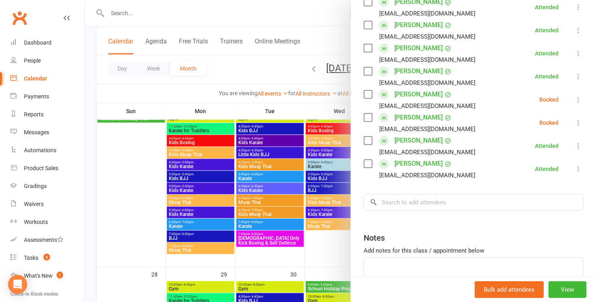
click at [304, 12] on div at bounding box center [340, 151] width 511 height 302
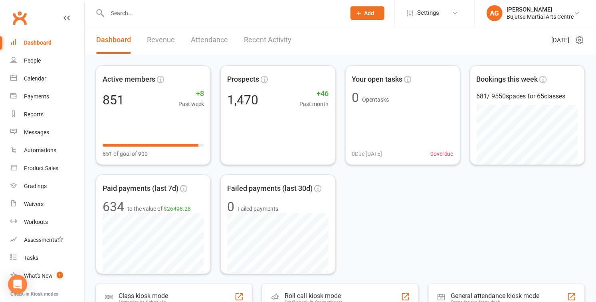
click at [128, 16] on input "text" at bounding box center [222, 13] width 235 height 11
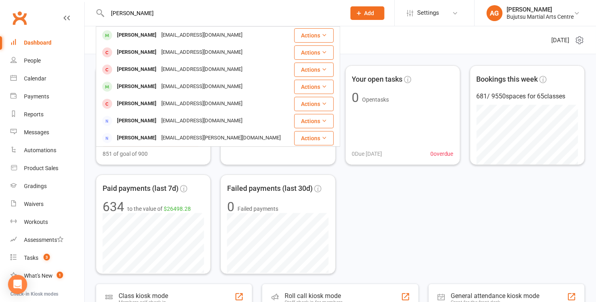
type input "[PERSON_NAME]"
click at [126, 35] on div "[PERSON_NAME]" at bounding box center [137, 36] width 44 height 12
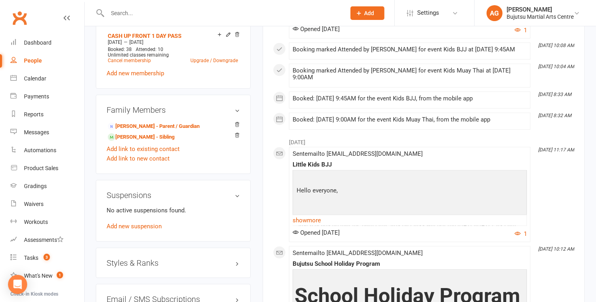
scroll to position [594, 0]
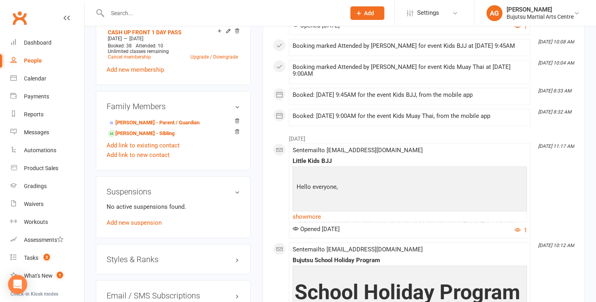
click at [146, 255] on h3 "Styles & Ranks" at bounding box center [173, 259] width 133 height 9
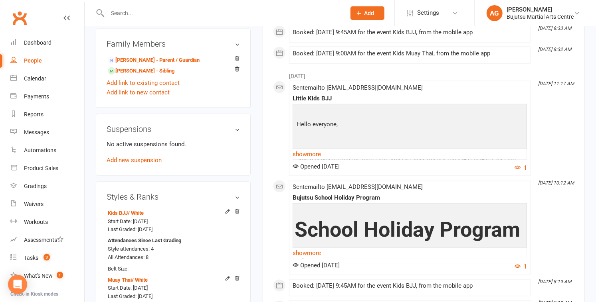
scroll to position [656, 0]
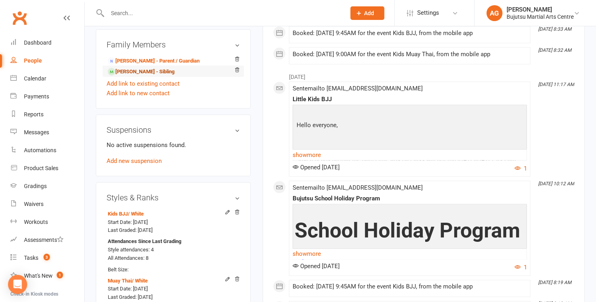
click at [148, 68] on link "[PERSON_NAME] - Sibling" at bounding box center [141, 72] width 67 height 8
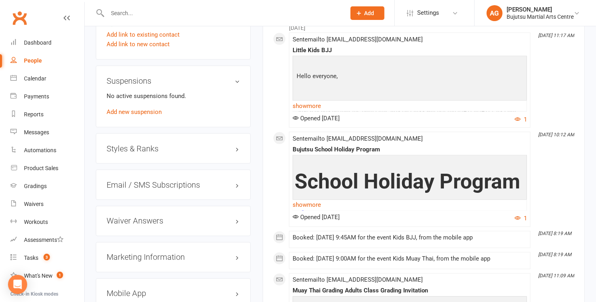
scroll to position [707, 0]
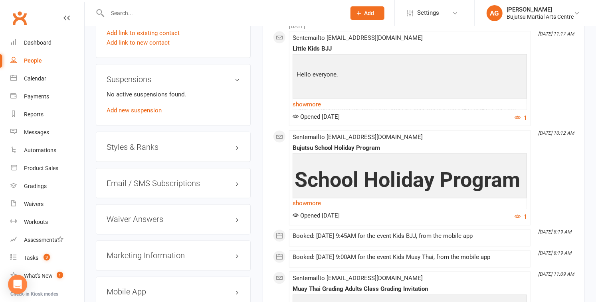
click at [128, 143] on h3 "Styles & Ranks" at bounding box center [173, 147] width 133 height 9
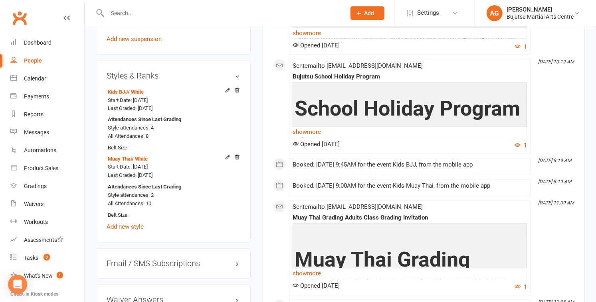
scroll to position [779, 0]
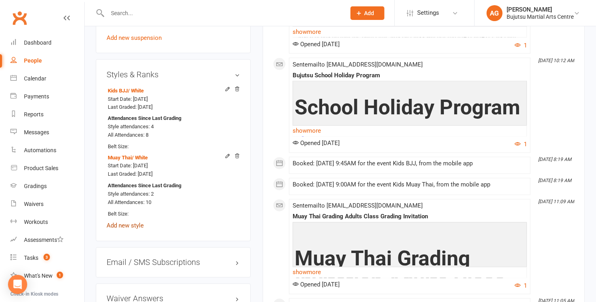
click at [122, 223] on link "Add new style" at bounding box center [125, 226] width 37 height 7
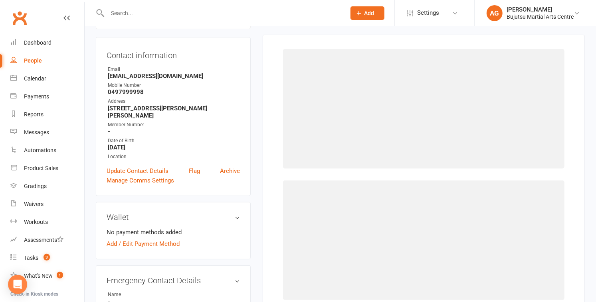
scroll to position [68, 0]
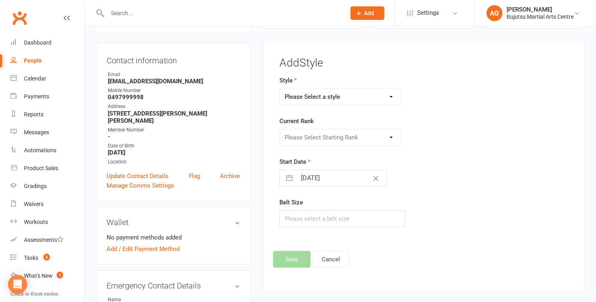
click at [328, 96] on select "Please Select a style BJJ Boxing [PERSON_NAME] JKA Jodo Karate for Toddlers Kid…" at bounding box center [340, 97] width 121 height 16
select select "212"
click at [280, 89] on select "Please Select a style BJJ Boxing [PERSON_NAME] JKA Jodo Karate for Toddlers Kid…" at bounding box center [340, 97] width 121 height 16
click at [328, 136] on select "Please Select Starting Rank White Yellow Senior Yellow Orange Green Blue Senior…" at bounding box center [340, 138] width 121 height 16
select select "1826"
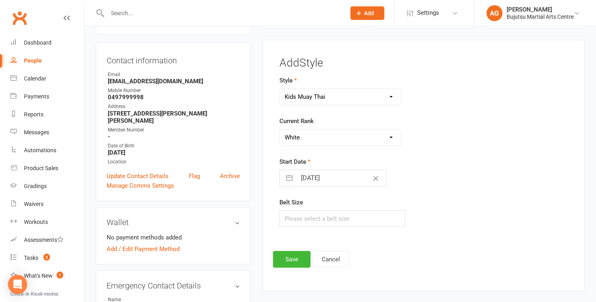
click at [280, 130] on select "Please Select Starting Rank White Yellow Senior Yellow Orange Green Blue Senior…" at bounding box center [340, 138] width 121 height 16
click at [322, 178] on input "[DATE]" at bounding box center [341, 178] width 90 height 16
select select "7"
select select "2025"
select select "8"
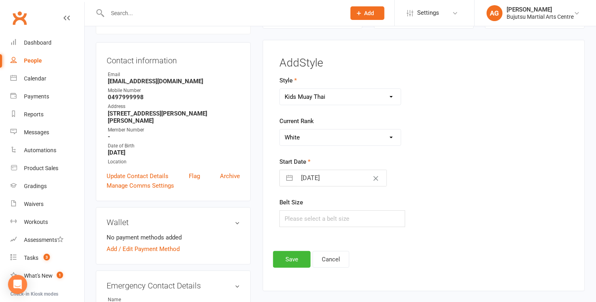
select select "2025"
select select "9"
select select "2025"
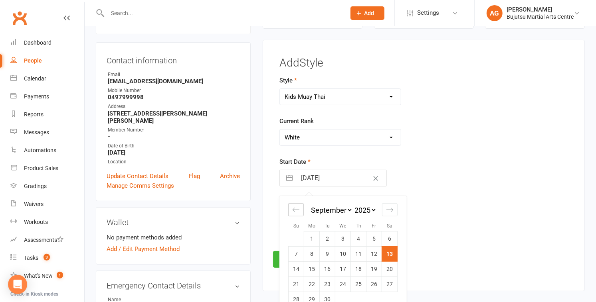
click at [293, 210] on icon "Move backward to switch to the previous month." at bounding box center [296, 210] width 8 height 8
select select "6"
select select "2025"
click at [297, 210] on icon "Move backward to switch to the previous month." at bounding box center [295, 210] width 7 height 4
select select "5"
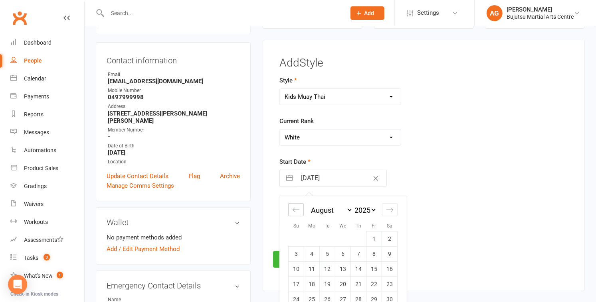
select select "2025"
click at [297, 210] on icon "Move backward to switch to the previous month." at bounding box center [295, 210] width 7 height 4
select select "4"
select select "2025"
click at [297, 210] on icon "Move backward to switch to the previous month." at bounding box center [295, 210] width 7 height 4
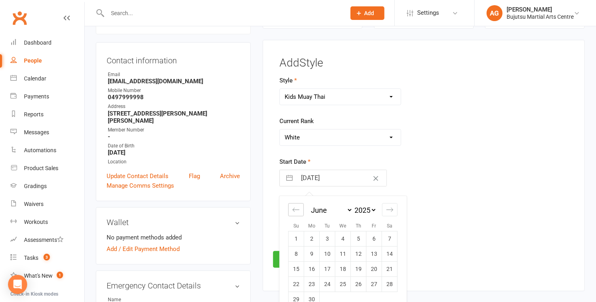
select select "3"
select select "2025"
click at [297, 210] on icon "Move backward to switch to the previous month." at bounding box center [295, 210] width 7 height 4
select select "2"
select select "2025"
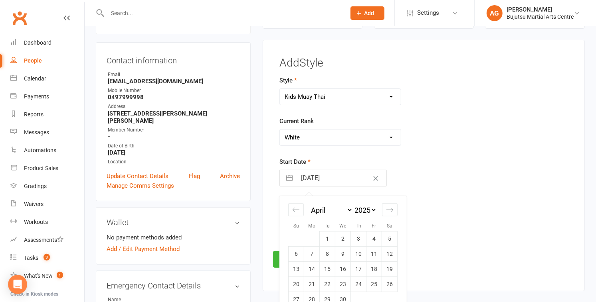
click at [387, 284] on td "26" at bounding box center [390, 284] width 16 height 15
type input "[DATE]"
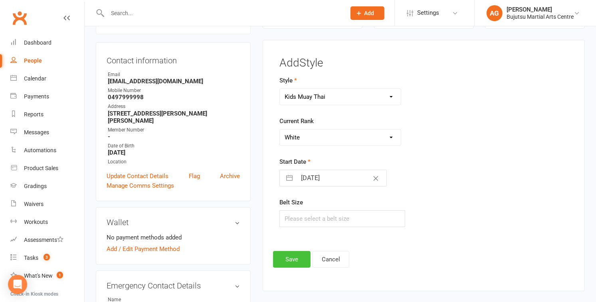
click at [298, 259] on button "Save" at bounding box center [292, 259] width 38 height 17
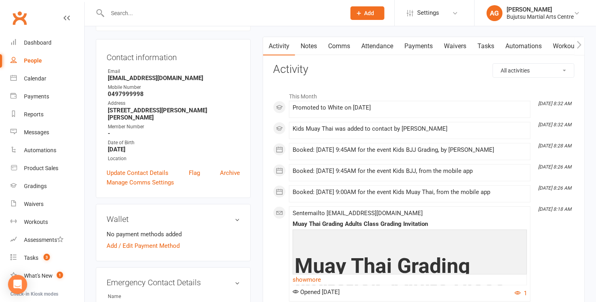
scroll to position [0, 0]
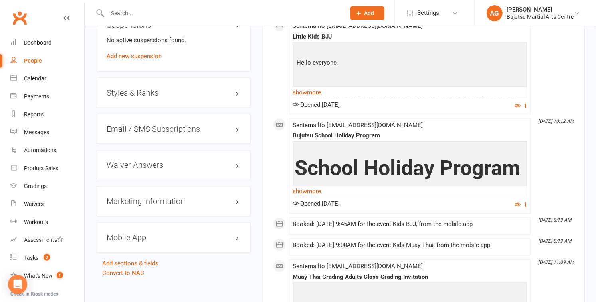
scroll to position [768, 0]
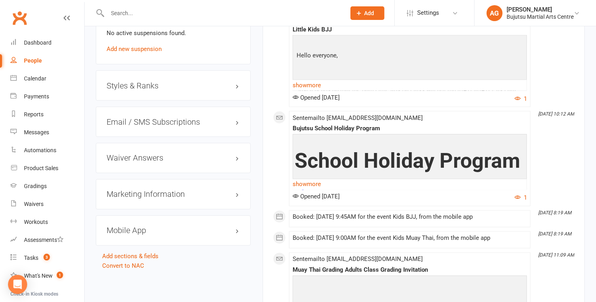
click at [139, 81] on h3 "Styles & Ranks" at bounding box center [173, 85] width 133 height 9
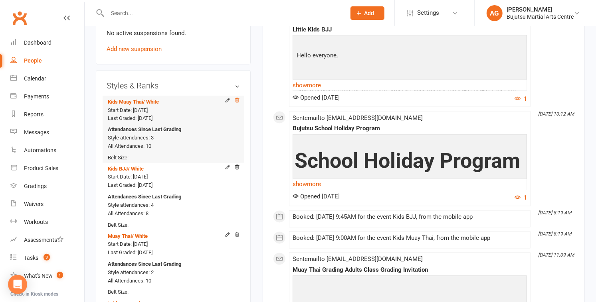
click at [237, 98] on icon at bounding box center [237, 101] width 6 height 6
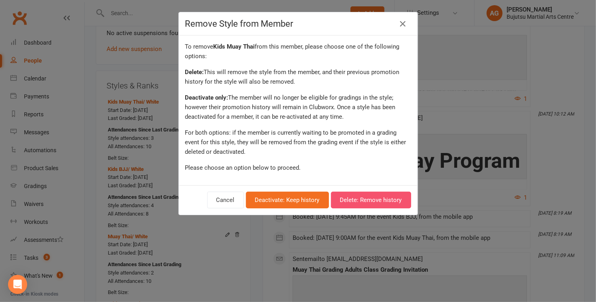
click at [367, 202] on button "Delete: Remove history" at bounding box center [371, 200] width 80 height 17
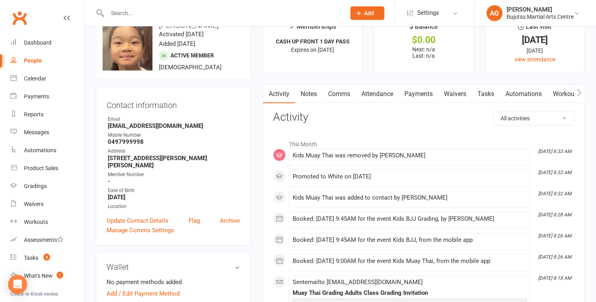
scroll to position [0, 0]
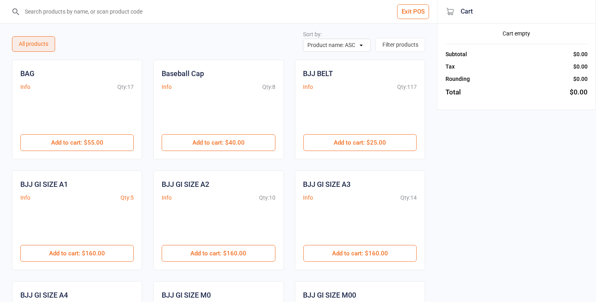
click at [57, 12] on input "search" at bounding box center [223, 11] width 405 height 23
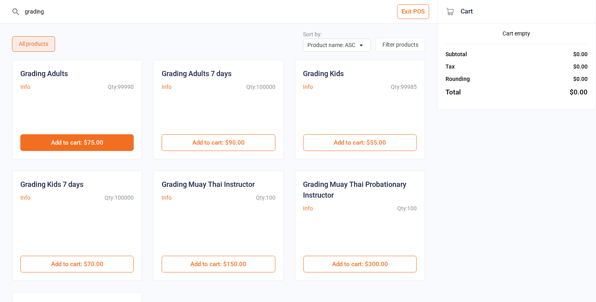
type input "grading"
click at [75, 143] on button "Add to cart : $75.00" at bounding box center [76, 142] width 113 height 17
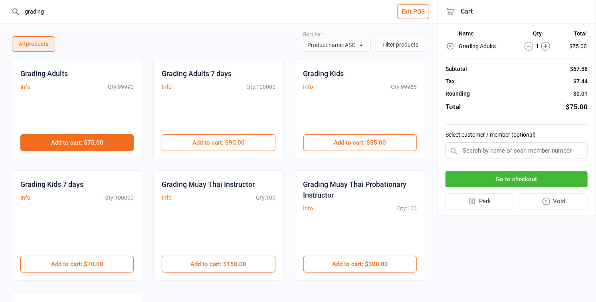
click at [75, 143] on button "Add to cart : $75.00" at bounding box center [76, 142] width 113 height 17
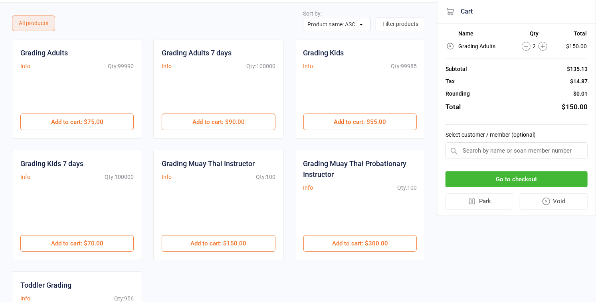
scroll to position [21, 0]
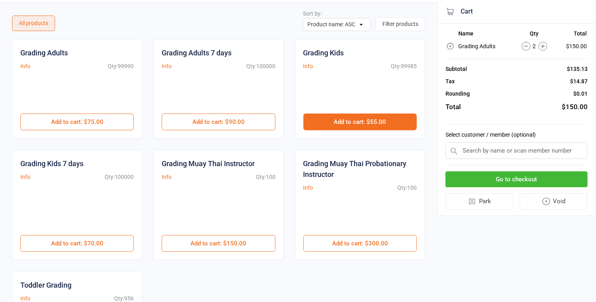
click at [369, 123] on button "Add to cart : $55.00" at bounding box center [359, 122] width 113 height 17
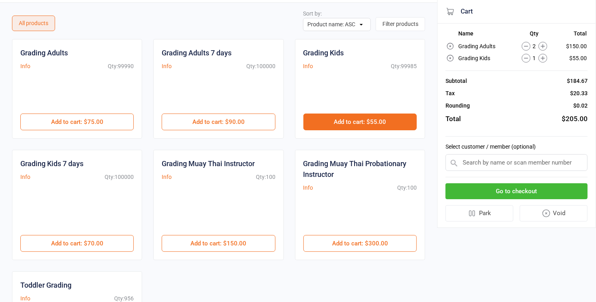
click at [369, 123] on button "Add to cart : $55.00" at bounding box center [359, 122] width 113 height 17
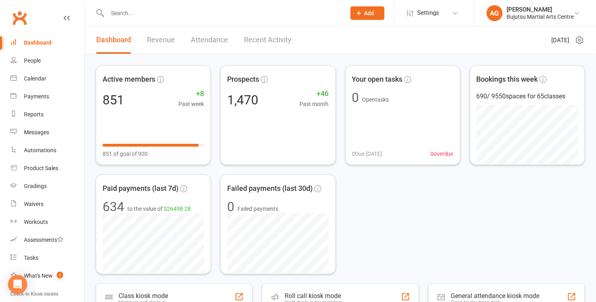
click at [138, 15] on input "text" at bounding box center [222, 13] width 235 height 11
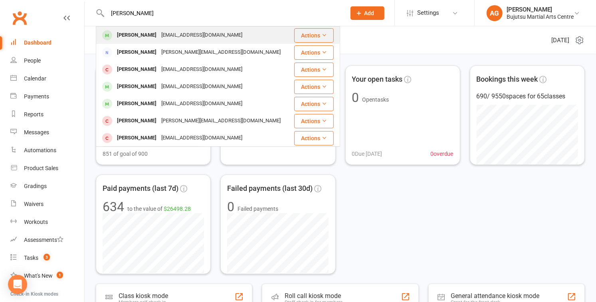
type input "[PERSON_NAME]"
click at [138, 35] on div "[PERSON_NAME]" at bounding box center [137, 36] width 44 height 12
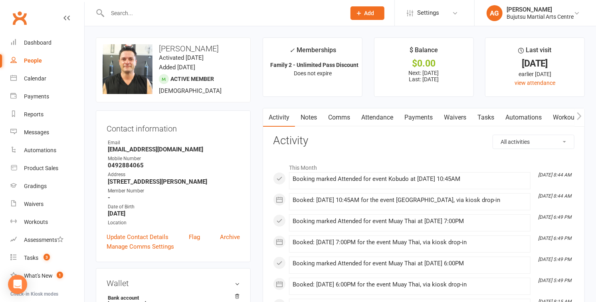
click at [383, 118] on link "Attendance" at bounding box center [377, 118] width 43 height 18
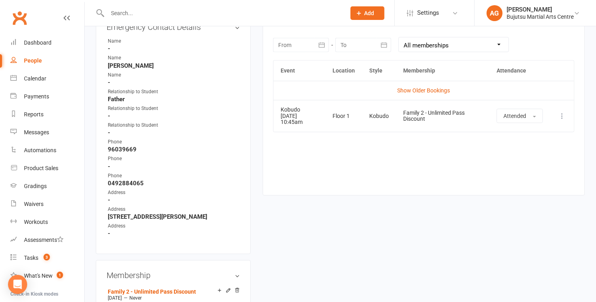
scroll to position [352, 0]
click at [561, 115] on icon at bounding box center [562, 115] width 8 height 8
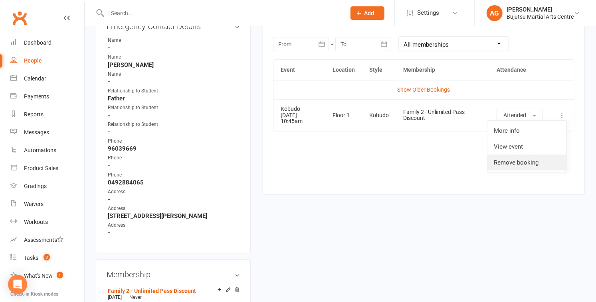
click at [507, 163] on link "Remove booking" at bounding box center [526, 163] width 79 height 16
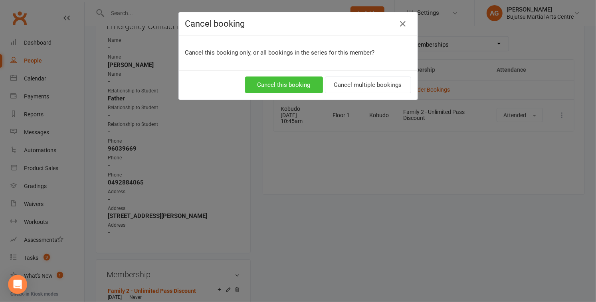
click at [292, 83] on button "Cancel this booking" at bounding box center [284, 85] width 78 height 17
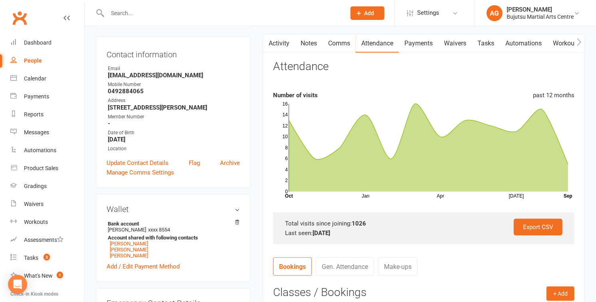
scroll to position [0, 0]
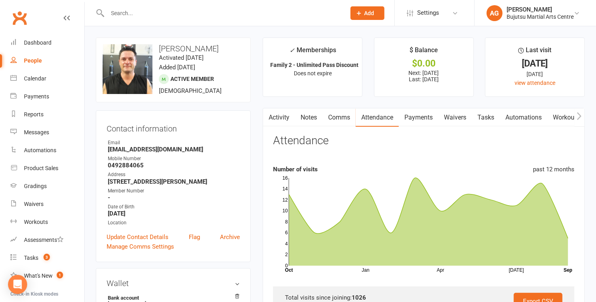
click at [162, 14] on input "text" at bounding box center [222, 13] width 235 height 11
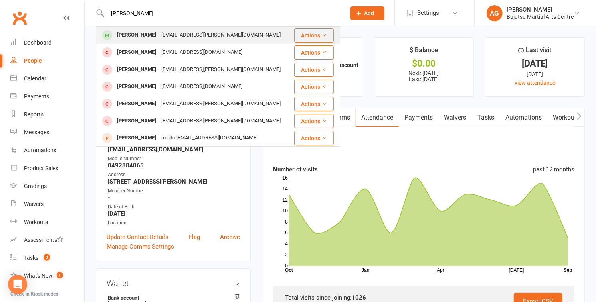
type input "[PERSON_NAME]"
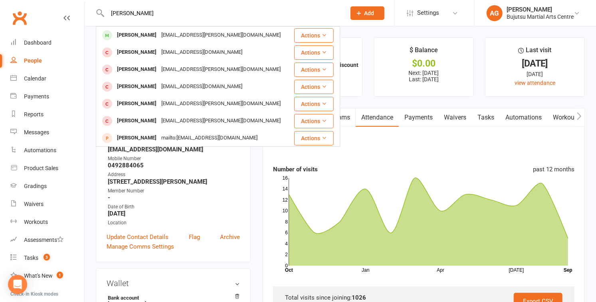
click at [161, 34] on div "[EMAIL_ADDRESS][PERSON_NAME][DOMAIN_NAME]" at bounding box center [221, 36] width 124 height 12
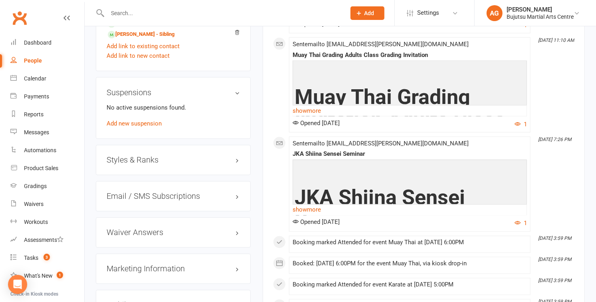
scroll to position [762, 0]
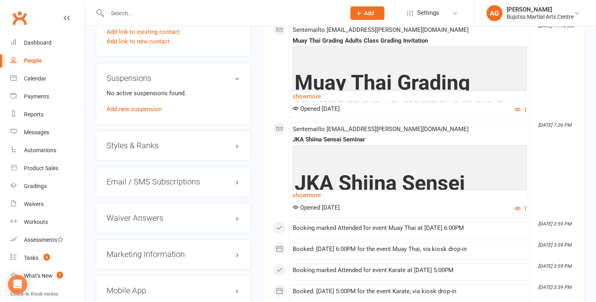
click at [146, 142] on h3 "Styles & Ranks" at bounding box center [173, 146] width 133 height 9
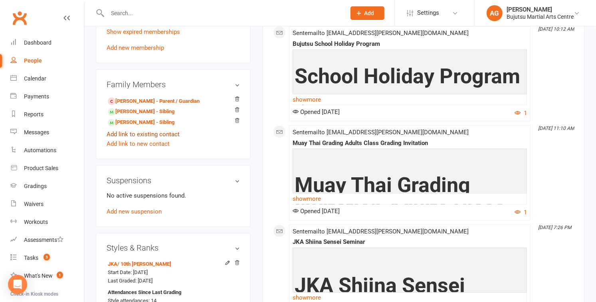
scroll to position [658, 0]
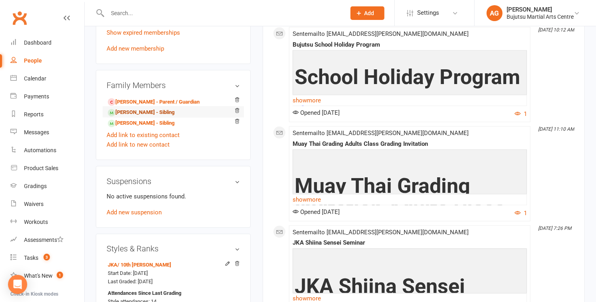
click at [146, 109] on link "[PERSON_NAME] - Sibling" at bounding box center [141, 113] width 67 height 8
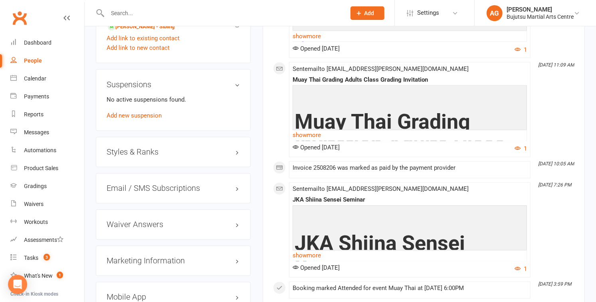
click at [136, 148] on h3 "Styles & Ranks" at bounding box center [173, 152] width 133 height 9
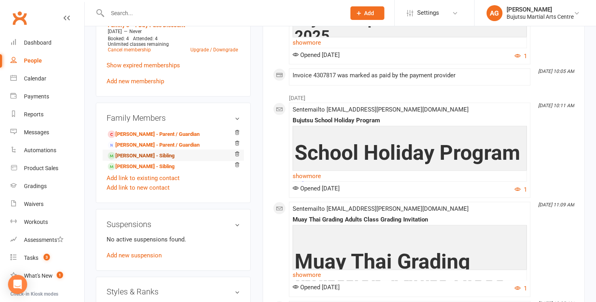
scroll to position [624, 0]
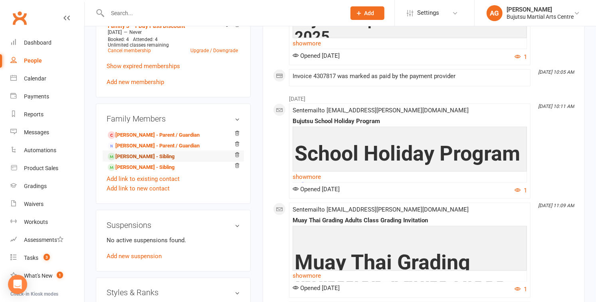
click at [162, 153] on link "[PERSON_NAME] - Sibling" at bounding box center [141, 157] width 67 height 8
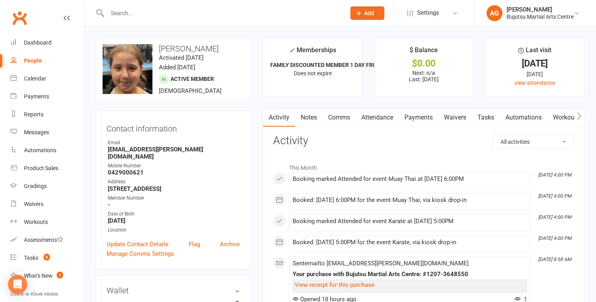
click at [163, 9] on input "text" at bounding box center [222, 13] width 235 height 11
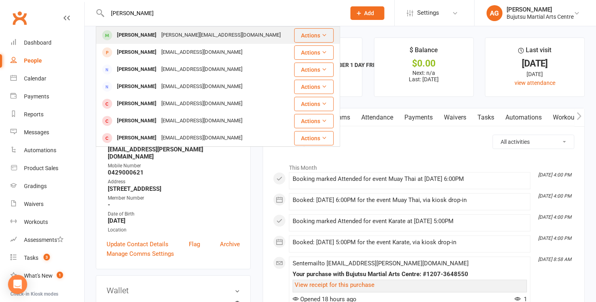
type input "[PERSON_NAME]"
click at [159, 32] on div "[PERSON_NAME][EMAIL_ADDRESS][DOMAIN_NAME]" at bounding box center [221, 36] width 124 height 12
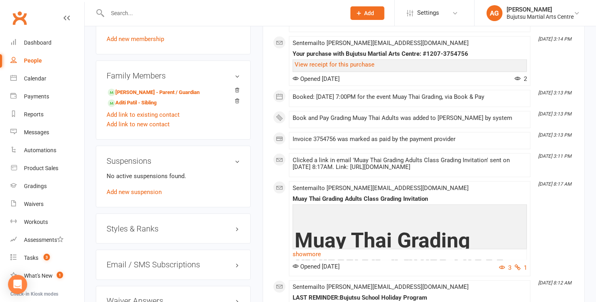
scroll to position [663, 0]
click at [127, 224] on h3 "Styles & Ranks" at bounding box center [173, 228] width 133 height 9
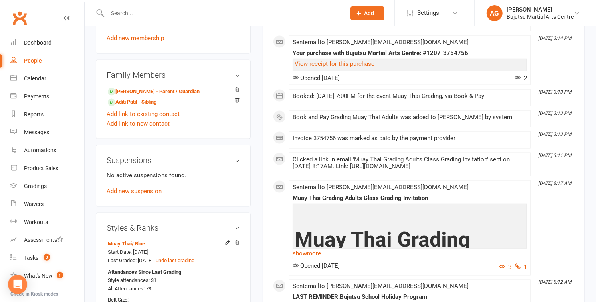
click at [247, 15] on input "text" at bounding box center [222, 13] width 235 height 11
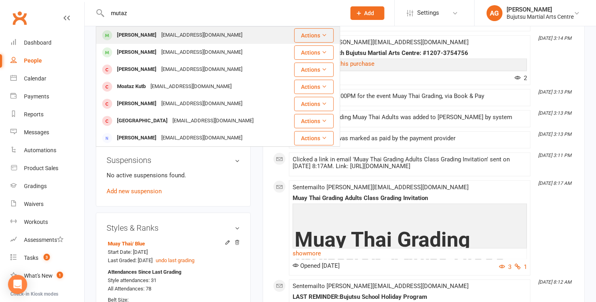
type input "mutaz"
click at [228, 34] on div "[PERSON_NAME] [EMAIL_ADDRESS][DOMAIN_NAME]" at bounding box center [191, 35] width 189 height 16
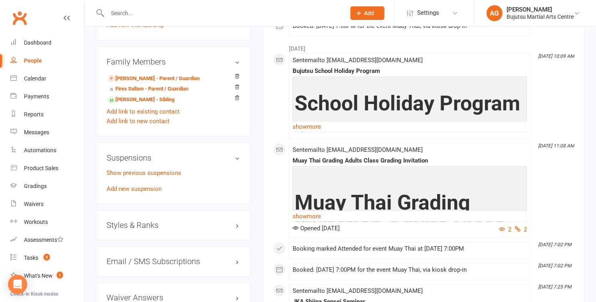
scroll to position [670, 0]
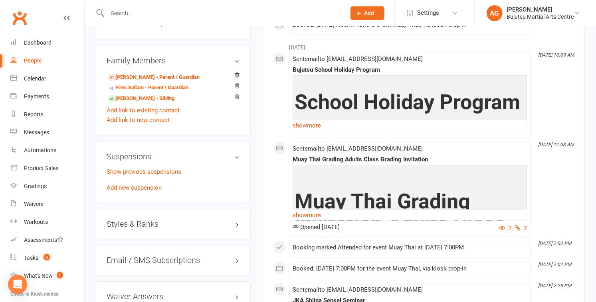
click at [142, 223] on h3 "Styles & Ranks" at bounding box center [173, 224] width 133 height 9
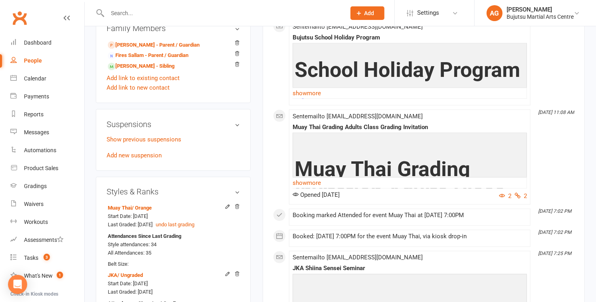
scroll to position [705, 0]
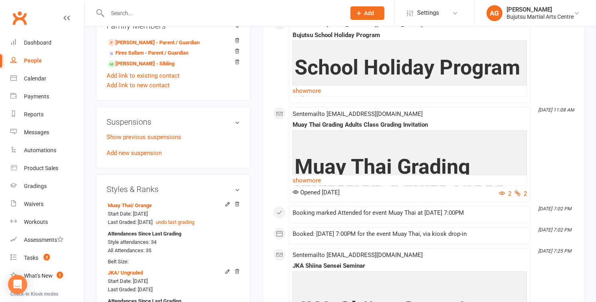
click at [249, 13] on input "text" at bounding box center [222, 13] width 235 height 11
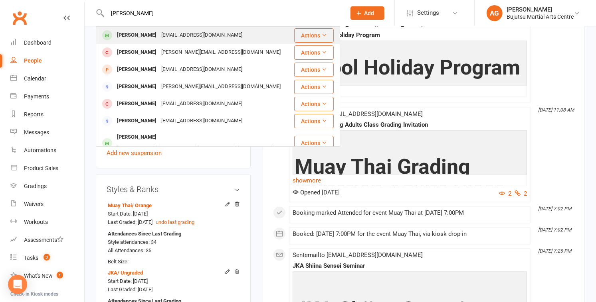
type input "[PERSON_NAME]"
click at [209, 36] on div "[EMAIL_ADDRESS][DOMAIN_NAME]" at bounding box center [202, 36] width 86 height 12
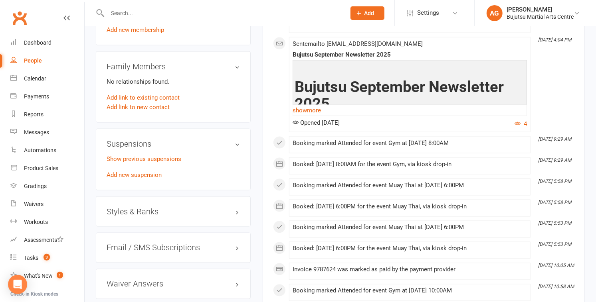
scroll to position [674, 0]
click at [148, 207] on h3 "Styles & Ranks" at bounding box center [173, 211] width 133 height 9
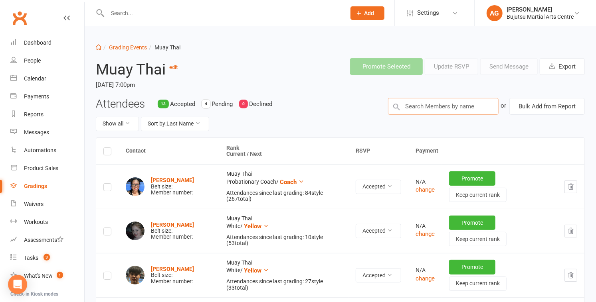
click at [433, 103] on input "text" at bounding box center [443, 106] width 111 height 17
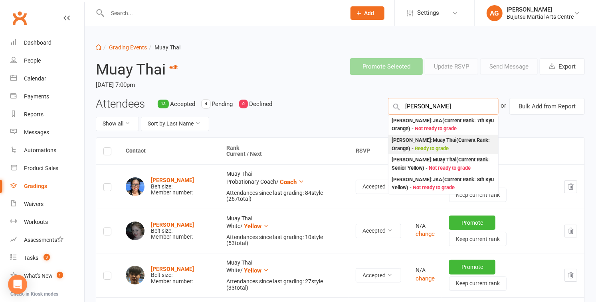
type input "[PERSON_NAME]"
click at [440, 143] on div "[PERSON_NAME] : Muay Thai (Current Rank: Orange ) - Ready to grade" at bounding box center [442, 144] width 103 height 16
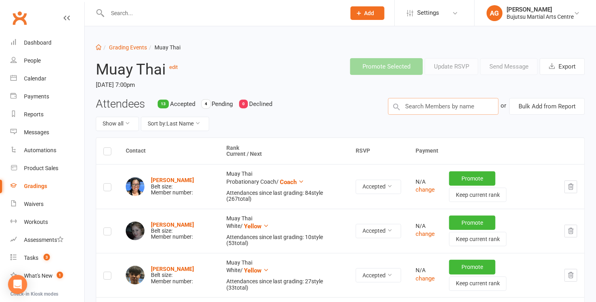
click at [430, 99] on input "text" at bounding box center [443, 106] width 111 height 17
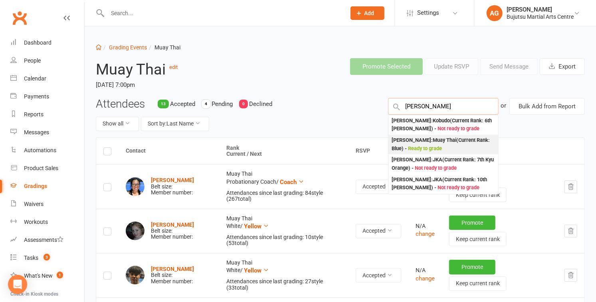
type input "[PERSON_NAME]"
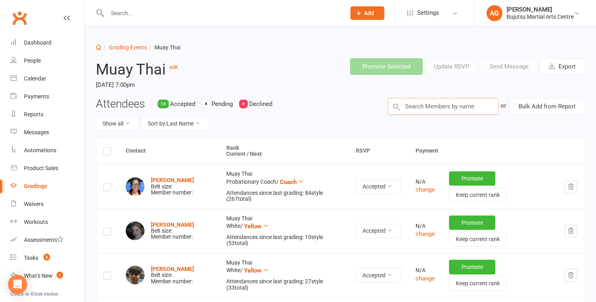
click at [438, 106] on input "text" at bounding box center [443, 106] width 111 height 17
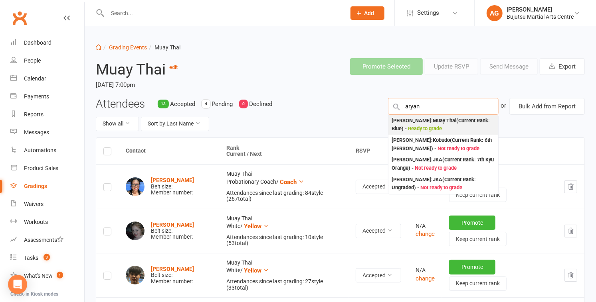
type input "aryan"
click at [436, 120] on div "[PERSON_NAME] : Muay Thai (Current Rank: Blue ) - Ready to grade" at bounding box center [442, 125] width 103 height 16
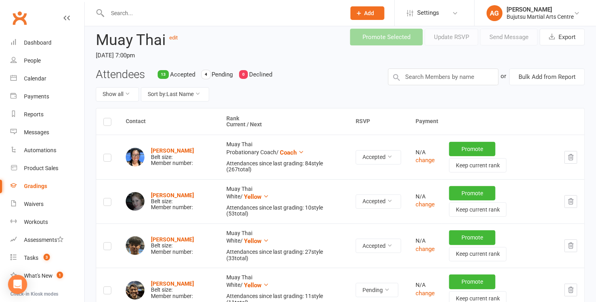
scroll to position [9, 0]
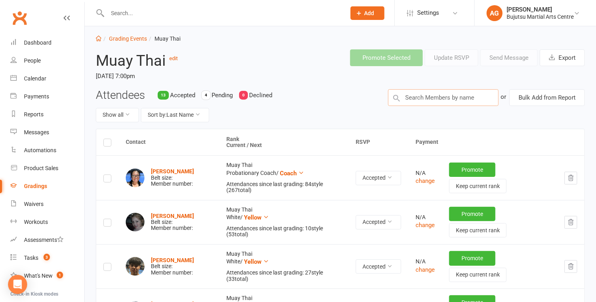
click at [434, 96] on input "text" at bounding box center [443, 97] width 111 height 17
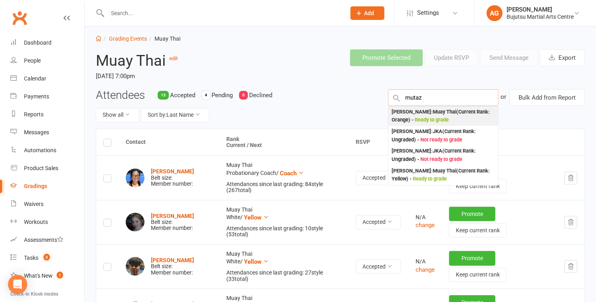
type input "mutaz"
click at [447, 116] on div "[PERSON_NAME] : Muay Thai (Current Rank: Orange ) - Ready to grade" at bounding box center [442, 116] width 103 height 16
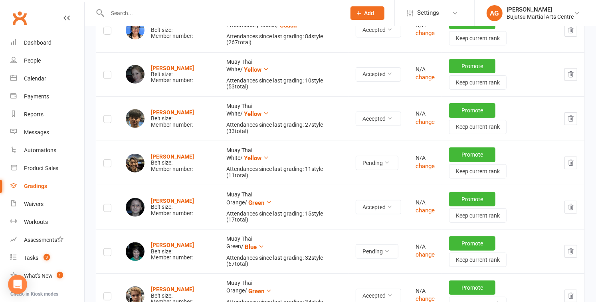
scroll to position [0, 0]
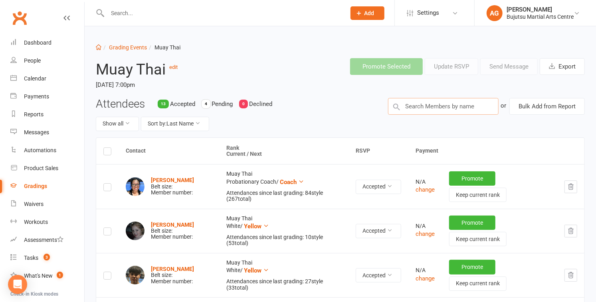
click at [441, 107] on input "text" at bounding box center [443, 106] width 111 height 17
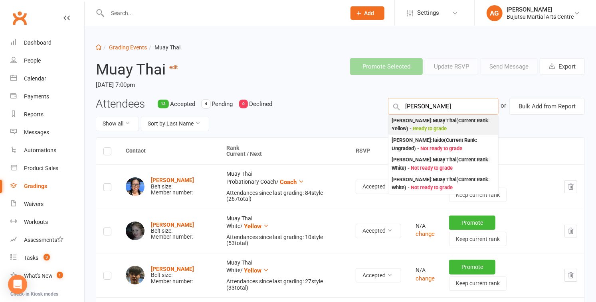
type input "[PERSON_NAME]"
click at [446, 121] on div "[PERSON_NAME] : Muay Thai (Current Rank: Yellow ) - Ready to grade" at bounding box center [442, 125] width 103 height 16
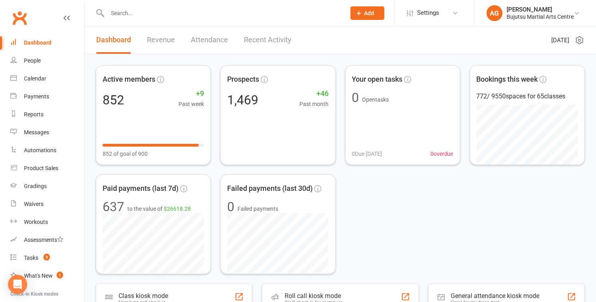
click at [172, 16] on input "text" at bounding box center [222, 13] width 235 height 11
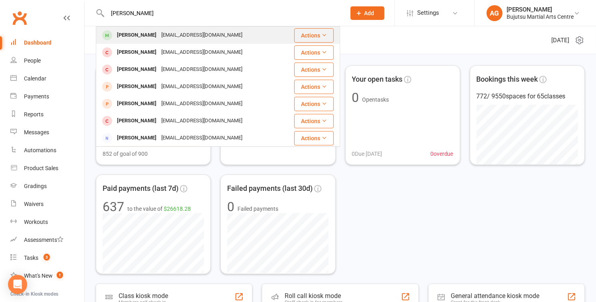
type input "teana atkinson"
click at [171, 33] on div "ktteina148@gmail.com" at bounding box center [202, 36] width 86 height 12
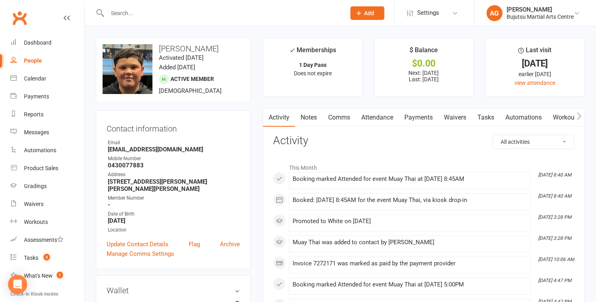
click at [579, 116] on icon "button" at bounding box center [579, 116] width 5 height 8
click at [580, 114] on icon "button" at bounding box center [579, 116] width 5 height 8
click at [513, 117] on link "Mobile App" at bounding box center [511, 118] width 43 height 18
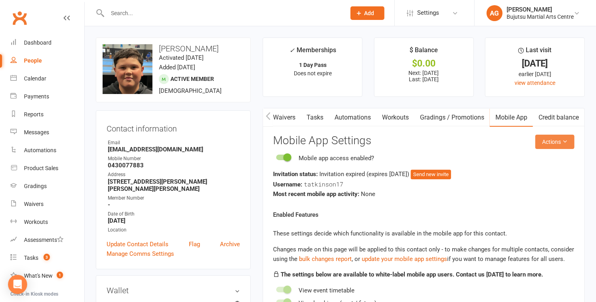
click at [551, 142] on button "Actions" at bounding box center [554, 142] width 39 height 14
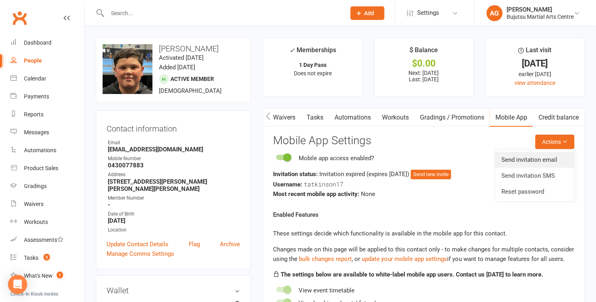
click at [536, 158] on link "Send invitation email" at bounding box center [534, 160] width 79 height 16
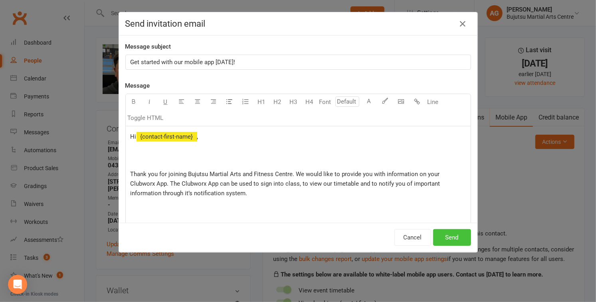
click at [459, 235] on button "Send" at bounding box center [452, 237] width 38 height 17
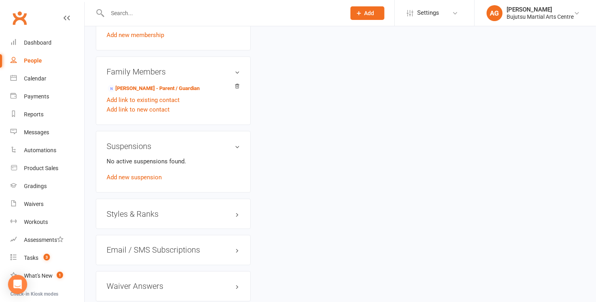
scroll to position [666, 0]
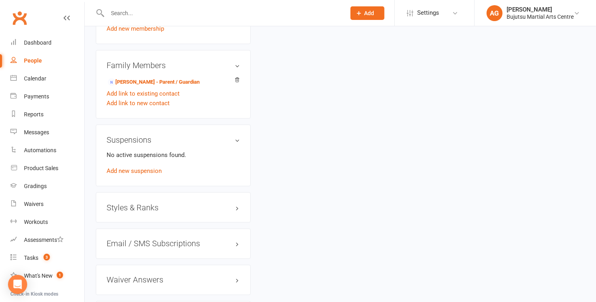
click at [125, 203] on h3 "Styles & Ranks" at bounding box center [173, 207] width 133 height 9
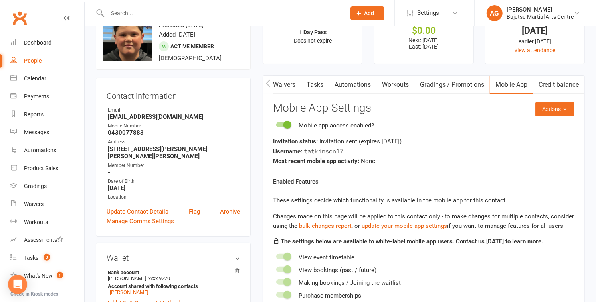
scroll to position [27, 0]
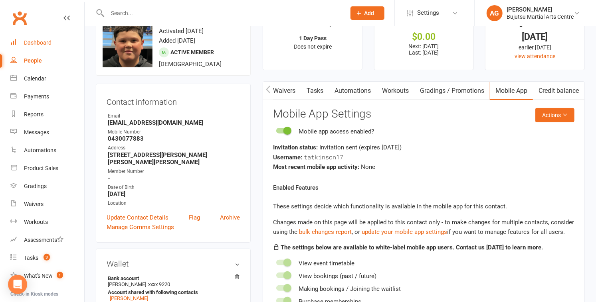
click at [38, 44] on div "Dashboard" at bounding box center [38, 43] width 28 height 6
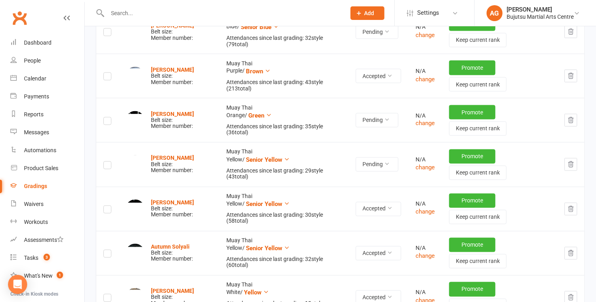
scroll to position [867, 0]
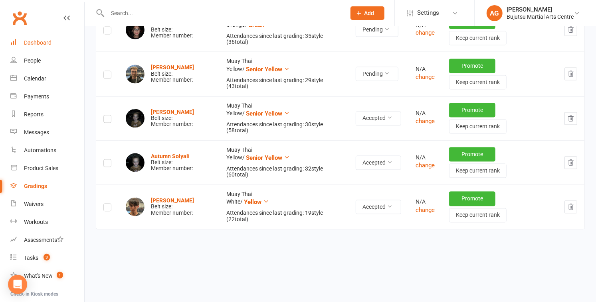
click at [40, 42] on div "Dashboard" at bounding box center [38, 43] width 28 height 6
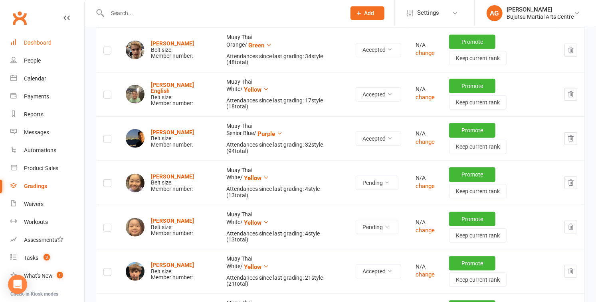
click at [45, 38] on link "Dashboard" at bounding box center [47, 43] width 74 height 18
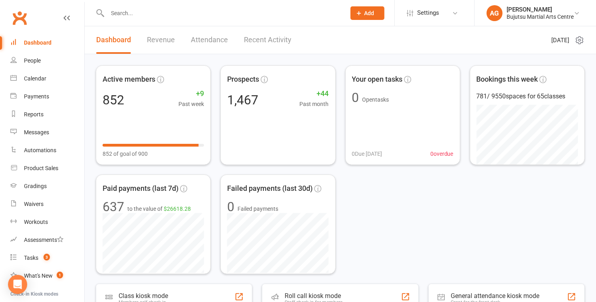
click at [144, 15] on input "text" at bounding box center [222, 13] width 235 height 11
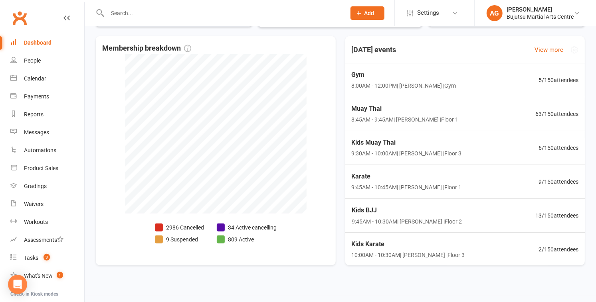
scroll to position [290, 0]
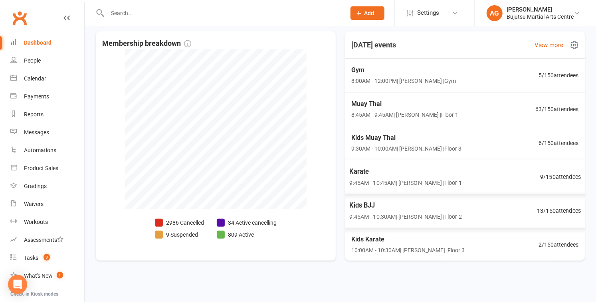
click at [364, 205] on span "Kids BJJ" at bounding box center [405, 205] width 113 height 10
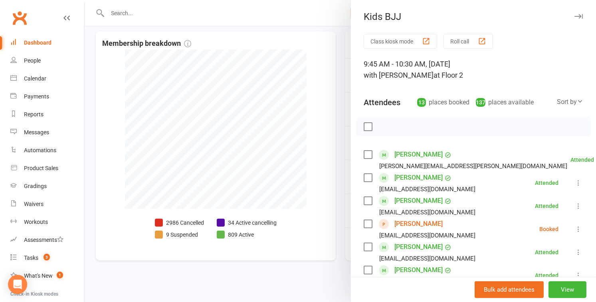
click at [411, 224] on link "[PERSON_NAME]" at bounding box center [418, 224] width 48 height 13
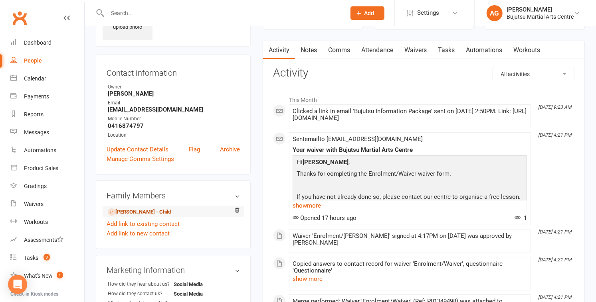
scroll to position [58, 0]
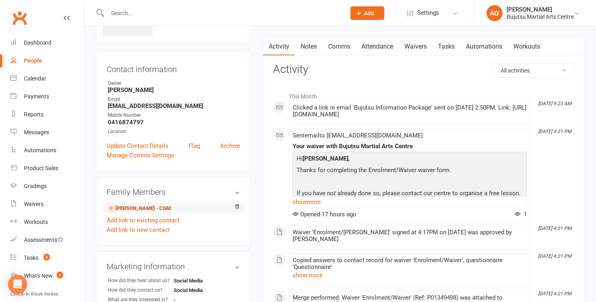
click at [143, 206] on link "[PERSON_NAME] - Child" at bounding box center [139, 209] width 63 height 8
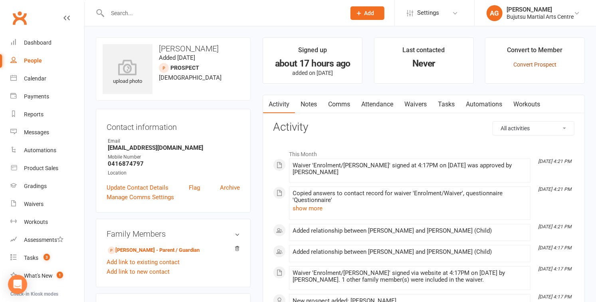
click at [531, 64] on link "Convert Prospect" at bounding box center [534, 64] width 43 height 6
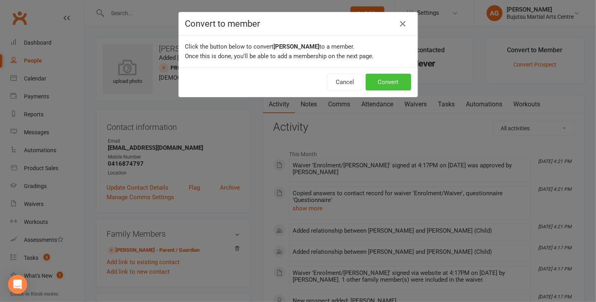
click at [401, 81] on button "Convert" at bounding box center [387, 82] width 45 height 17
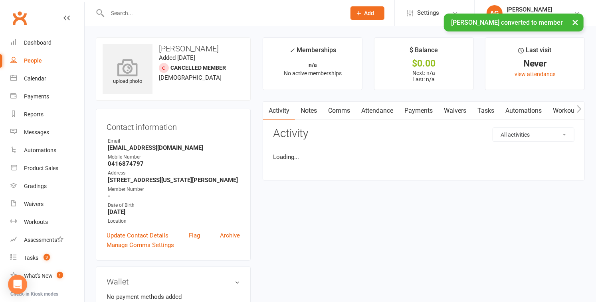
click at [125, 66] on icon at bounding box center [127, 68] width 55 height 18
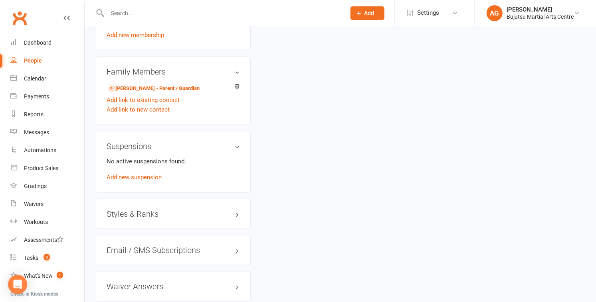
scroll to position [601, 0]
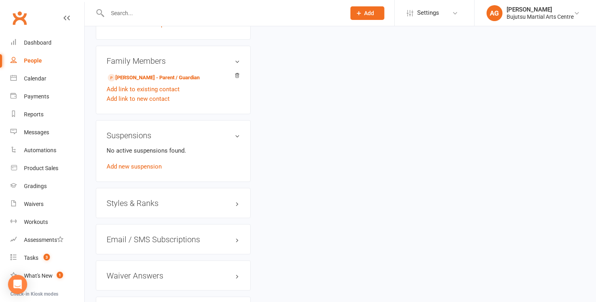
click at [119, 200] on h3 "Styles & Ranks" at bounding box center [173, 203] width 133 height 9
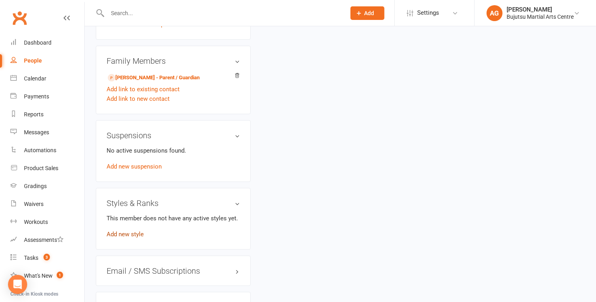
click at [122, 231] on link "Add new style" at bounding box center [125, 234] width 37 height 7
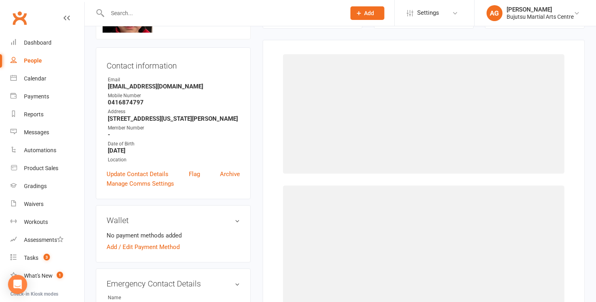
scroll to position [61, 0]
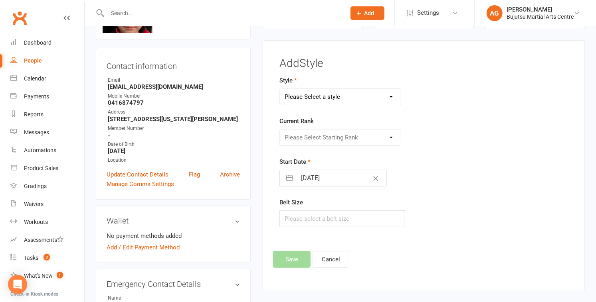
click at [308, 97] on select "Please Select a style BJJ Boxing Iaido Isshinryu JKA Jodo Karate for Toddlers K…" at bounding box center [340, 97] width 121 height 16
select select "210"
click at [280, 89] on select "Please Select a style BJJ Boxing Iaido Isshinryu JKA Jodo Karate for Toddlers K…" at bounding box center [340, 97] width 121 height 16
click at [299, 135] on select "Please Select Starting Rank White White 1 Tab White 2 Tab White 3 Tab White 4 T…" at bounding box center [340, 138] width 121 height 16
select select "1784"
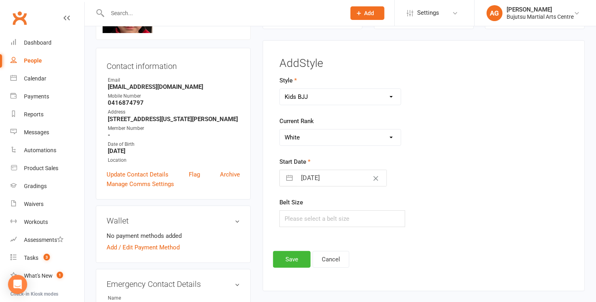
click at [280, 130] on select "Please Select Starting Rank White White 1 Tab White 2 Tab White 3 Tab White 4 T…" at bounding box center [340, 138] width 121 height 16
click at [295, 257] on button "Save" at bounding box center [292, 259] width 38 height 17
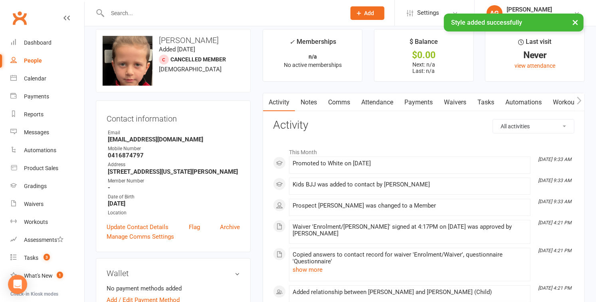
scroll to position [0, 0]
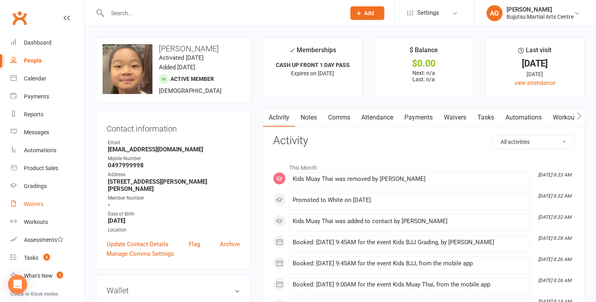
click at [37, 205] on div "Waivers" at bounding box center [34, 204] width 20 height 6
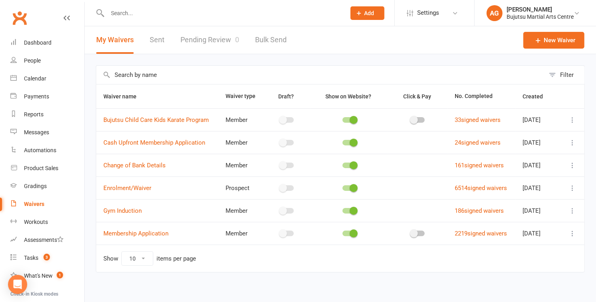
click at [202, 40] on link "Pending Review 0" at bounding box center [209, 40] width 59 height 28
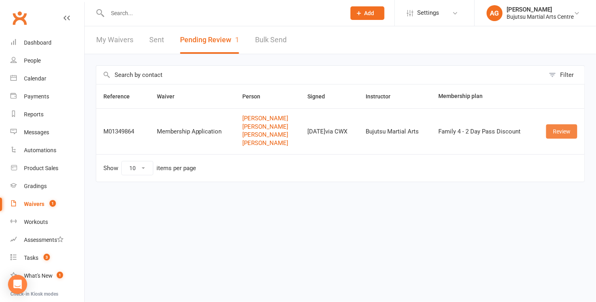
drag, startPoint x: 558, startPoint y: 129, endPoint x: 545, endPoint y: 131, distance: 13.3
click at [558, 130] on link "Review" at bounding box center [561, 131] width 31 height 14
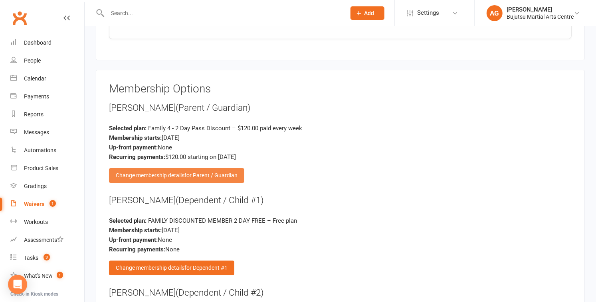
click at [196, 172] on span "for Parent / Guardian" at bounding box center [210, 175] width 53 height 6
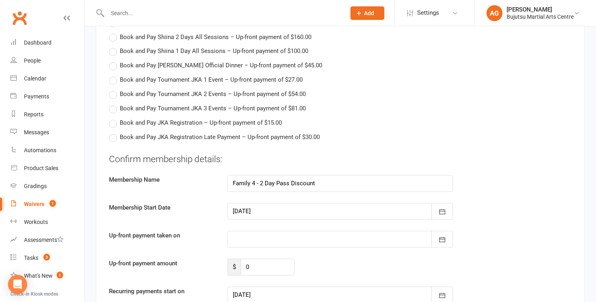
scroll to position [2644, 0]
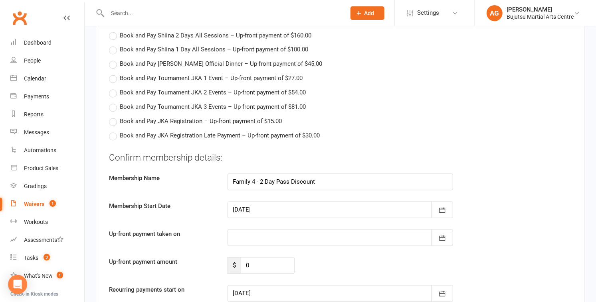
click at [364, 286] on div at bounding box center [339, 294] width 225 height 17
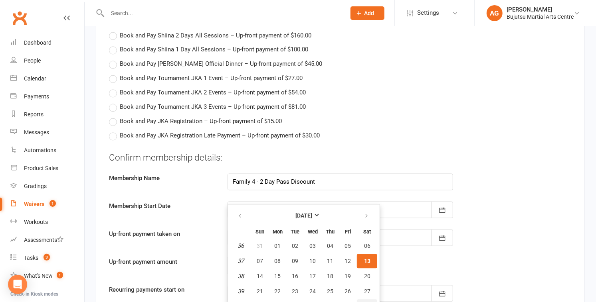
scroll to position [2659, 0]
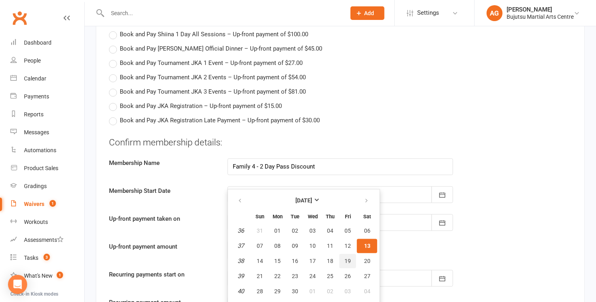
click at [348, 259] on span "19" at bounding box center [347, 262] width 6 height 6
type input "[DATE]"
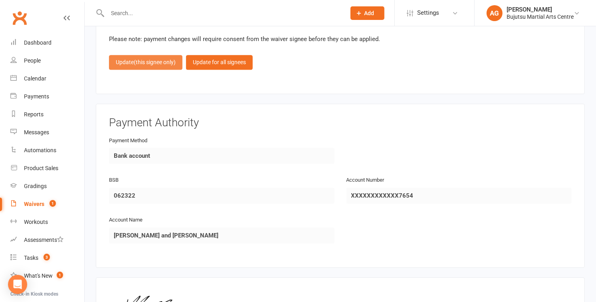
click at [129, 55] on button "Update (this signee only)" at bounding box center [145, 62] width 73 height 14
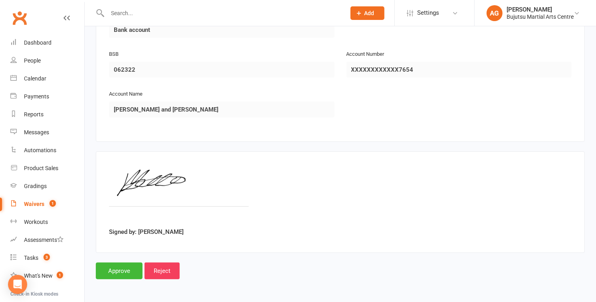
scroll to position [2076, 0]
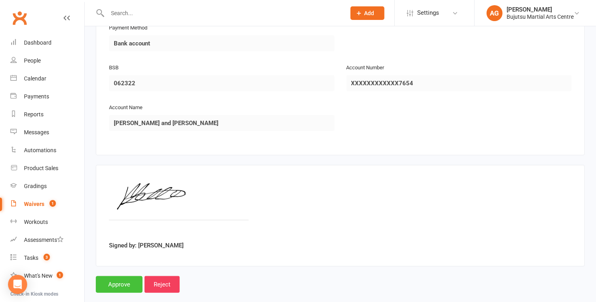
click at [123, 277] on input "Approve" at bounding box center [119, 285] width 47 height 17
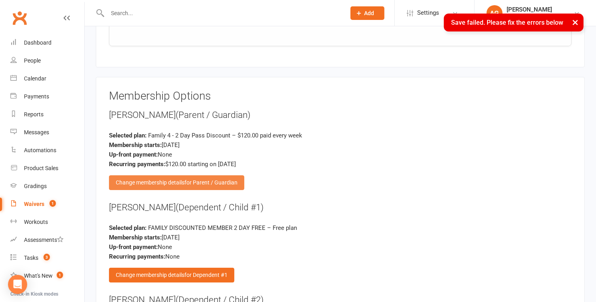
scroll to position [1564, 0]
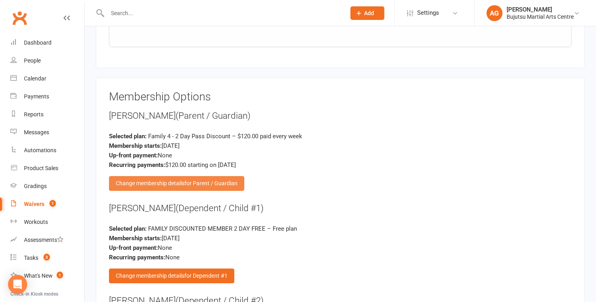
click at [219, 180] on span "for Parent / Guardian" at bounding box center [210, 183] width 53 height 6
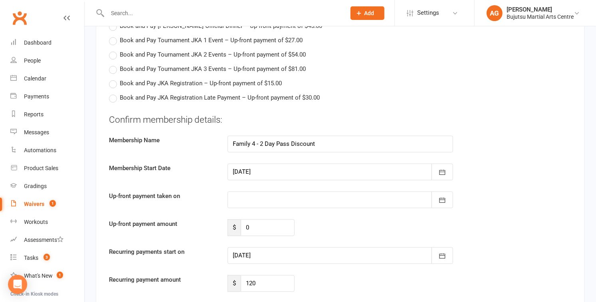
scroll to position [2743, 0]
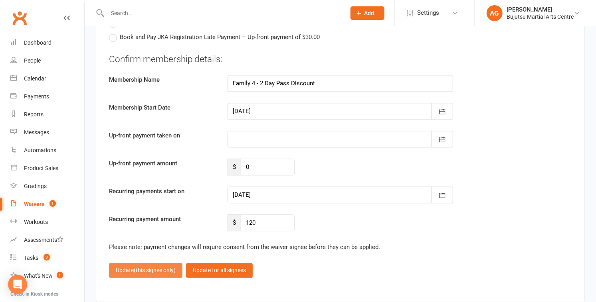
click at [141, 267] on span "(this signee only)" at bounding box center [155, 270] width 42 height 6
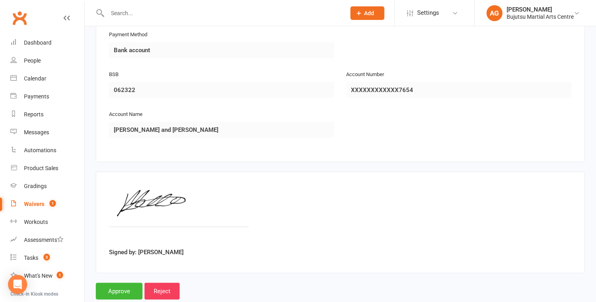
scroll to position [2076, 0]
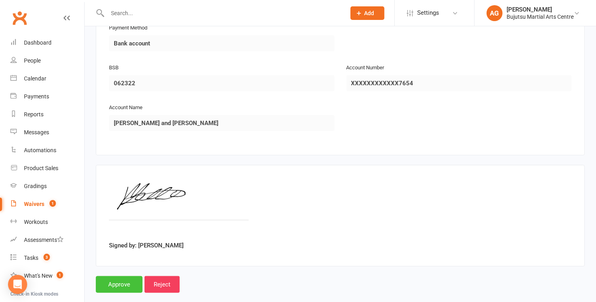
click at [124, 277] on input "Approve" at bounding box center [119, 285] width 47 height 17
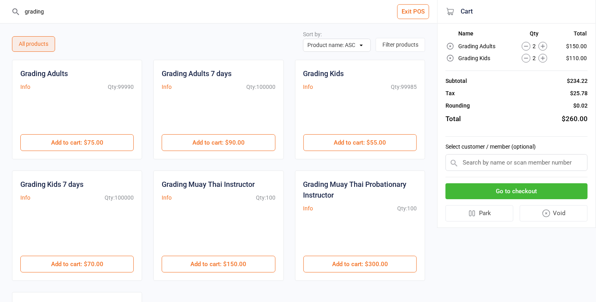
click at [525, 46] on icon at bounding box center [526, 46] width 9 height 9
click at [526, 58] on icon at bounding box center [526, 58] width 4 height 0
click at [491, 161] on input "text" at bounding box center [516, 162] width 142 height 17
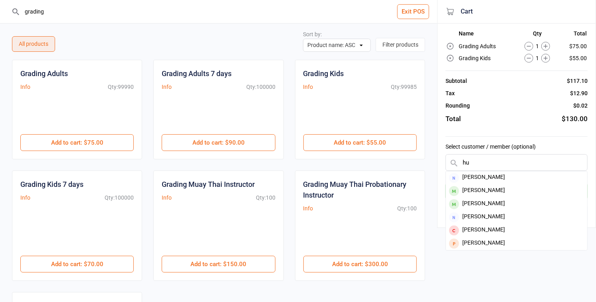
type input "h"
type input "danka"
click at [488, 189] on div "[PERSON_NAME]" at bounding box center [516, 191] width 141 height 13
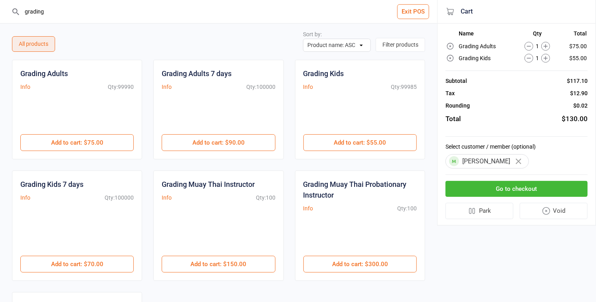
click at [488, 188] on button "Go to checkout" at bounding box center [516, 189] width 142 height 16
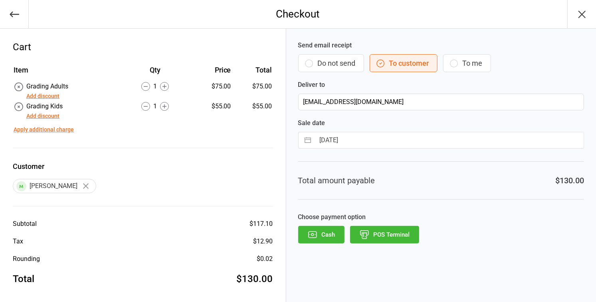
click at [322, 232] on button "Cash" at bounding box center [321, 235] width 46 height 18
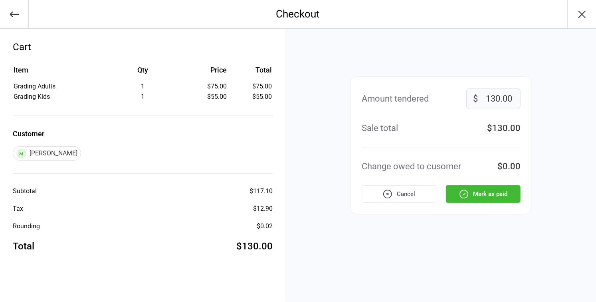
click at [462, 193] on icon "button" at bounding box center [463, 194] width 10 height 10
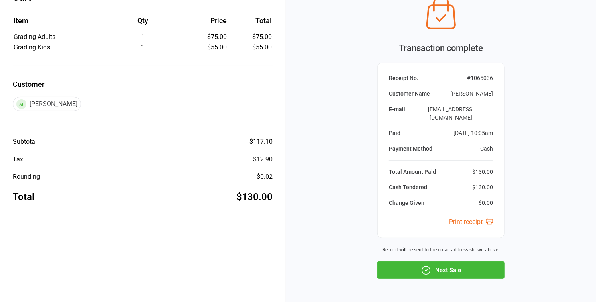
scroll to position [69, 0]
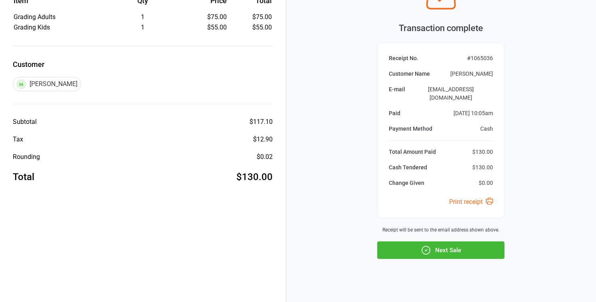
click at [439, 242] on button "Next Sale" at bounding box center [440, 251] width 127 height 18
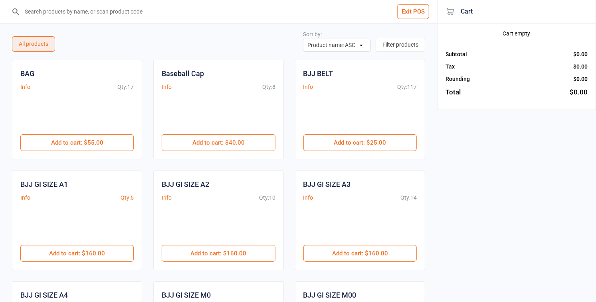
click at [52, 10] on input "search" at bounding box center [223, 11] width 405 height 23
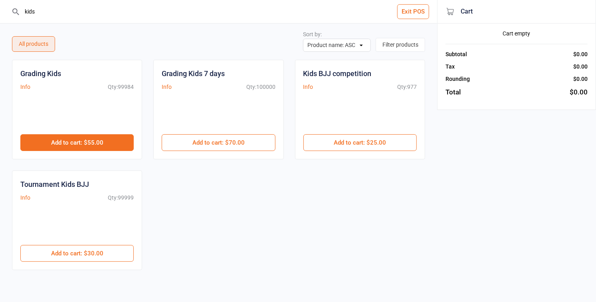
click at [73, 140] on button "Add to cart : $55.00" at bounding box center [76, 142] width 113 height 17
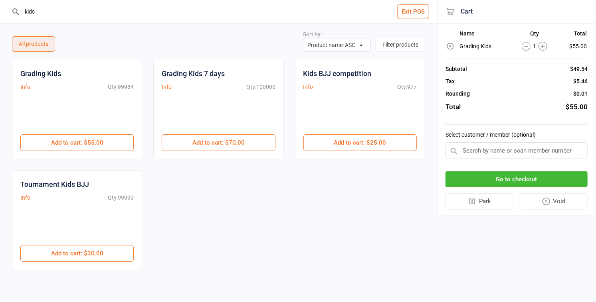
click at [34, 14] on input "kids" at bounding box center [223, 11] width 405 height 23
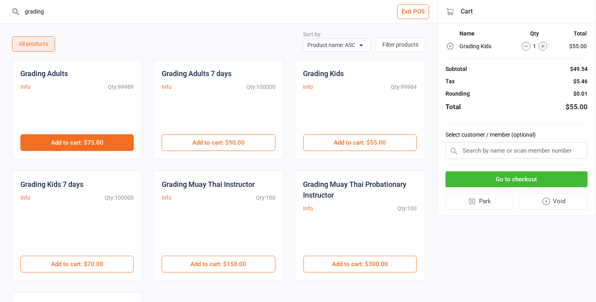
type input "grading"
click at [62, 143] on button "Add to cart : $75.00" at bounding box center [76, 142] width 113 height 17
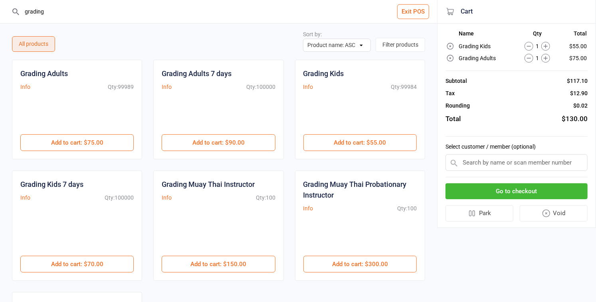
click at [478, 164] on input "text" at bounding box center [516, 162] width 142 height 17
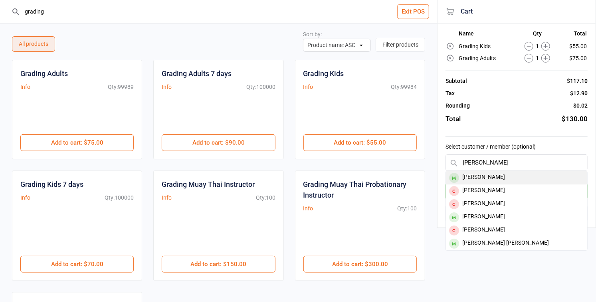
type input "[PERSON_NAME]"
click at [479, 176] on div "[PERSON_NAME]" at bounding box center [516, 178] width 141 height 13
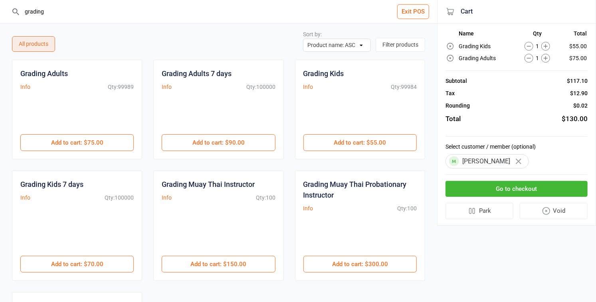
click at [480, 185] on button "Go to checkout" at bounding box center [516, 189] width 142 height 16
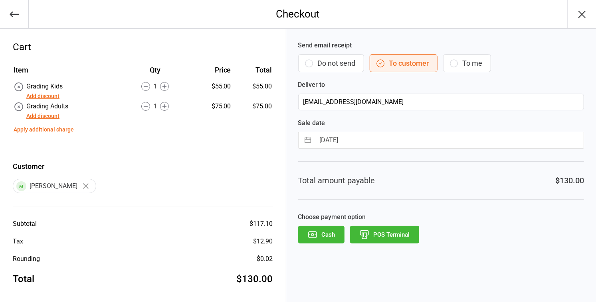
click at [322, 229] on button "Cash" at bounding box center [321, 235] width 46 height 18
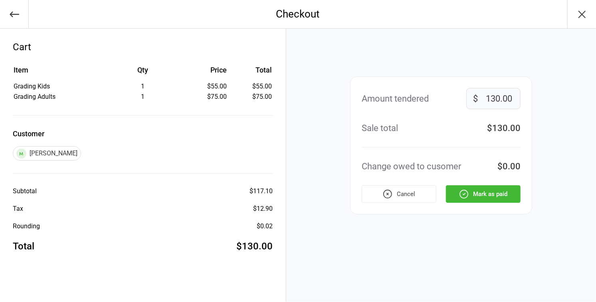
click at [461, 191] on icon "button" at bounding box center [463, 194] width 10 height 10
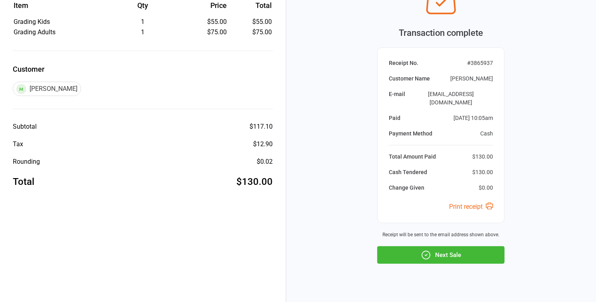
scroll to position [69, 0]
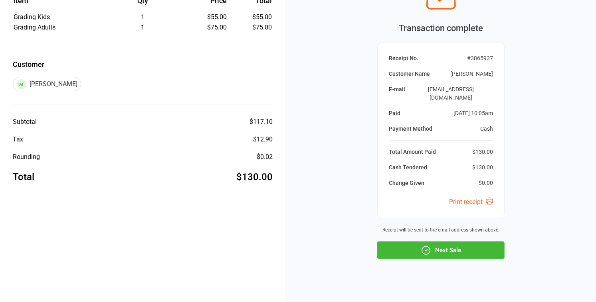
click at [439, 242] on button "Next Sale" at bounding box center [440, 251] width 127 height 18
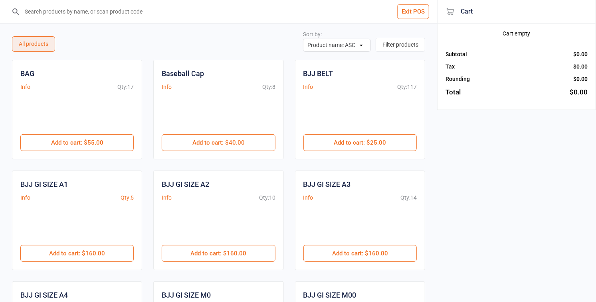
click at [105, 17] on input "search" at bounding box center [223, 11] width 405 height 23
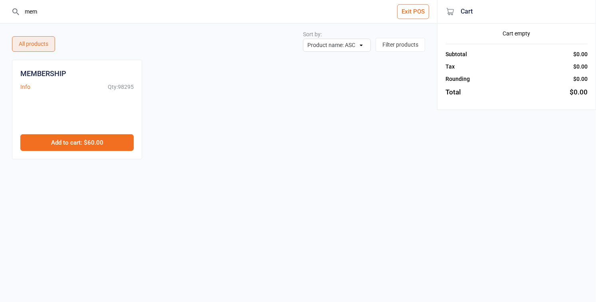
click at [86, 142] on button "Add to cart : $60.00" at bounding box center [76, 142] width 113 height 17
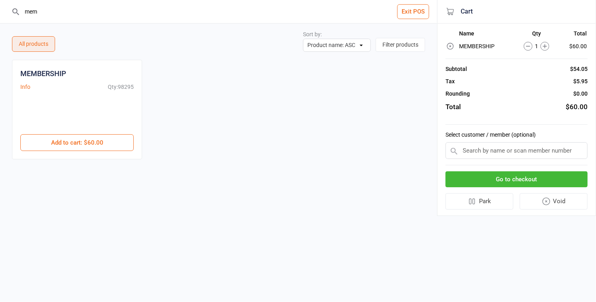
click at [68, 10] on input "mem" at bounding box center [223, 11] width 405 height 23
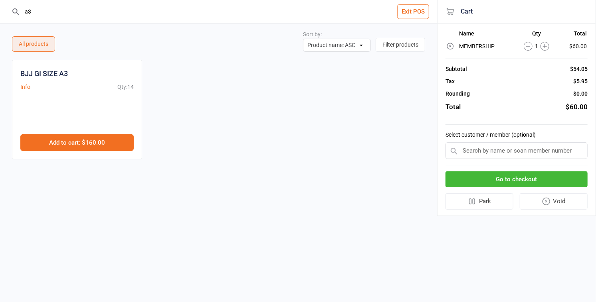
type input "a3"
click at [73, 144] on button "Add to cart : $160.00" at bounding box center [76, 142] width 113 height 17
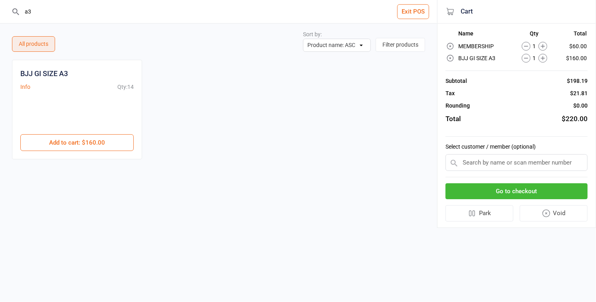
click at [36, 14] on input "a3" at bounding box center [223, 11] width 405 height 23
click at [500, 162] on input "text" at bounding box center [516, 162] width 142 height 17
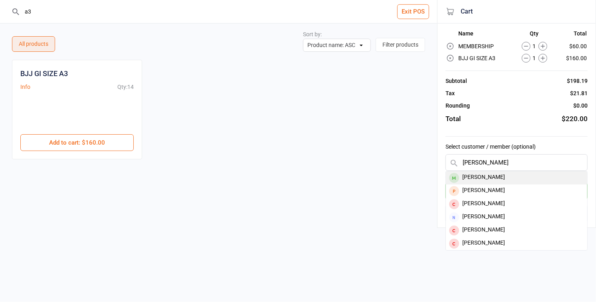
type input "[PERSON_NAME]"
click at [503, 175] on div "[PERSON_NAME]" at bounding box center [516, 178] width 141 height 13
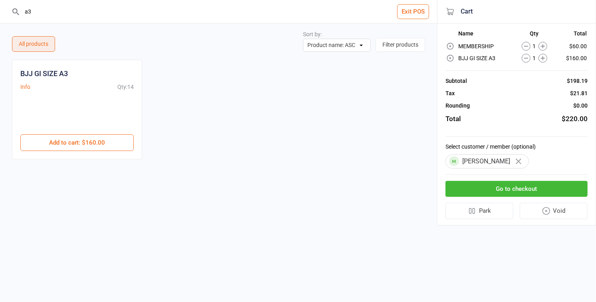
click at [502, 185] on button "Go to checkout" at bounding box center [516, 189] width 142 height 16
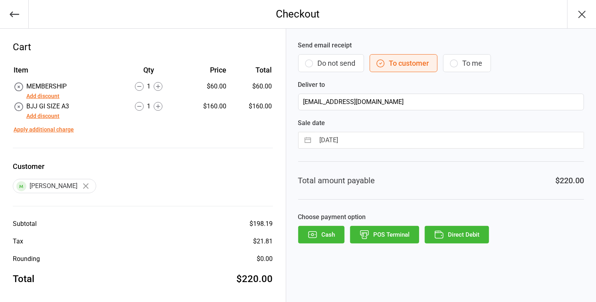
click at [41, 116] on button "Add discount" at bounding box center [42, 116] width 33 height 8
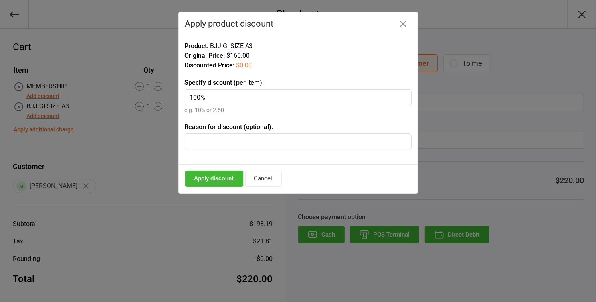
type input "100%"
click at [211, 142] on input "text" at bounding box center [298, 142] width 227 height 17
type input "new member"
click at [207, 172] on button "Apply discount" at bounding box center [214, 179] width 58 height 16
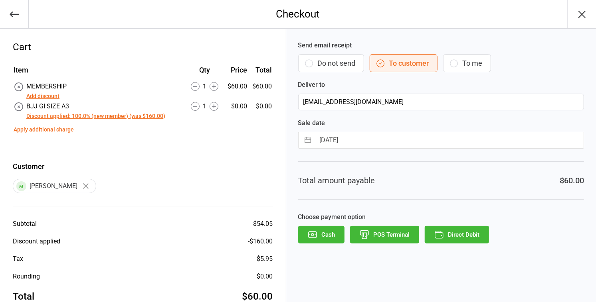
click at [390, 233] on button "POS Terminal" at bounding box center [384, 235] width 69 height 18
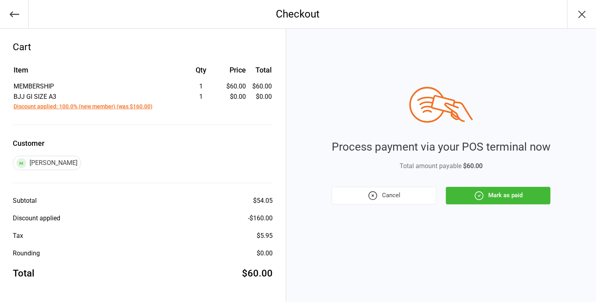
click at [496, 195] on button "Mark as paid" at bounding box center [498, 196] width 105 height 18
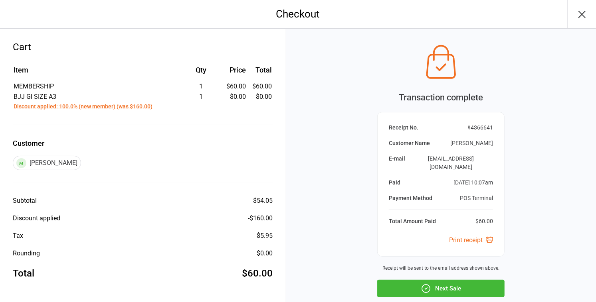
click at [446, 280] on button "Next Sale" at bounding box center [440, 289] width 127 height 18
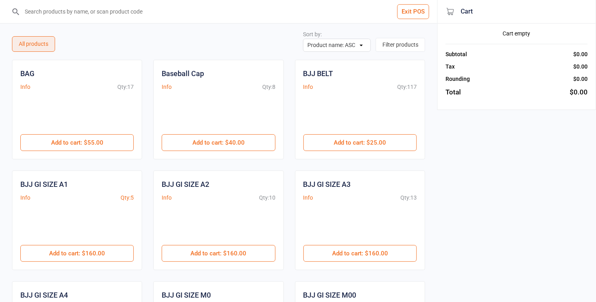
click at [61, 14] on input "search" at bounding box center [223, 11] width 405 height 23
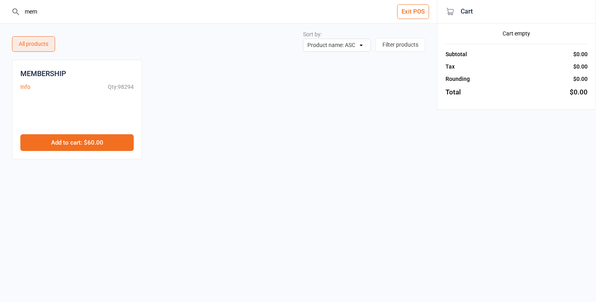
click at [69, 145] on button "Add to cart : $60.00" at bounding box center [76, 142] width 113 height 17
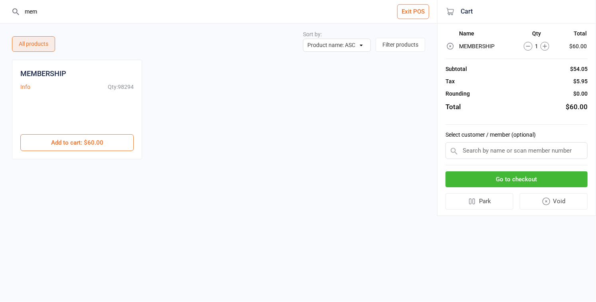
click at [42, 11] on input "mem" at bounding box center [223, 11] width 405 height 23
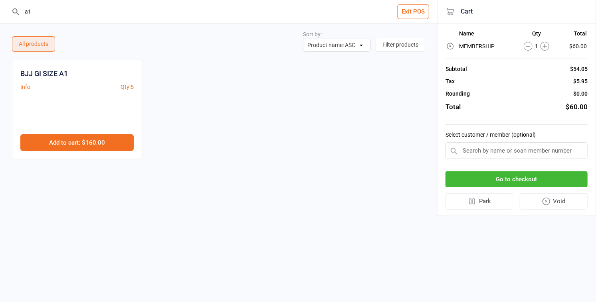
click at [95, 139] on button "Add to cart : $160.00" at bounding box center [76, 142] width 113 height 17
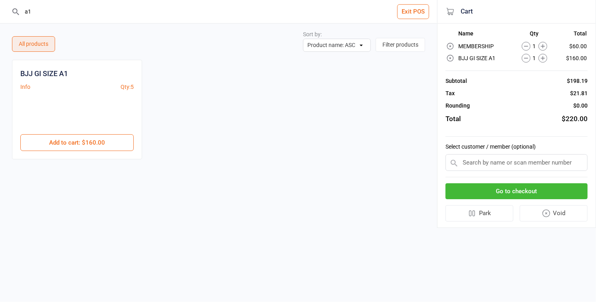
click at [46, 12] on input "a1" at bounding box center [223, 11] width 405 height 23
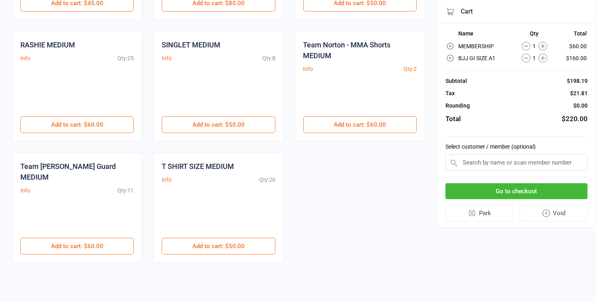
scroll to position [254, 0]
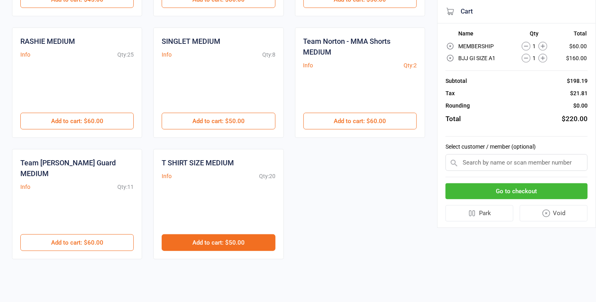
click at [200, 242] on button "Add to cart : $50.00" at bounding box center [218, 243] width 113 height 17
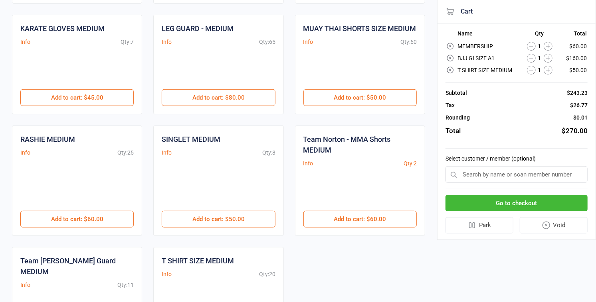
scroll to position [0, 0]
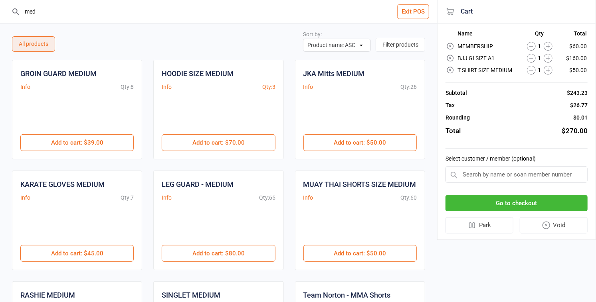
click at [40, 8] on input "med" at bounding box center [223, 11] width 405 height 23
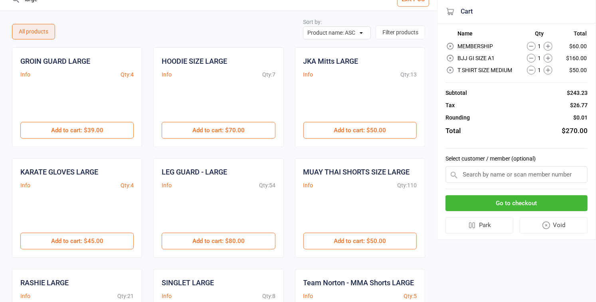
scroll to position [10, 0]
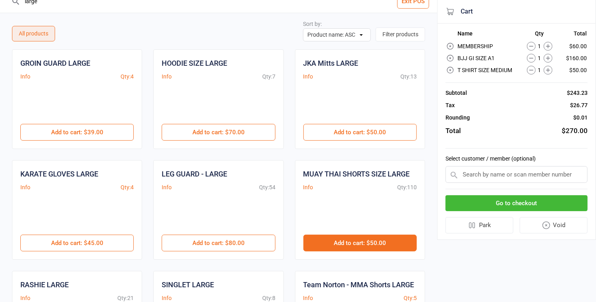
type input "large"
click at [365, 246] on button "Add to cart : $50.00" at bounding box center [359, 243] width 113 height 17
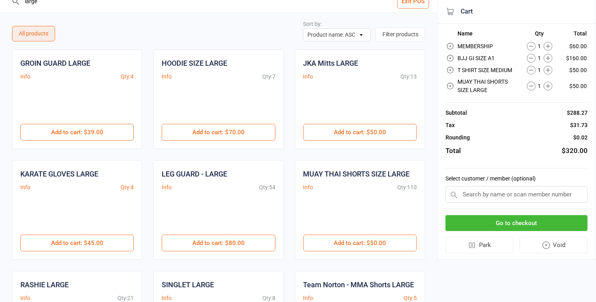
click at [496, 196] on input "text" at bounding box center [516, 194] width 142 height 17
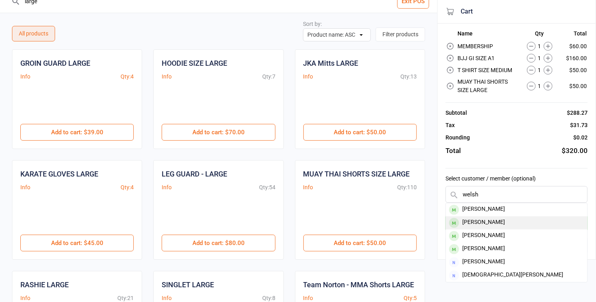
type input "welsh"
click at [484, 221] on div "Tyler Welsh" at bounding box center [516, 223] width 141 height 13
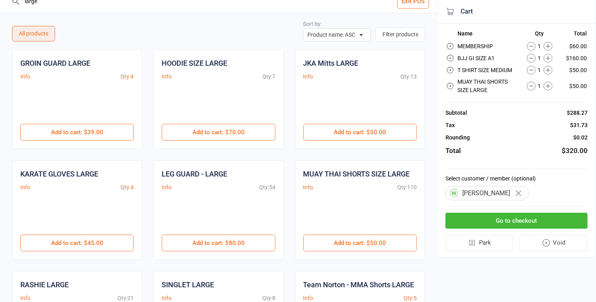
click at [483, 221] on button "Go to checkout" at bounding box center [516, 221] width 142 height 16
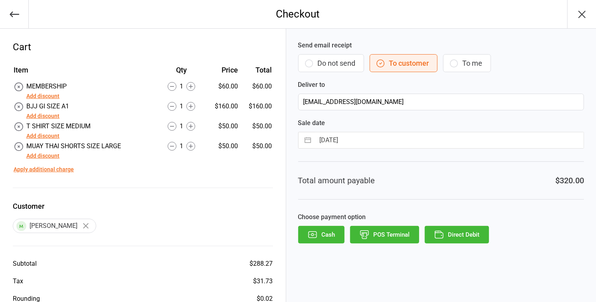
click at [38, 115] on button "Add discount" at bounding box center [42, 116] width 33 height 8
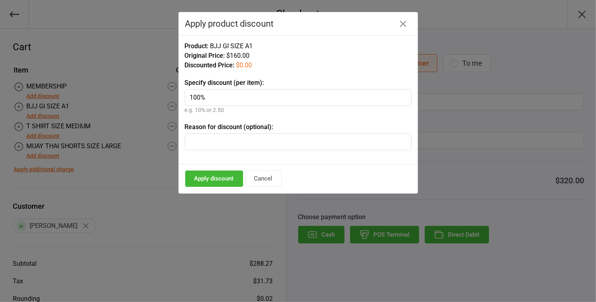
type input "100%"
click at [219, 140] on input "text" at bounding box center [298, 142] width 227 height 17
drag, startPoint x: 237, startPoint y: 140, endPoint x: 152, endPoint y: 139, distance: 84.2
click at [152, 139] on div "Checkout Cart Item Qty Price Total MEMBERSHIP Add discount 1 $60.00 $60.00 BJJ …" at bounding box center [298, 151] width 596 height 302
type input "new member"
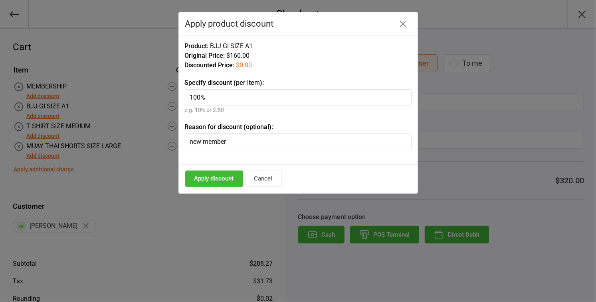
click at [213, 177] on button "Apply discount" at bounding box center [214, 179] width 58 height 16
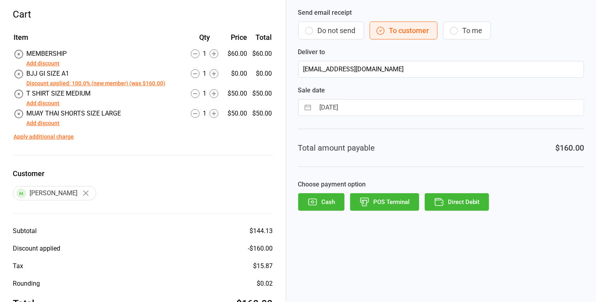
scroll to position [60, 0]
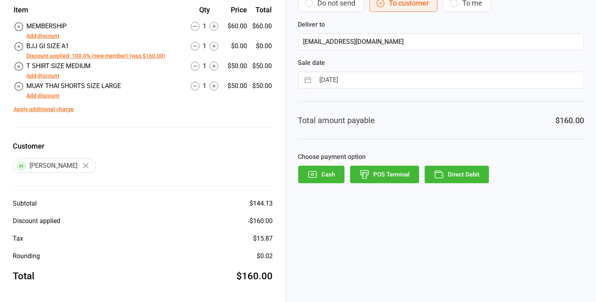
click at [387, 173] on button "POS Terminal" at bounding box center [384, 175] width 69 height 18
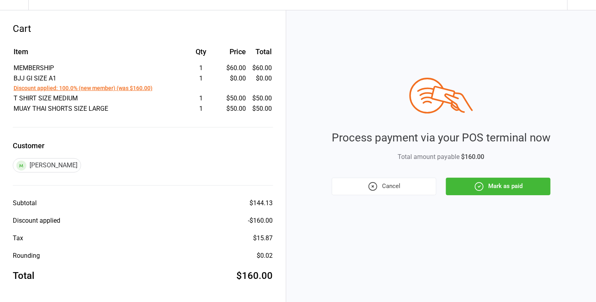
scroll to position [18, 0]
click at [489, 183] on button "Mark as paid" at bounding box center [498, 187] width 105 height 18
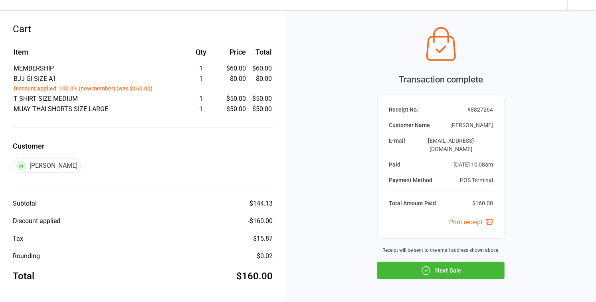
click at [434, 262] on button "Next Sale" at bounding box center [440, 271] width 127 height 18
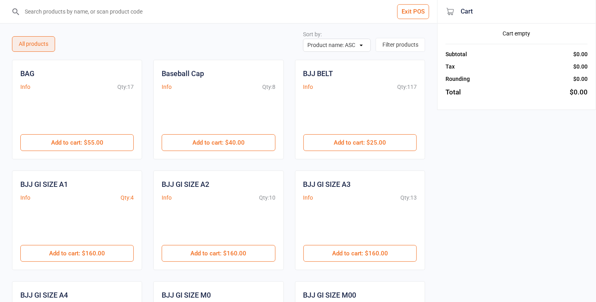
click at [62, 15] on input "search" at bounding box center [223, 11] width 405 height 23
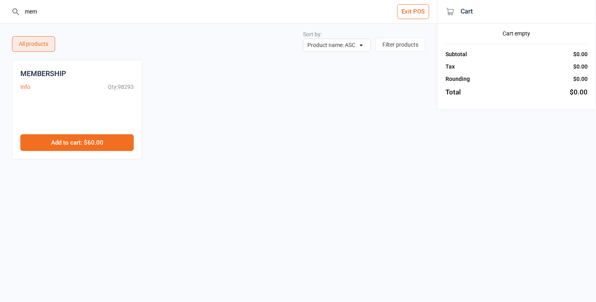
click at [86, 145] on button "Add to cart : $60.00" at bounding box center [76, 142] width 113 height 17
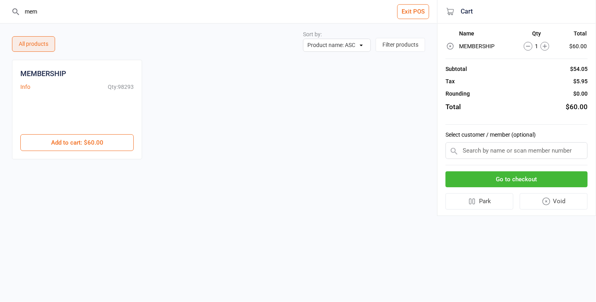
click at [53, 9] on input "mem" at bounding box center [223, 11] width 405 height 23
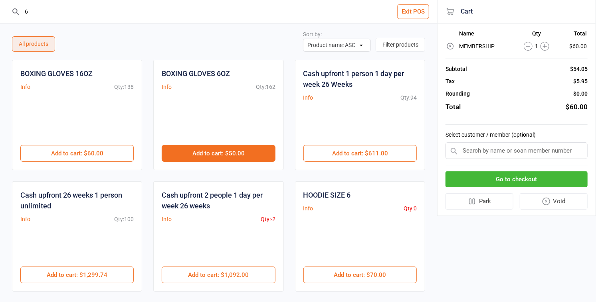
click at [211, 148] on button "Add to cart : $50.00" at bounding box center [218, 153] width 113 height 17
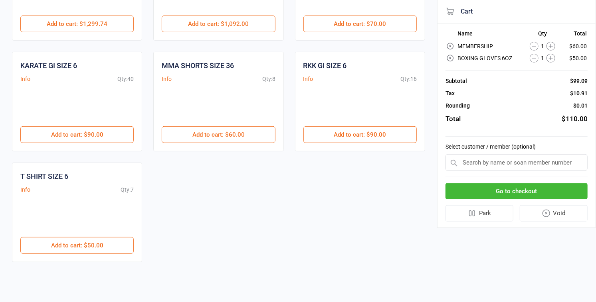
scroll to position [254, 0]
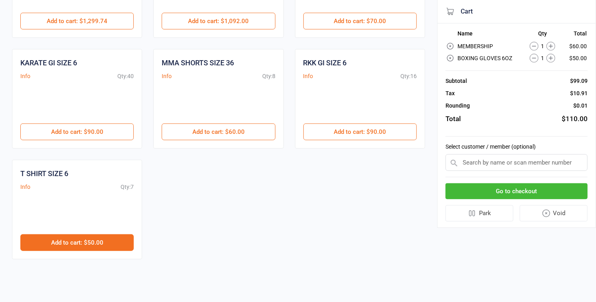
click at [96, 241] on button "Add to cart : $50.00" at bounding box center [76, 243] width 113 height 17
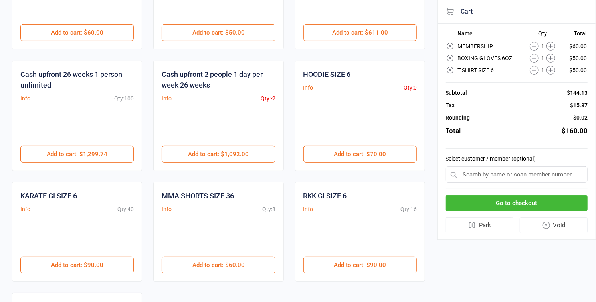
scroll to position [0, 0]
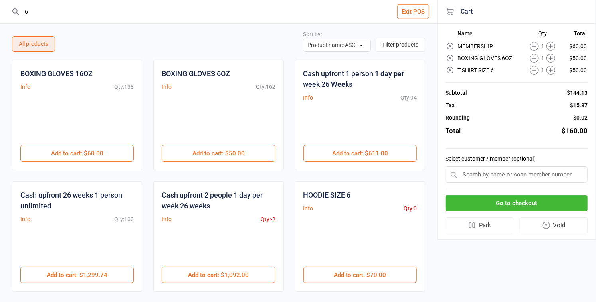
click at [62, 13] on input "6" at bounding box center [223, 11] width 405 height 23
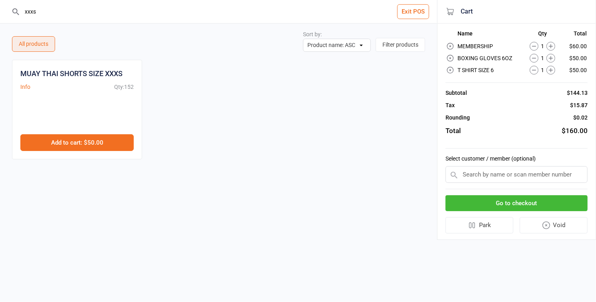
type input "xxxs"
click at [96, 142] on button "Add to cart : $50.00" at bounding box center [76, 142] width 113 height 17
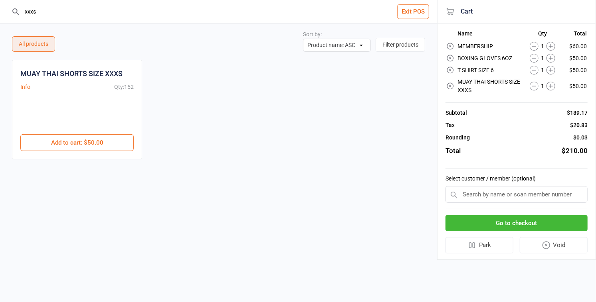
click at [43, 11] on input "xxxs" at bounding box center [223, 11] width 405 height 23
click at [479, 195] on input "text" at bounding box center [516, 194] width 142 height 17
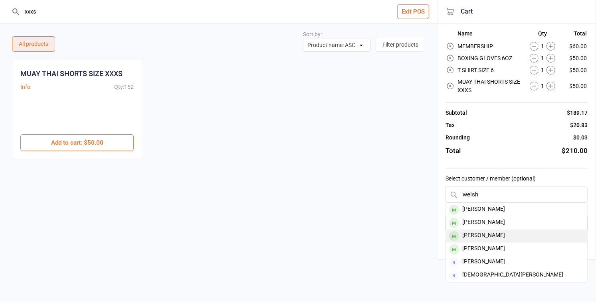
type input "welsh"
click at [480, 231] on div "Keira Welsh" at bounding box center [516, 236] width 141 height 13
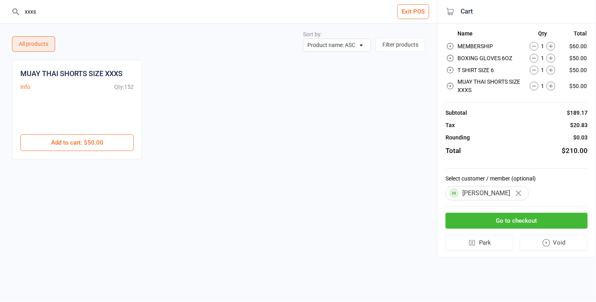
click at [473, 222] on button "Go to checkout" at bounding box center [516, 221] width 142 height 16
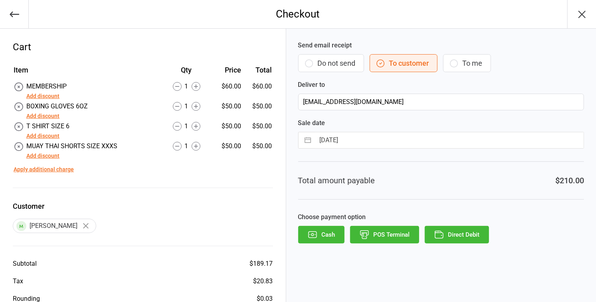
click at [42, 137] on button "Add discount" at bounding box center [42, 136] width 33 height 8
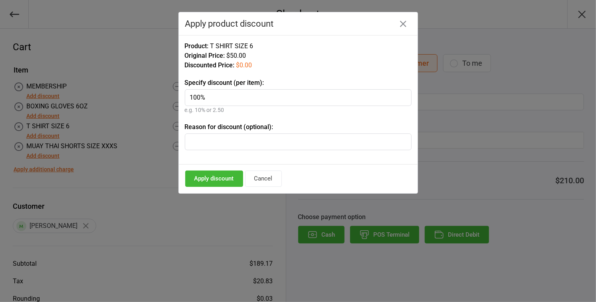
type input "100%"
click at [237, 143] on input "text" at bounding box center [298, 142] width 227 height 17
paste input "new member"
type input "new member"
drag, startPoint x: 222, startPoint y: 178, endPoint x: 173, endPoint y: 172, distance: 49.9
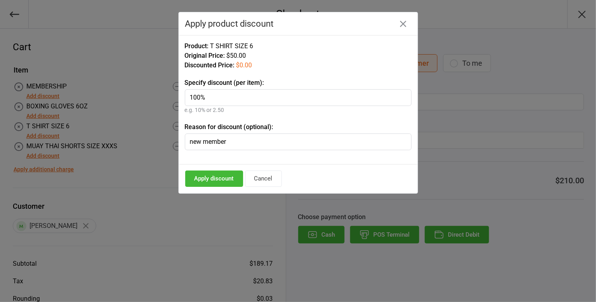
click at [222, 178] on button "Apply discount" at bounding box center [214, 179] width 58 height 16
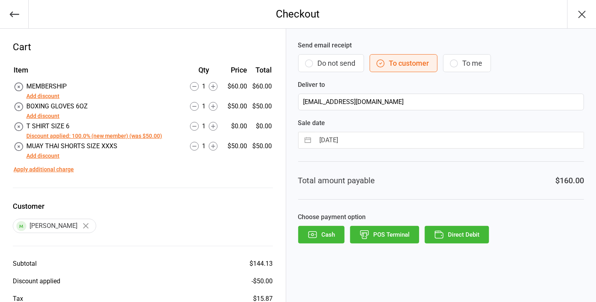
click at [53, 156] on button "Add discount" at bounding box center [42, 156] width 33 height 8
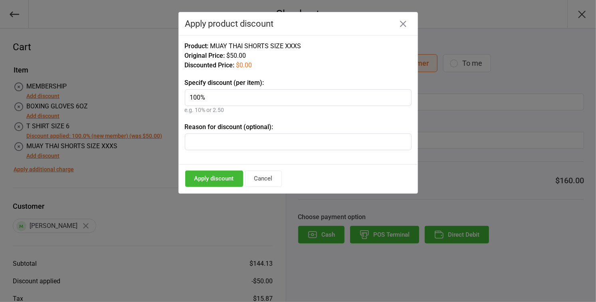
type input "100%"
click at [262, 140] on input "text" at bounding box center [298, 142] width 227 height 17
paste input "new member"
type input "new member"
click at [211, 180] on button "Apply discount" at bounding box center [214, 179] width 58 height 16
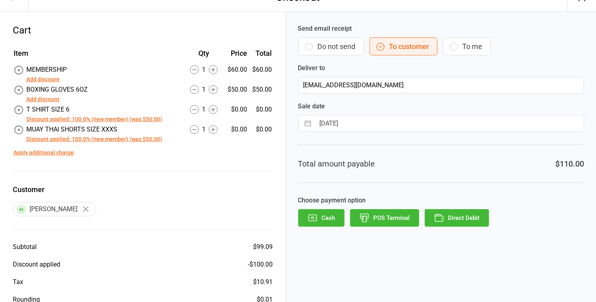
scroll to position [60, 0]
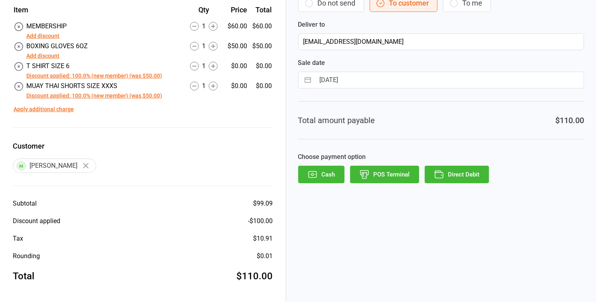
click at [389, 173] on button "POS Terminal" at bounding box center [384, 175] width 69 height 18
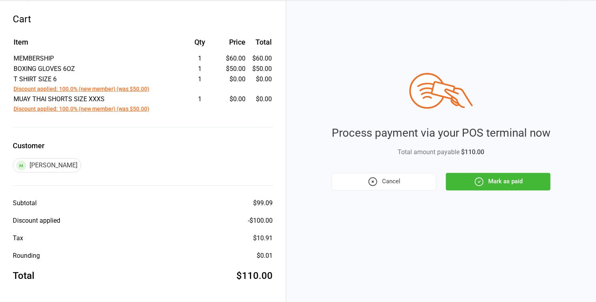
scroll to position [28, 0]
click at [490, 181] on button "Mark as paid" at bounding box center [498, 183] width 105 height 18
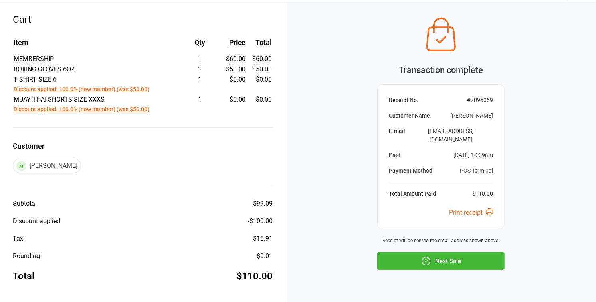
click at [464, 253] on button "Next Sale" at bounding box center [440, 262] width 127 height 18
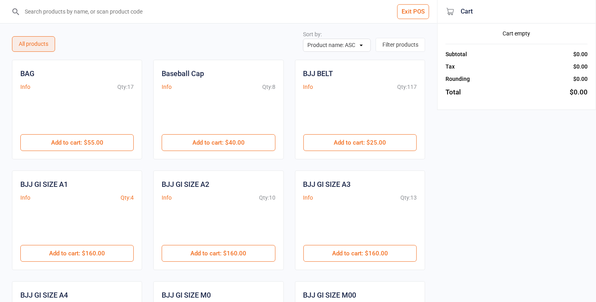
click at [65, 12] on input "search" at bounding box center [223, 11] width 405 height 23
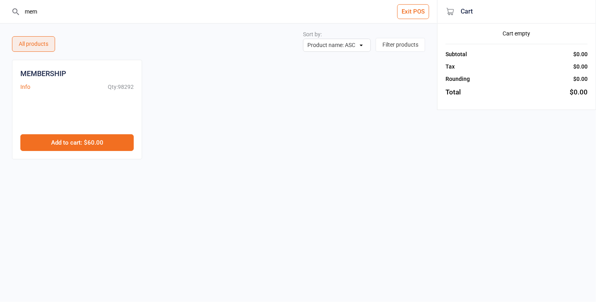
click at [97, 139] on button "Add to cart : $60.00" at bounding box center [76, 142] width 113 height 17
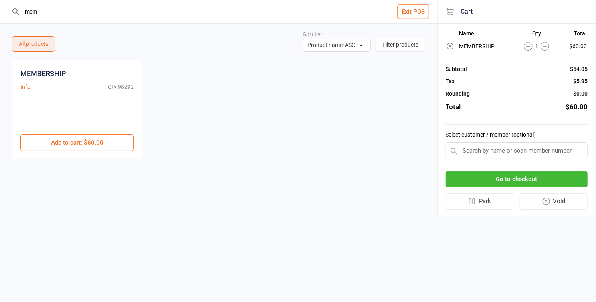
click at [41, 11] on input "mem" at bounding box center [223, 11] width 405 height 23
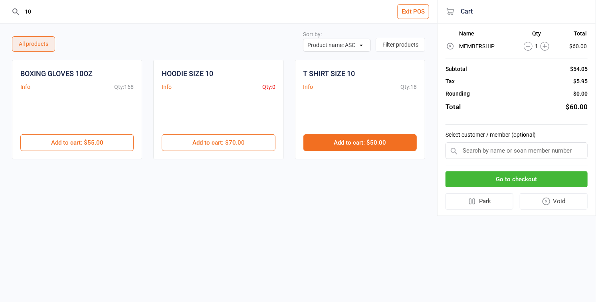
click at [356, 142] on button "Add to cart : $50.00" at bounding box center [359, 142] width 113 height 17
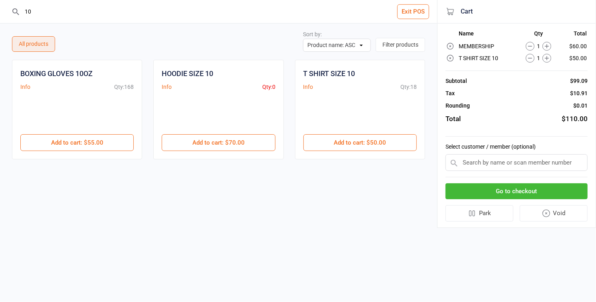
click at [37, 10] on input "10" at bounding box center [223, 11] width 405 height 23
type input "1"
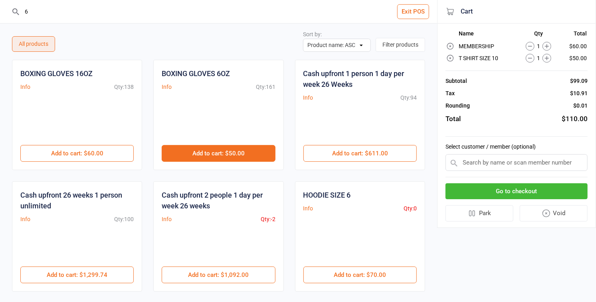
click at [220, 152] on button "Add to cart : $50.00" at bounding box center [218, 153] width 113 height 17
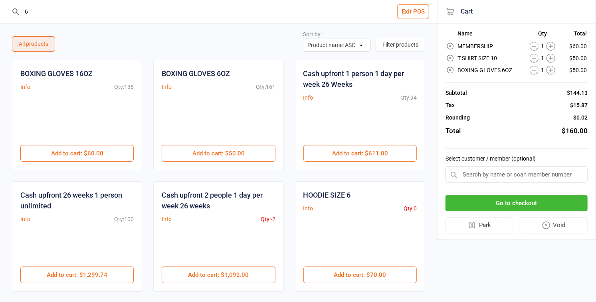
click at [55, 14] on input "6" at bounding box center [223, 11] width 405 height 23
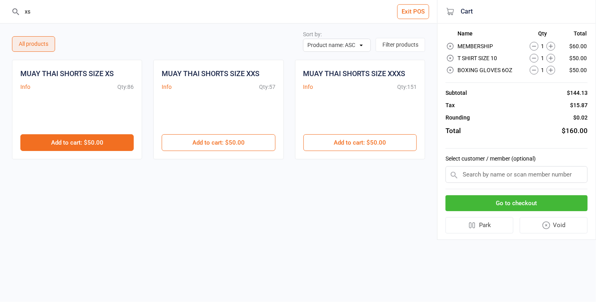
type input "xs"
click at [112, 142] on button "Add to cart : $50.00" at bounding box center [76, 142] width 113 height 17
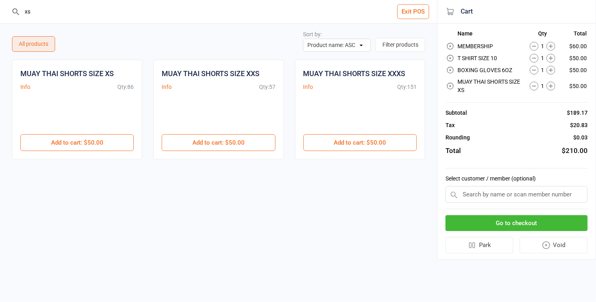
click at [494, 191] on input "text" at bounding box center [516, 194] width 142 height 17
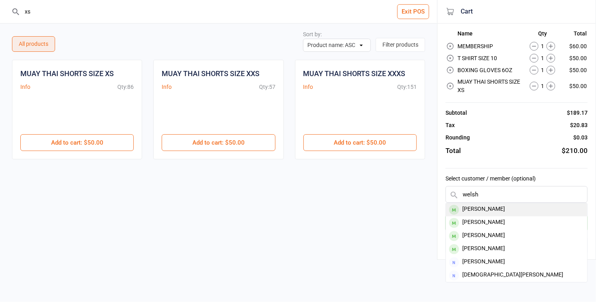
type input "welsh"
click at [482, 210] on div "Riley Welsh" at bounding box center [516, 209] width 141 height 13
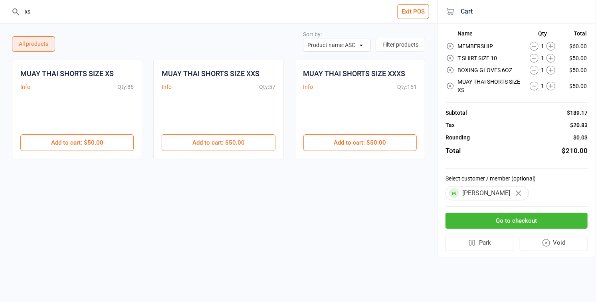
click at [493, 221] on button "Go to checkout" at bounding box center [516, 221] width 142 height 16
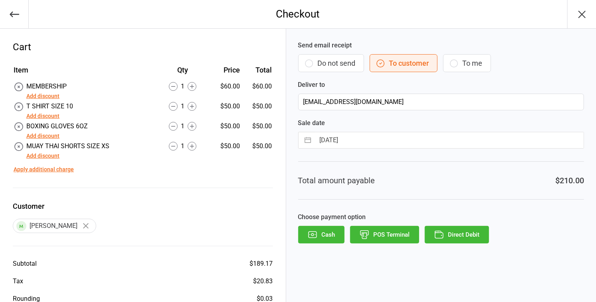
click at [40, 116] on button "Add discount" at bounding box center [42, 116] width 33 height 8
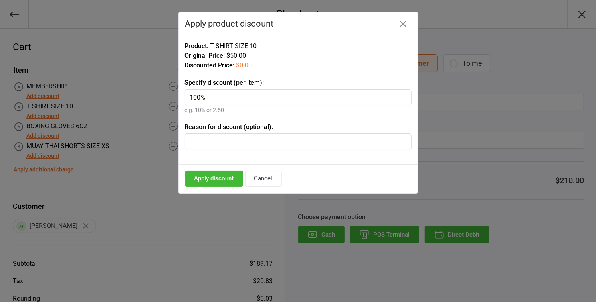
type input "100%"
click at [214, 146] on input "text" at bounding box center [298, 142] width 227 height 17
paste input "new member"
type input "new member"
click at [216, 177] on button "Apply discount" at bounding box center [214, 179] width 58 height 16
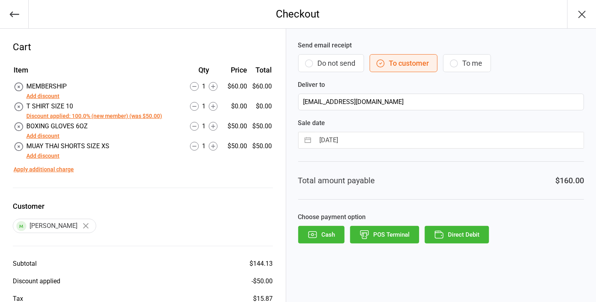
click at [49, 154] on button "Add discount" at bounding box center [42, 156] width 33 height 8
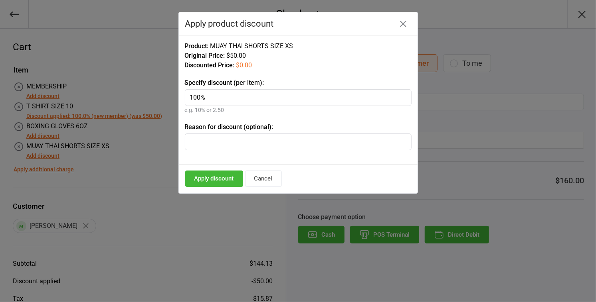
type input "100%"
click at [214, 142] on input "text" at bounding box center [298, 142] width 227 height 17
paste input "new member"
type input "new member"
click at [206, 179] on button "Apply discount" at bounding box center [214, 179] width 58 height 16
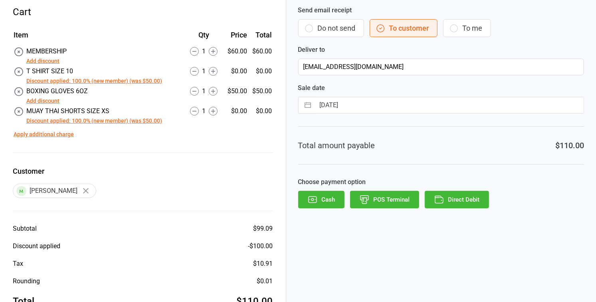
scroll to position [60, 0]
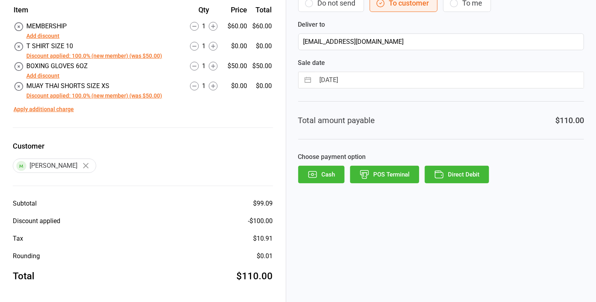
click at [391, 173] on button "POS Terminal" at bounding box center [384, 175] width 69 height 18
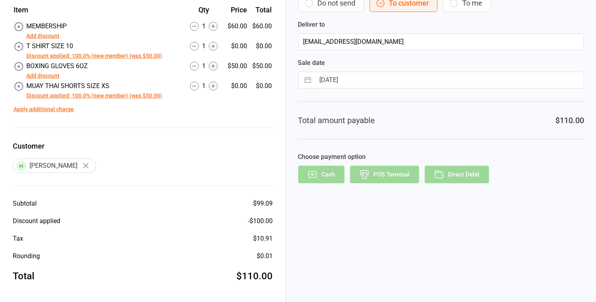
scroll to position [28, 0]
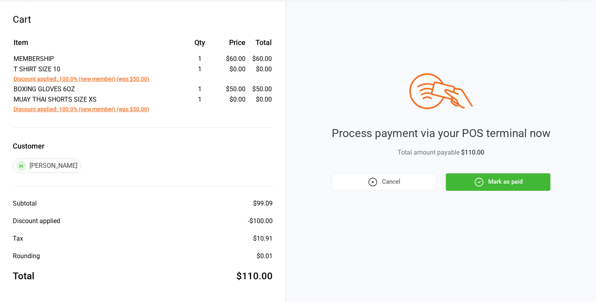
click at [497, 178] on button "Mark as paid" at bounding box center [498, 183] width 105 height 18
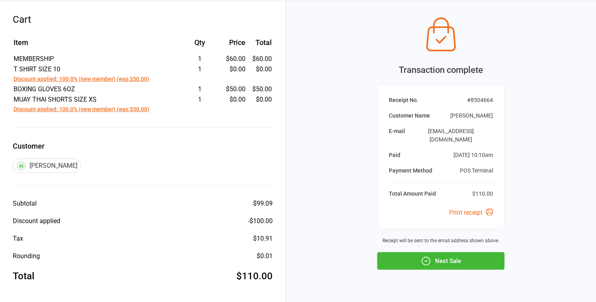
click at [451, 253] on button "Next Sale" at bounding box center [440, 262] width 127 height 18
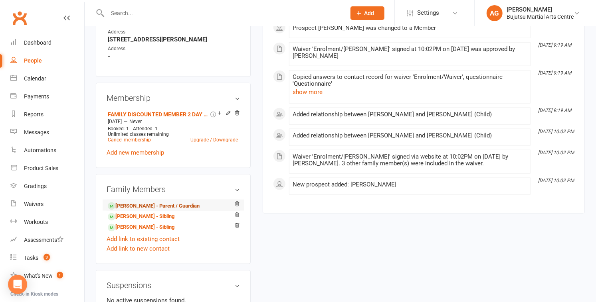
scroll to position [529, 0]
click at [124, 203] on link "[PERSON_NAME] - Parent / Guardian" at bounding box center [154, 206] width 92 height 8
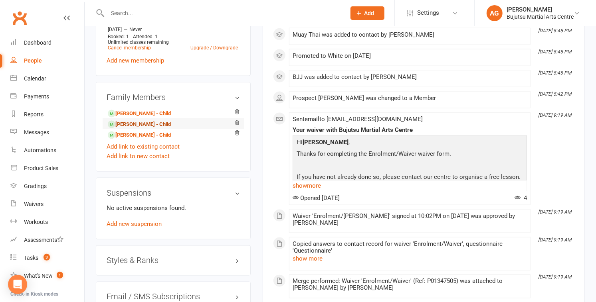
scroll to position [639, 0]
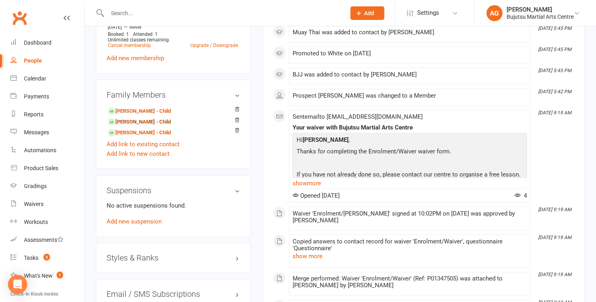
click at [124, 119] on link "[PERSON_NAME] - Child" at bounding box center [139, 122] width 63 height 8
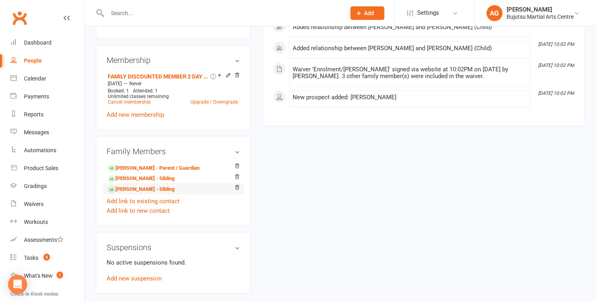
scroll to position [568, 0]
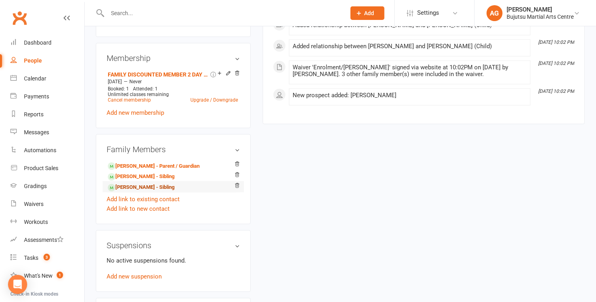
click at [128, 185] on link "Keira Welsh - Sibling" at bounding box center [141, 188] width 67 height 8
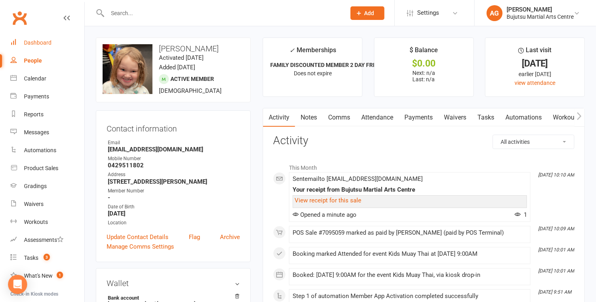
click at [34, 40] on div "Dashboard" at bounding box center [38, 43] width 28 height 6
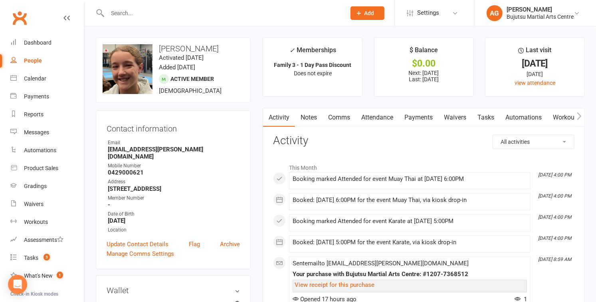
click at [365, 14] on span "Add" at bounding box center [369, 13] width 10 height 6
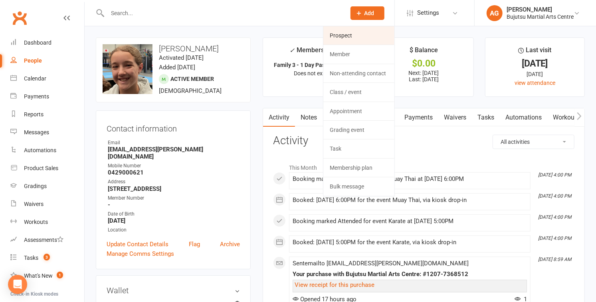
click at [358, 36] on link "Prospect" at bounding box center [358, 35] width 71 height 18
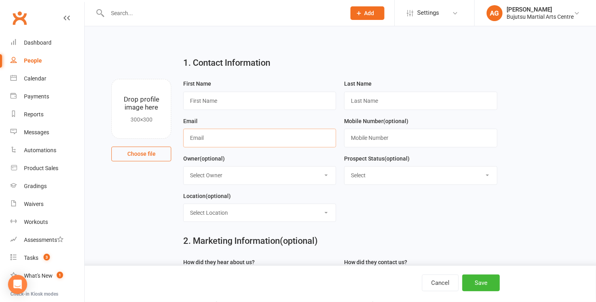
click at [231, 142] on input "text" at bounding box center [259, 138] width 153 height 18
paste input "farah.hamdan98@gmail.com"
type input "farah.hamdan98@gmail.com"
click at [221, 102] on input "text" at bounding box center [259, 101] width 153 height 18
type input "Farah"
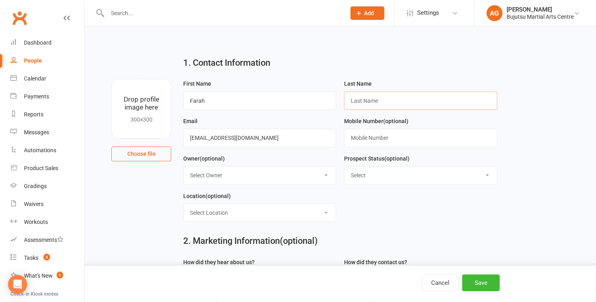
drag, startPoint x: 419, startPoint y: 103, endPoint x: 414, endPoint y: 99, distance: 6.2
click at [419, 103] on input "text" at bounding box center [420, 101] width 153 height 18
paste input "Farache"
type input "Farache"
click at [387, 136] on input "text" at bounding box center [420, 138] width 153 height 18
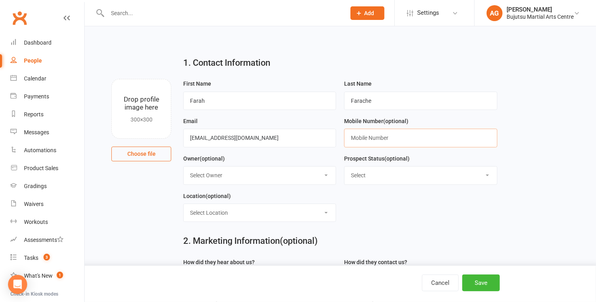
paste input "0423943263"
type input "0423943263"
click at [383, 172] on select "Select Initial Inquiry Information Package Sent Free Lesson Booked Follow Up Em…" at bounding box center [420, 176] width 152 height 18
select select "Information Package Sent"
click at [344, 167] on select "Select Initial Inquiry Information Package Sent Free Lesson Booked Follow Up Em…" at bounding box center [420, 176] width 152 height 18
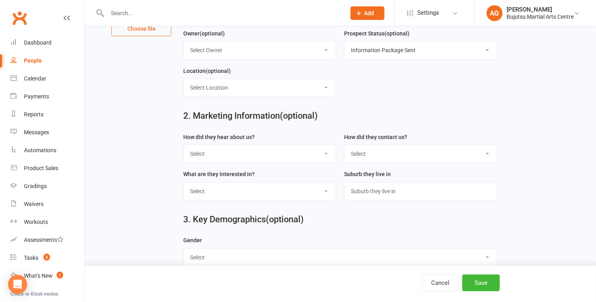
scroll to position [140, 0]
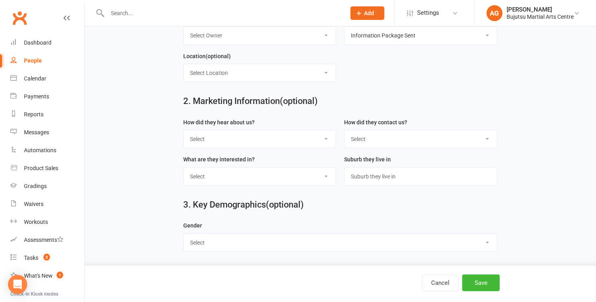
click at [292, 139] on select "Select Google Other Social Media Through A Friend Walk by Referred" at bounding box center [260, 139] width 152 height 18
click at [420, 139] on select "Select Phone Email In-Facility Social Media Website Chat" at bounding box center [420, 139] width 152 height 18
select select "Email"
click at [344, 130] on select "Select Phone Email In-Facility Social Media Website Chat" at bounding box center [420, 139] width 152 height 18
click at [318, 242] on select "Select Male Female" at bounding box center [340, 243] width 313 height 18
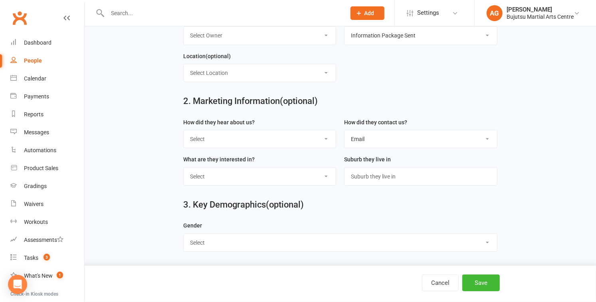
select select "Female"
click at [184, 234] on select "Select Male Female" at bounding box center [340, 243] width 313 height 18
click at [258, 176] on select "Select BJJ Boxing Gym Iaido Jodo Karate Karate for Toddlers Kobudo Kids BJJ Kid…" at bounding box center [260, 177] width 152 height 18
select select "Karate for Toddlers"
click at [184, 168] on select "Select BJJ Boxing Gym Iaido Jodo Karate Karate for Toddlers Kobudo Kids BJJ Kid…" at bounding box center [260, 177] width 152 height 18
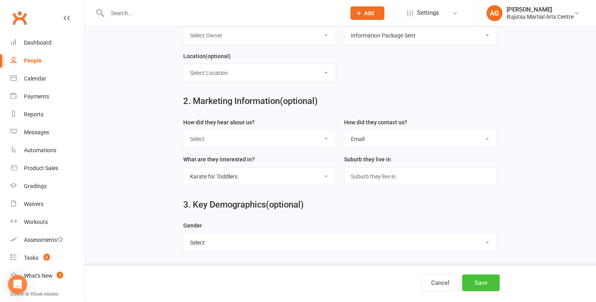
click at [482, 284] on button "Save" at bounding box center [481, 283] width 38 height 17
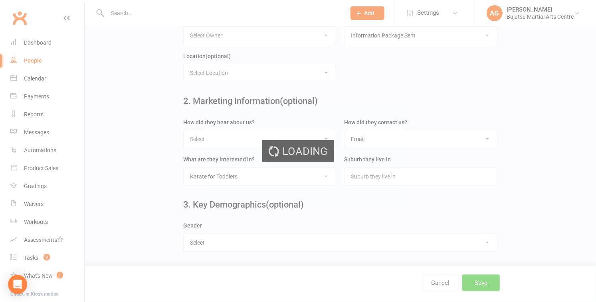
scroll to position [0, 0]
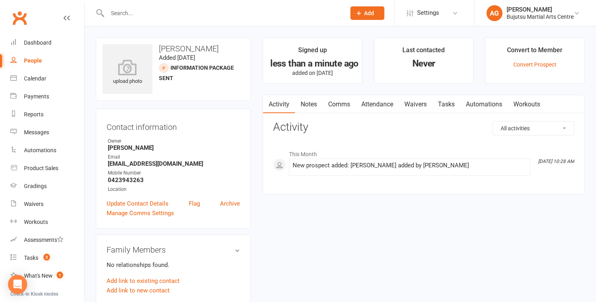
click at [338, 103] on link "Comms" at bounding box center [338, 104] width 33 height 18
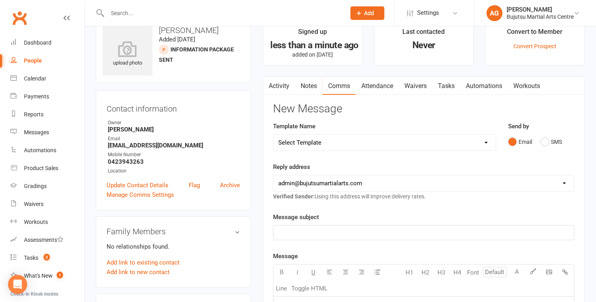
scroll to position [17, 0]
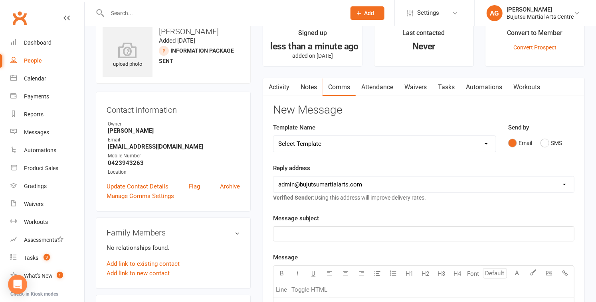
click at [334, 144] on select "Select Template [Email] Buddy Week [Email] Japan Karate Association Grading Adu…" at bounding box center [384, 144] width 222 height 16
select select "24"
click at [273, 136] on select "Select Template [Email] Buddy Week [Email] Japan Karate Association Grading Adu…" at bounding box center [384, 144] width 222 height 16
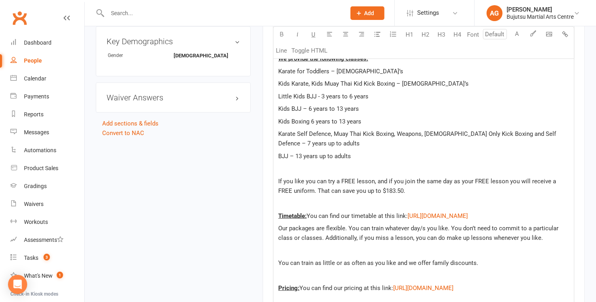
scroll to position [438, 0]
click at [335, 208] on p at bounding box center [423, 203] width 291 height 10
click at [404, 196] on p "If you like you can try a FREE lesson, and if you join the same day as your FRE…" at bounding box center [423, 185] width 291 height 19
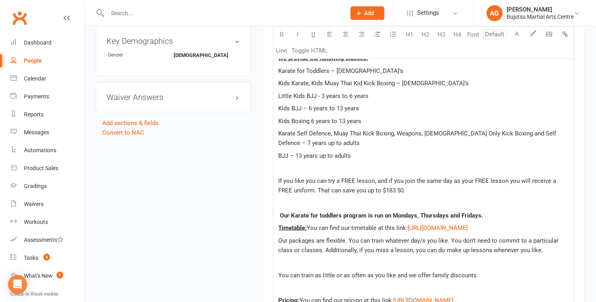
click at [488, 221] on p "Our Karate for toddlers program is run on Mondays, Thursdays and Fridays." at bounding box center [423, 216] width 291 height 10
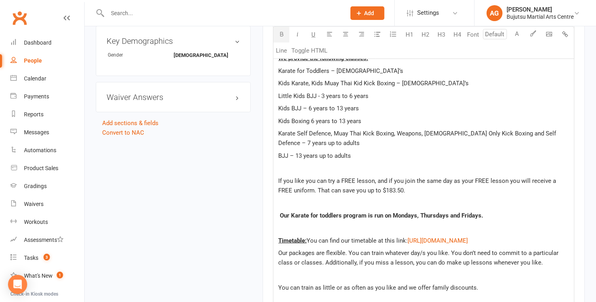
drag, startPoint x: 480, startPoint y: 225, endPoint x: 490, endPoint y: 228, distance: 9.5
click at [481, 219] on span "Our Karate for toddlers program is run on Mondays, Thursdays and Fridays." at bounding box center [381, 215] width 203 height 7
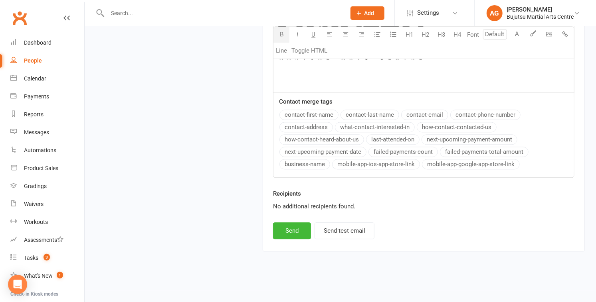
scroll to position [1096, 0]
click at [292, 232] on button "Send" at bounding box center [292, 231] width 38 height 17
select select
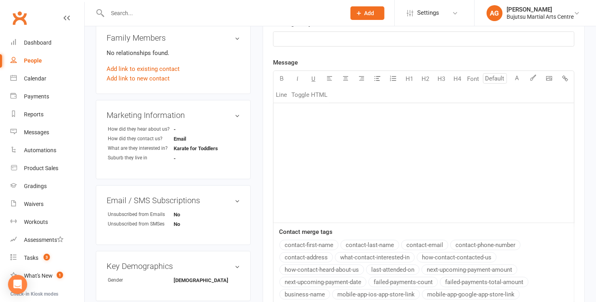
scroll to position [0, 0]
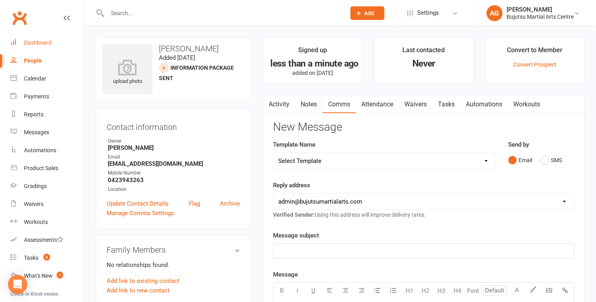
click at [39, 41] on div "Dashboard" at bounding box center [38, 43] width 28 height 6
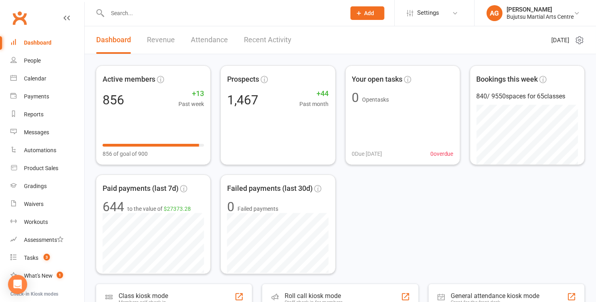
click at [298, 17] on input "text" at bounding box center [222, 13] width 235 height 11
click at [226, 15] on input "text" at bounding box center [222, 13] width 235 height 11
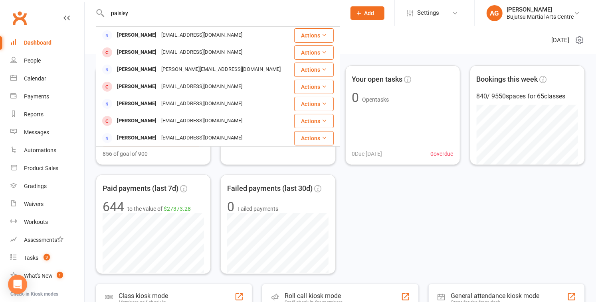
drag, startPoint x: 135, startPoint y: 12, endPoint x: 103, endPoint y: 13, distance: 32.3
click at [103, 13] on div "paisley Jenny Parsley jennyparsley@hotmail.com Actions Paityn Crowley Kayla113@…" at bounding box center [218, 13] width 244 height 26
type input "h"
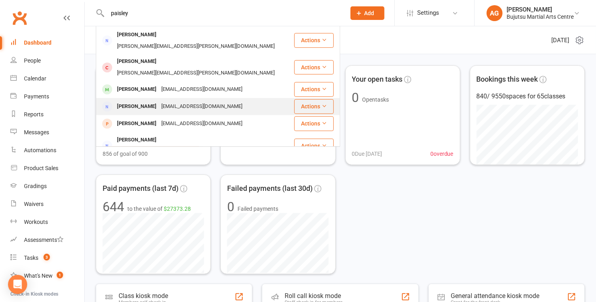
scroll to position [183, 0]
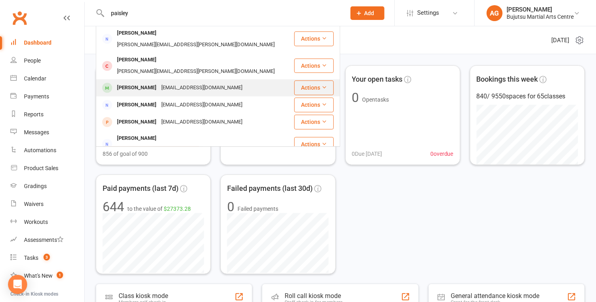
type input "paisley"
click at [128, 82] on div "Haisley Dawson" at bounding box center [137, 88] width 44 height 12
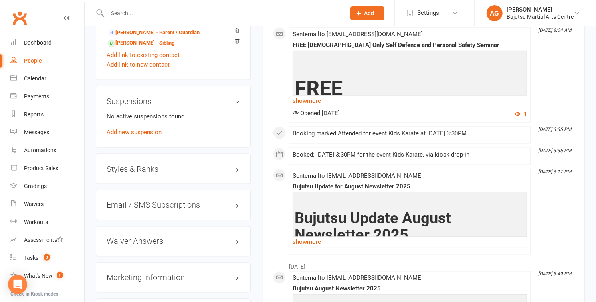
scroll to position [694, 0]
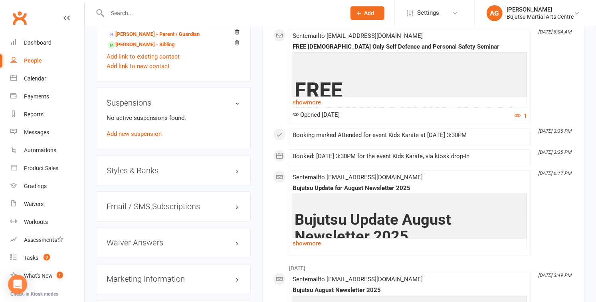
click at [132, 166] on h3 "Styles & Ranks" at bounding box center [173, 170] width 133 height 9
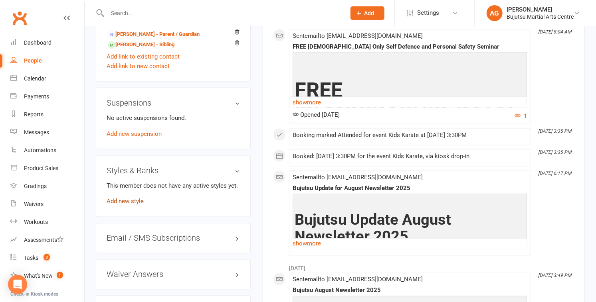
click at [134, 198] on link "Add new style" at bounding box center [125, 201] width 37 height 7
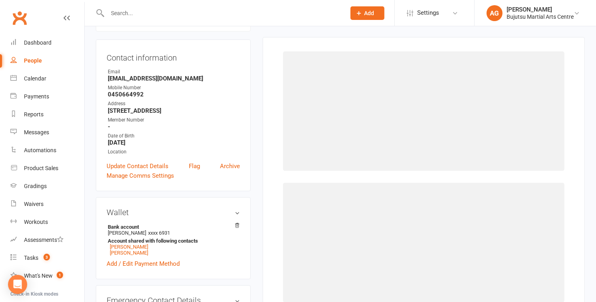
scroll to position [68, 0]
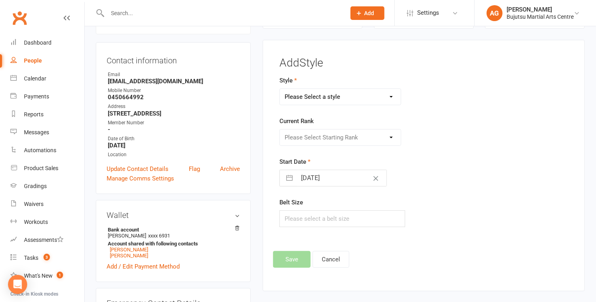
click at [325, 95] on select "Please Select a style BJJ Boxing Iaido Isshinryu JKA Jodo Karate for Toddlers K…" at bounding box center [340, 97] width 121 height 16
select select "211"
click at [280, 89] on select "Please Select a style BJJ Boxing Iaido Isshinryu JKA Jodo Karate for Toddlers K…" at bounding box center [340, 97] width 121 height 16
click at [304, 132] on select "Please Select Starting Rank 10th Kyu White 9th Kyu Yellow 9th Kyu Yellow 1 Stri…" at bounding box center [340, 138] width 121 height 16
select select "1805"
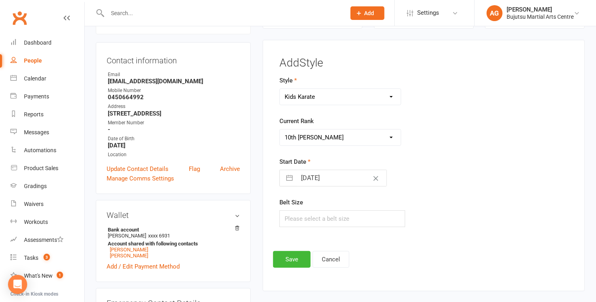
click at [280, 130] on select "Please Select Starting Rank 10th Kyu White 9th Kyu Yellow 9th Kyu Yellow 1 Stri…" at bounding box center [340, 138] width 121 height 16
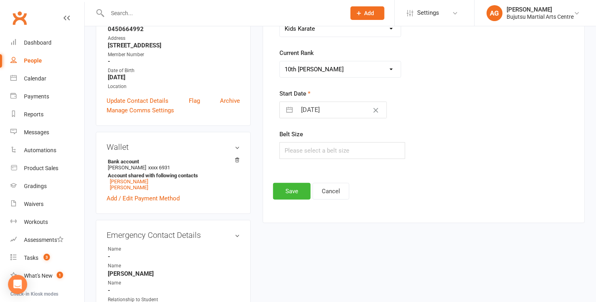
click at [304, 115] on input "13 Sep 2025" at bounding box center [341, 110] width 90 height 16
select select "7"
select select "2025"
select select "8"
select select "2025"
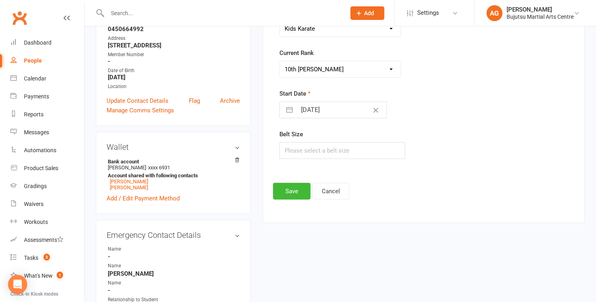
select select "9"
select select "2025"
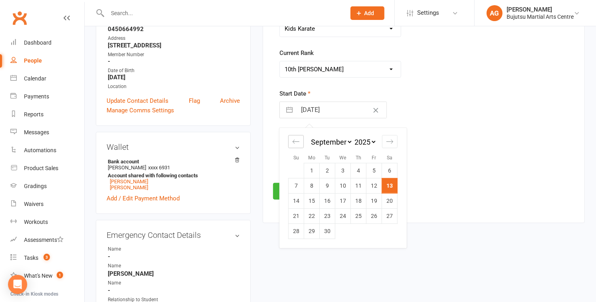
click at [294, 135] on div "Move backward to switch to the previous month." at bounding box center [296, 141] width 16 height 13
select select "6"
select select "2025"
click at [294, 135] on div "Move backward to switch to the previous month." at bounding box center [296, 140] width 16 height 13
select select "5"
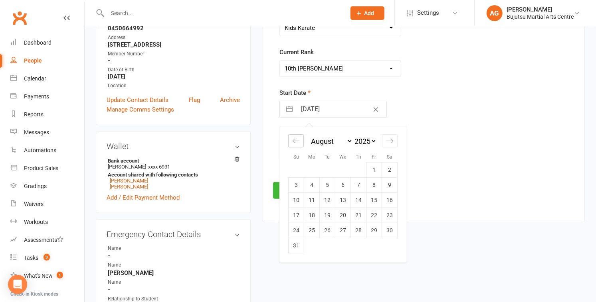
select select "2025"
click at [359, 184] on td "10" at bounding box center [359, 185] width 16 height 15
type input "10 Jul 2025"
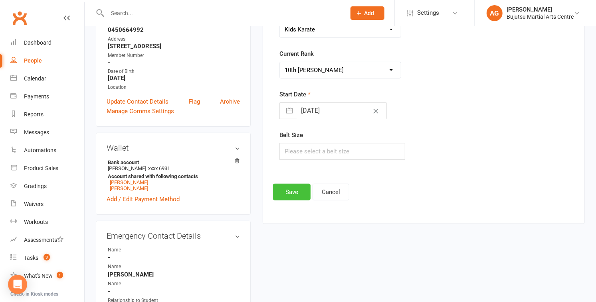
click at [288, 190] on button "Save" at bounding box center [292, 192] width 38 height 17
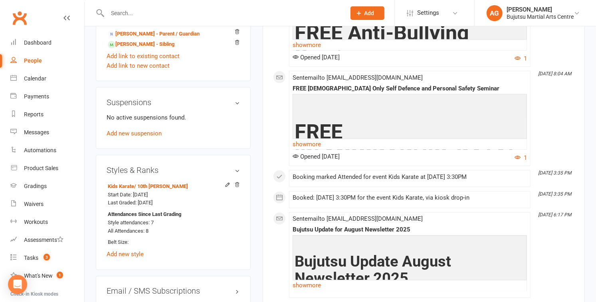
scroll to position [695, 0]
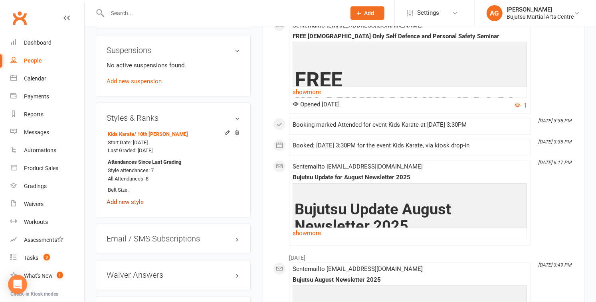
click at [117, 203] on link "Add new style" at bounding box center [125, 202] width 37 height 7
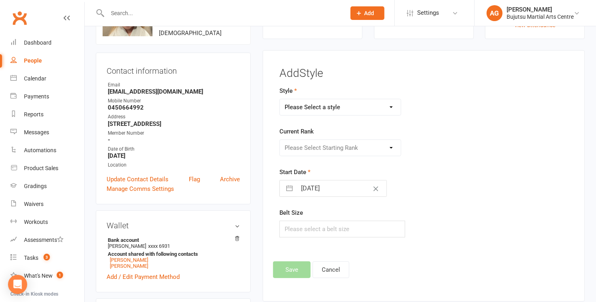
scroll to position [0, 0]
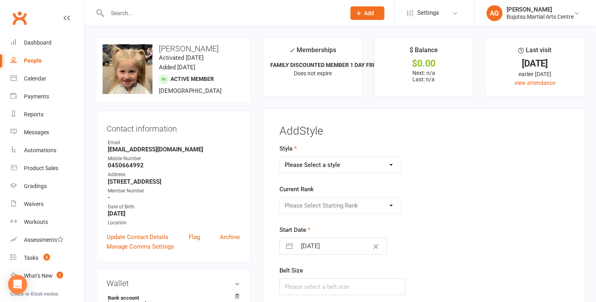
click at [310, 165] on select "Please Select a style BJJ Boxing Iaido Isshinryu JKA Jodo Karate for Toddlers K…" at bounding box center [340, 165] width 121 height 16
select select "569"
click at [280, 157] on select "Please Select a style BJJ Boxing Iaido Isshinryu JKA Jodo Karate for Toddlers K…" at bounding box center [340, 165] width 121 height 16
click at [302, 206] on select "Please Select Starting Rank Ungraded 10th Kyu White 9th Kyu Kari Yellow White S…" at bounding box center [340, 206] width 121 height 16
select select "13313"
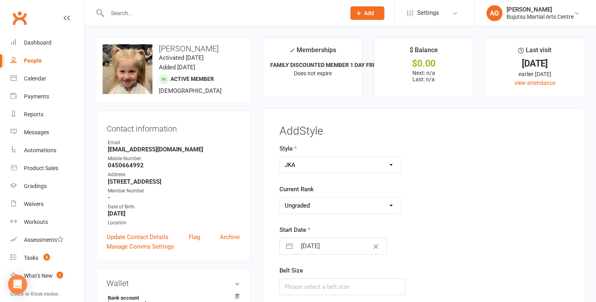
click at [280, 198] on select "Please Select Starting Rank Ungraded 10th Kyu White 9th Kyu Kari Yellow White S…" at bounding box center [340, 206] width 121 height 16
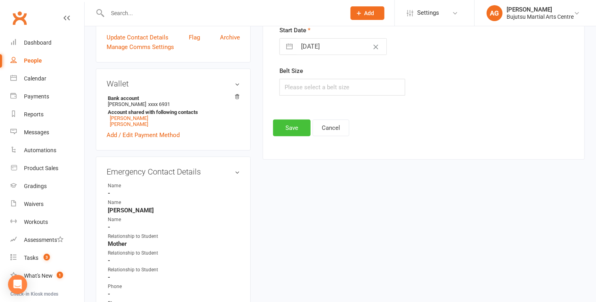
click at [284, 124] on button "Save" at bounding box center [292, 128] width 38 height 17
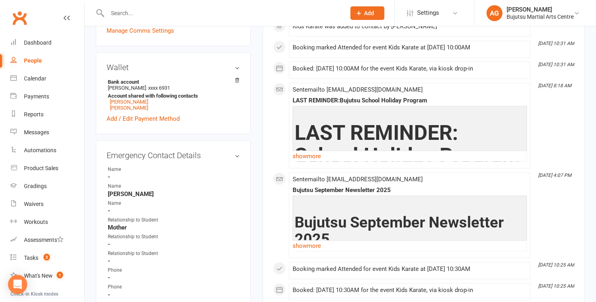
scroll to position [217, 0]
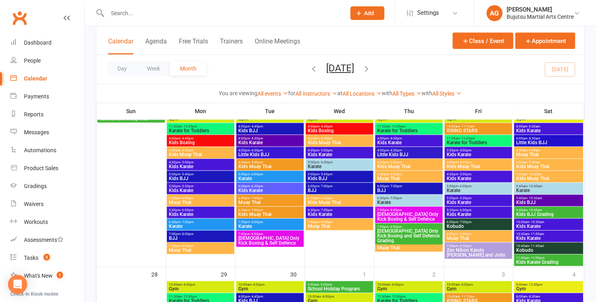
click at [190, 17] on input "text" at bounding box center [222, 13] width 235 height 11
click input "text"
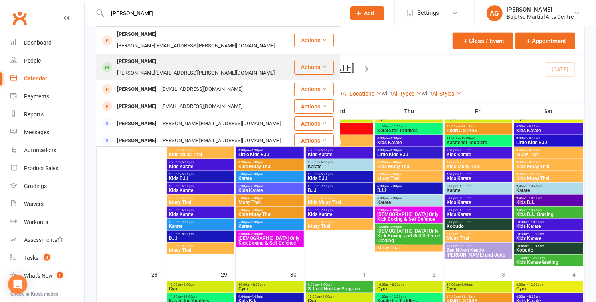
type input "ryan qu"
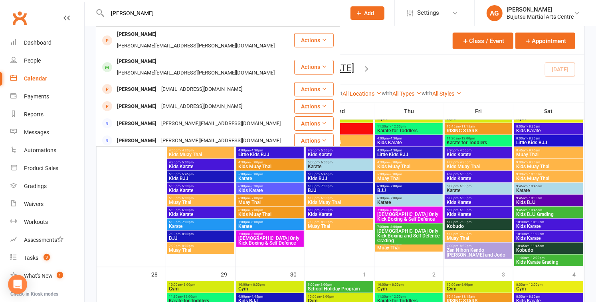
click div "melissa.coulter@hotmail.com"
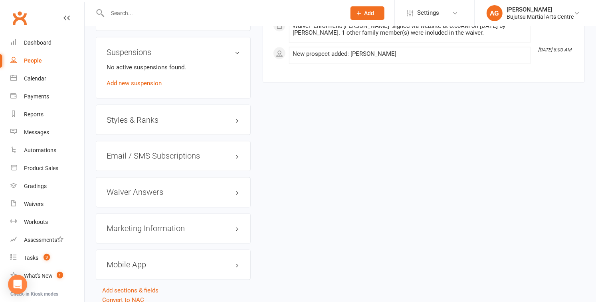
scroll to position [761, 0]
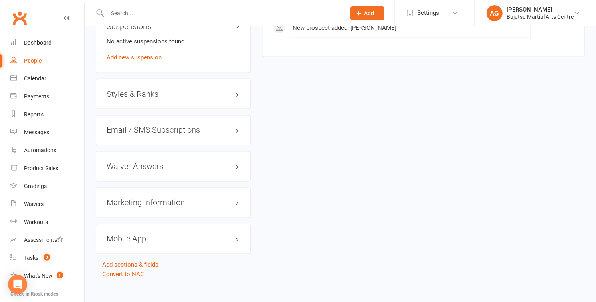
click h3 "Styles & Ranks"
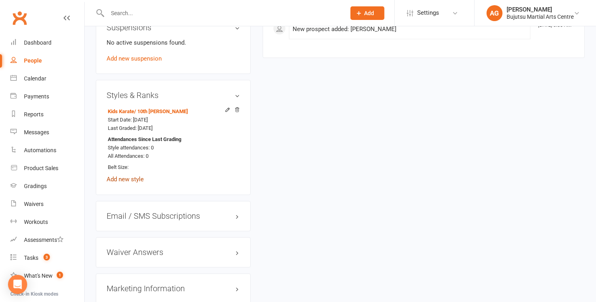
click link "Add new style"
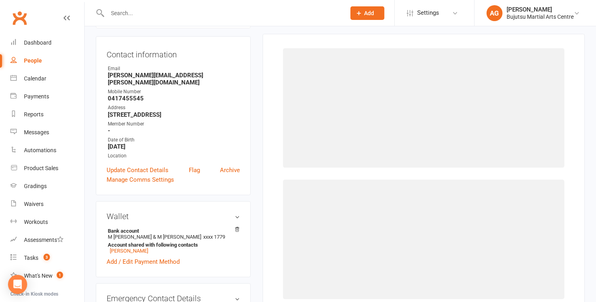
scroll to position [68, 0]
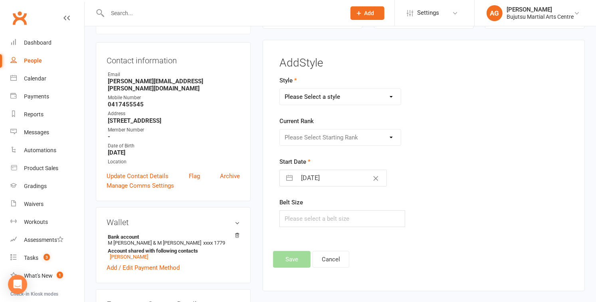
click select "Please Select a style BJJ Boxing Iaido Isshinryu JKA Jodo Karate for Toddlers K…"
select select "569"
click select "Please Select a style BJJ Boxing Iaido Isshinryu JKA Jodo Karate for Toddlers K…"
click select "Please Select Starting Rank Ungraded 10th Kyu White 9th Kyu Kari Yellow White S…"
select select "13313"
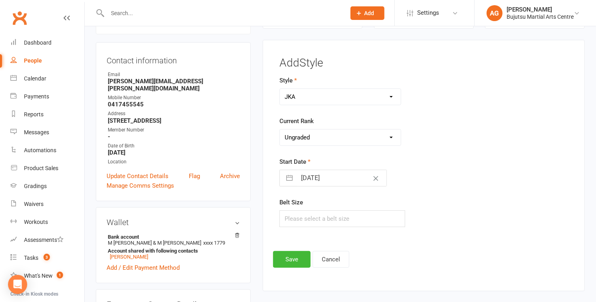
click select "Please Select Starting Rank Ungraded 10th Kyu White 9th Kyu Kari Yellow White S…"
click button "Save"
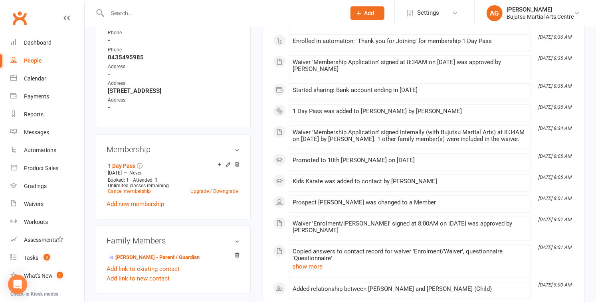
scroll to position [480, 0]
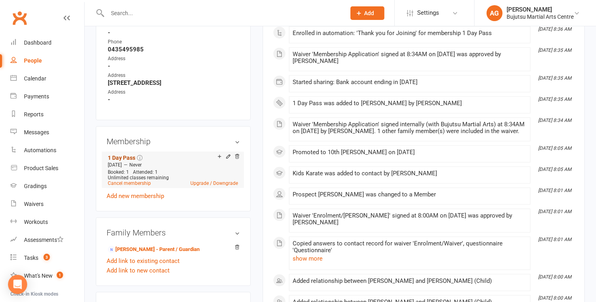
click link "1 Day Pass"
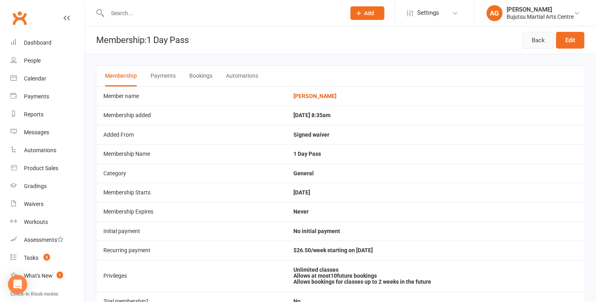
click link "Back"
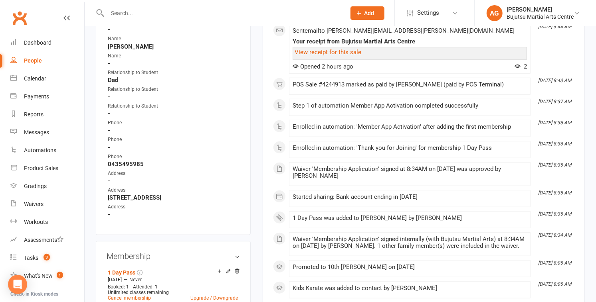
scroll to position [365, 0]
drag, startPoint x: 148, startPoint y: 194, endPoint x: 107, endPoint y: 193, distance: 40.7
click ul "Name - Name Mitch Name - Relationship to Student Dad Relationship to Student - …"
drag, startPoint x: 109, startPoint y: 187, endPoint x: 184, endPoint y: 188, distance: 75.4
click strong "10 Blue Gum Place, Tahmoor NSW 2573"
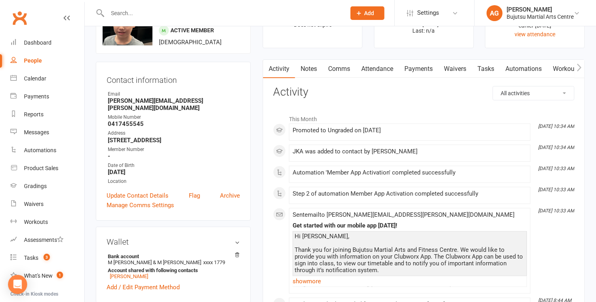
scroll to position [0, 0]
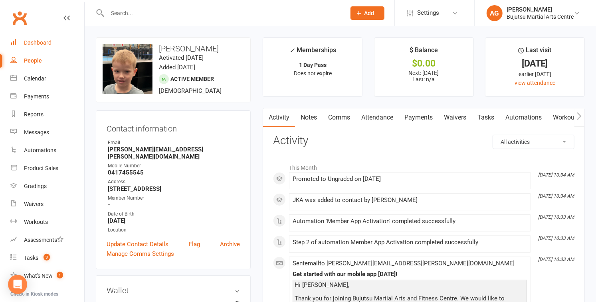
click div "Dashboard"
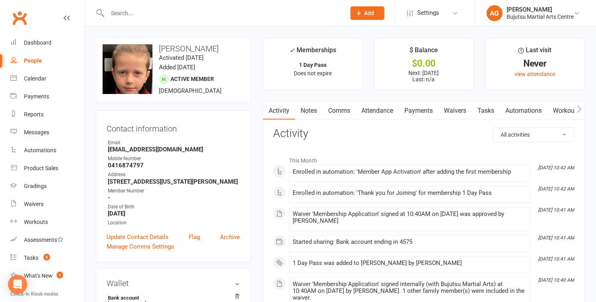
click at [142, 13] on input "text" at bounding box center [222, 13] width 235 height 11
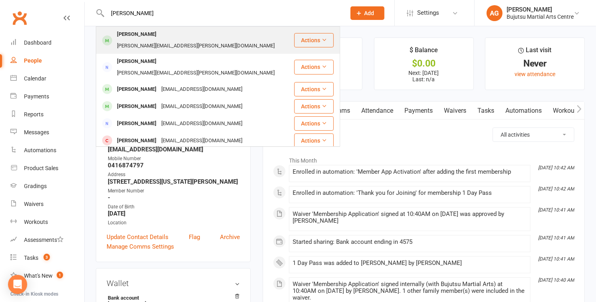
type input "[PERSON_NAME]"
click at [138, 32] on div "[PERSON_NAME]" at bounding box center [137, 35] width 44 height 12
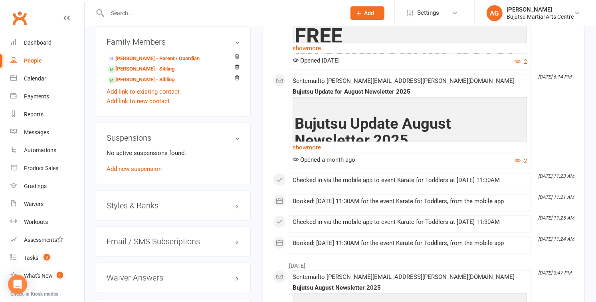
scroll to position [691, 0]
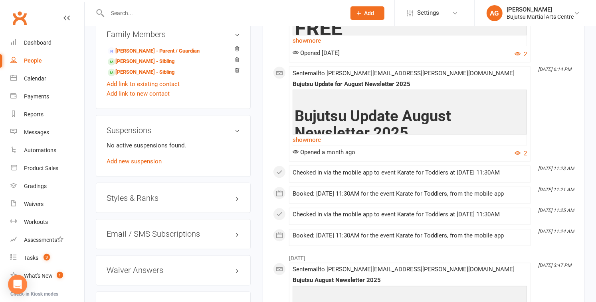
click at [122, 194] on h3 "Styles & Ranks" at bounding box center [173, 198] width 133 height 9
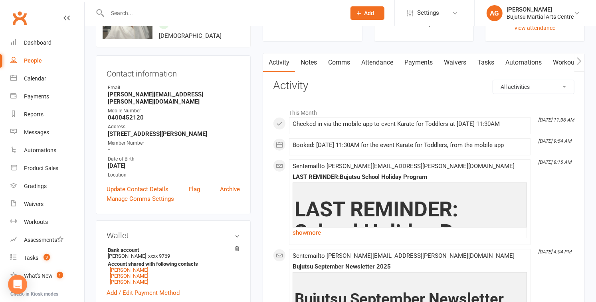
scroll to position [0, 0]
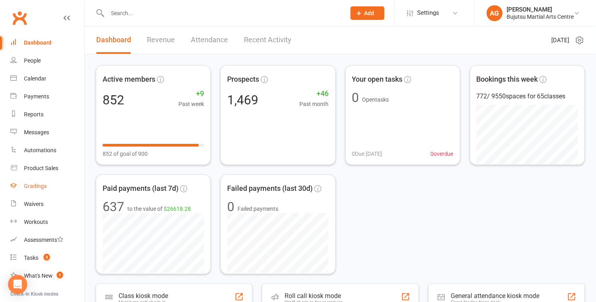
click at [33, 186] on div "Gradings" at bounding box center [35, 186] width 23 height 6
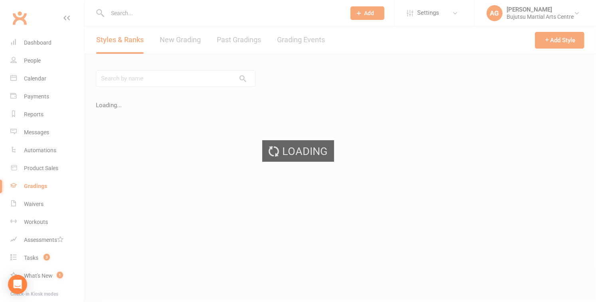
click at [302, 40] on div "Loading" at bounding box center [298, 151] width 596 height 302
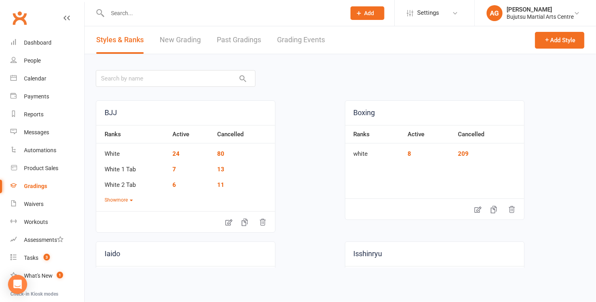
click at [301, 40] on link "Grading Events" at bounding box center [301, 40] width 48 height 28
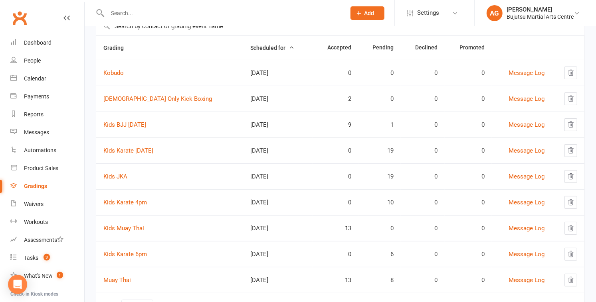
scroll to position [109, 0]
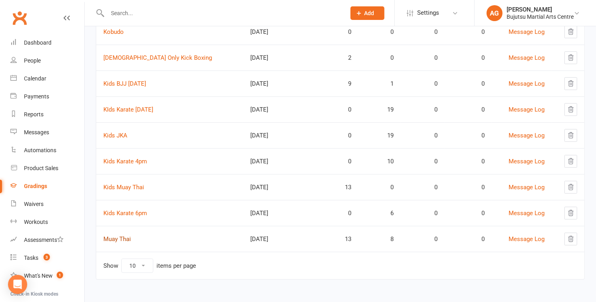
click at [113, 239] on link "Muay Thai" at bounding box center [117, 239] width 28 height 7
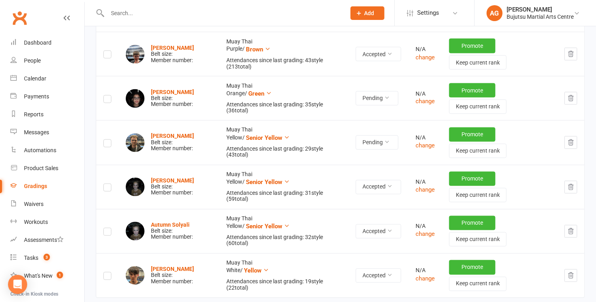
scroll to position [797, 0]
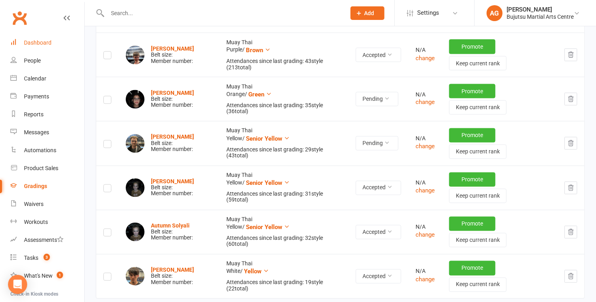
click at [32, 41] on div "Dashboard" at bounding box center [38, 43] width 28 height 6
